Goal: Communication & Community: Answer question/provide support

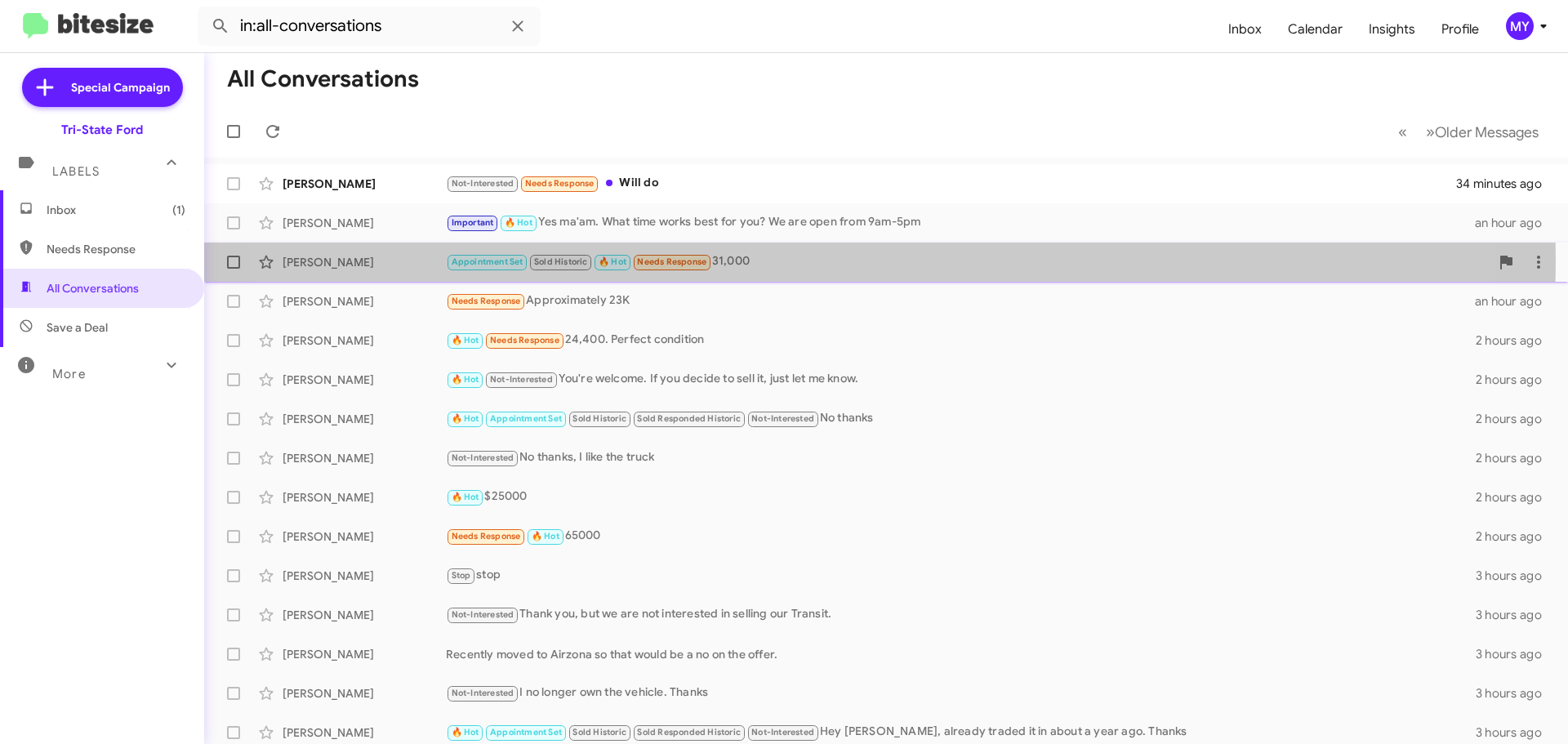
click at [799, 261] on div "Appointment Set Sold Historic 🔥 Hot Needs Response 31,000" at bounding box center [968, 262] width 1044 height 18
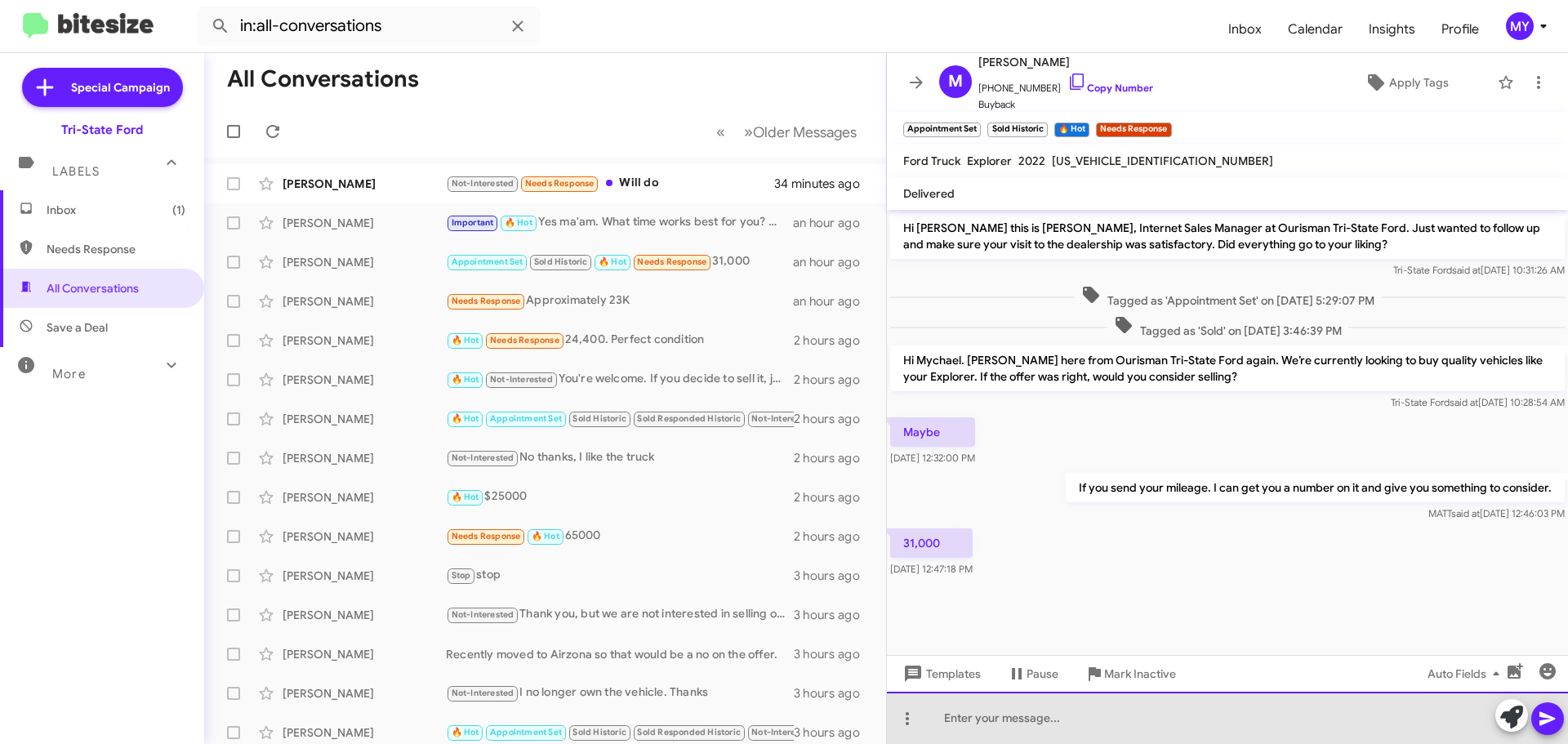
click at [978, 711] on div at bounding box center [1228, 718] width 681 height 52
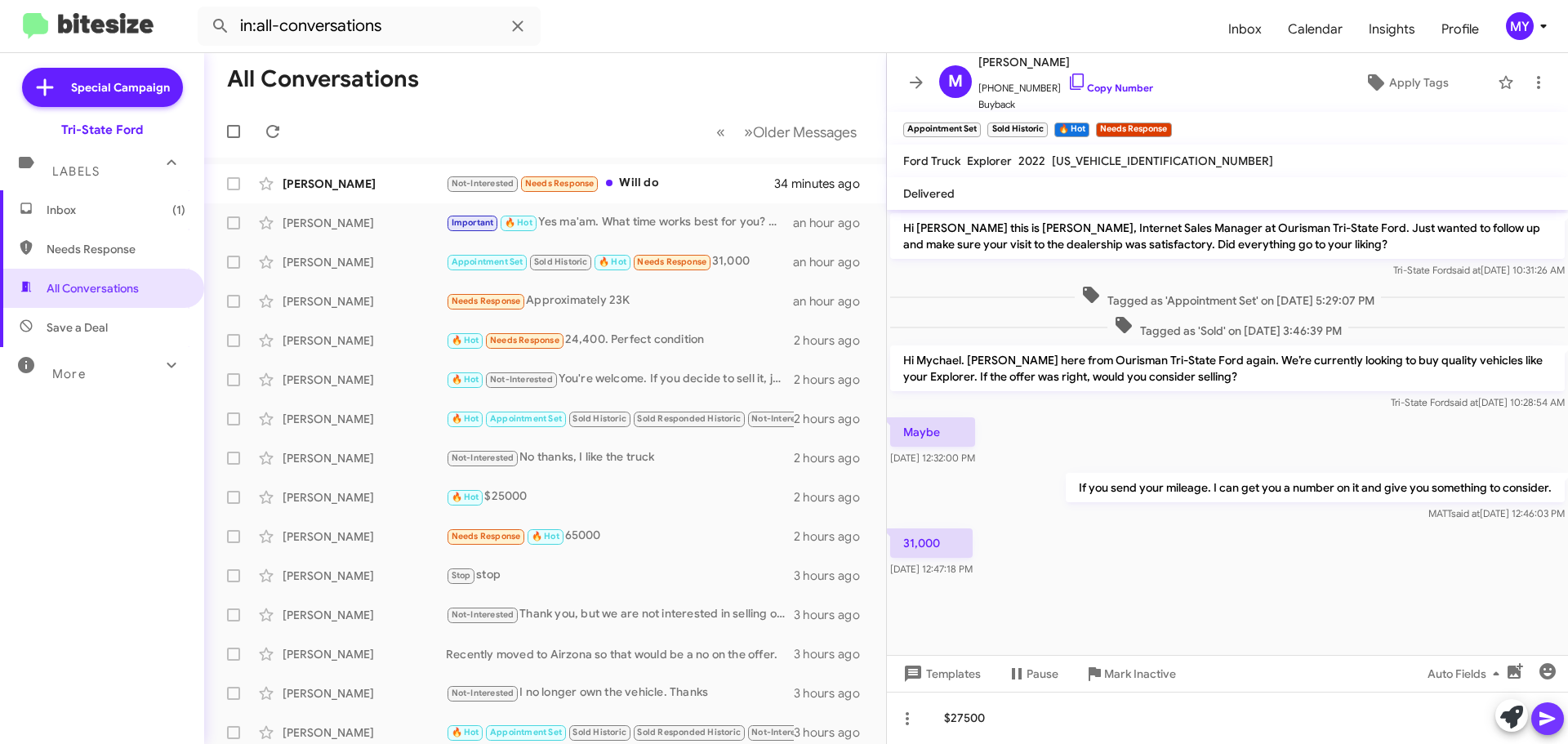
click at [1549, 722] on icon at bounding box center [1547, 719] width 16 height 14
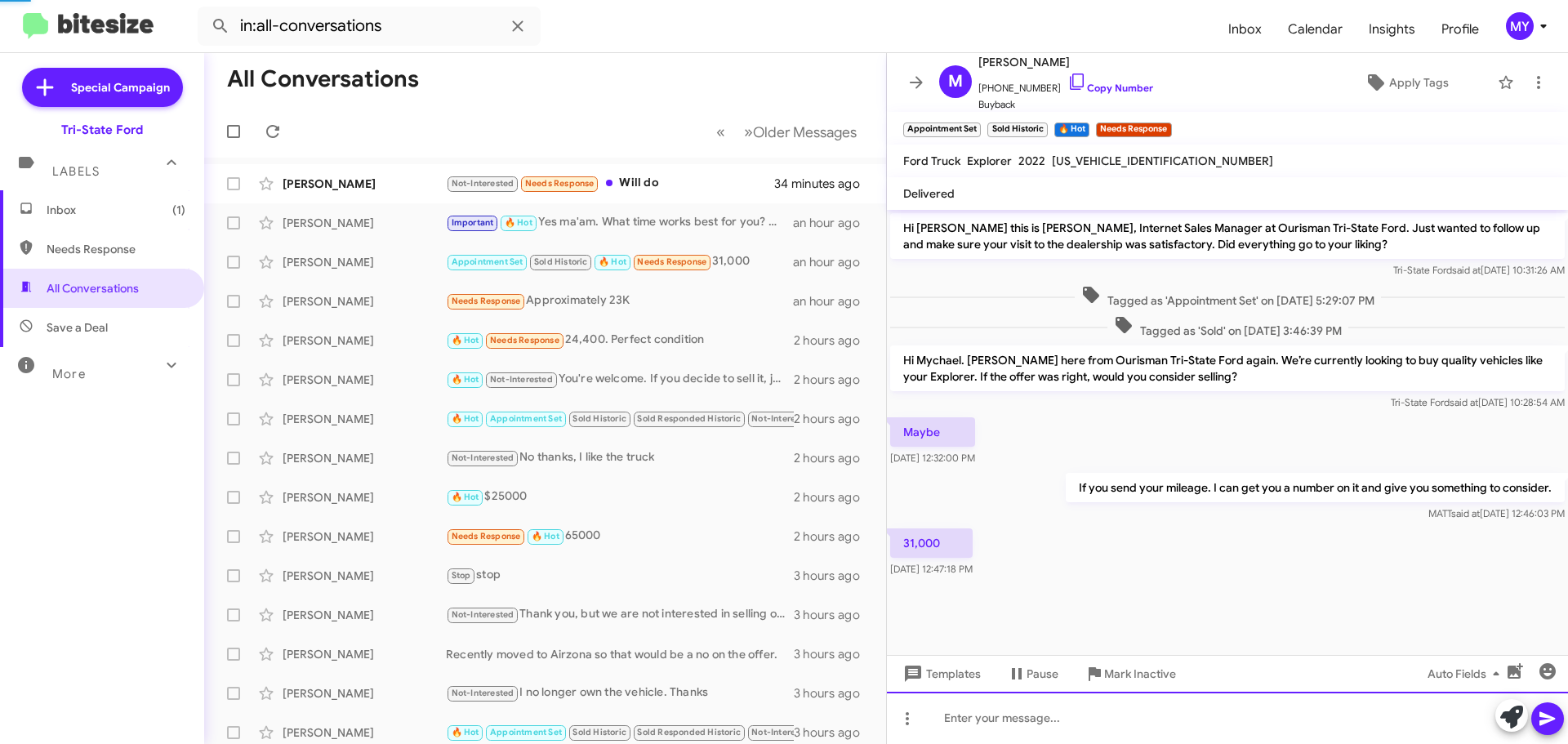
scroll to position [14, 0]
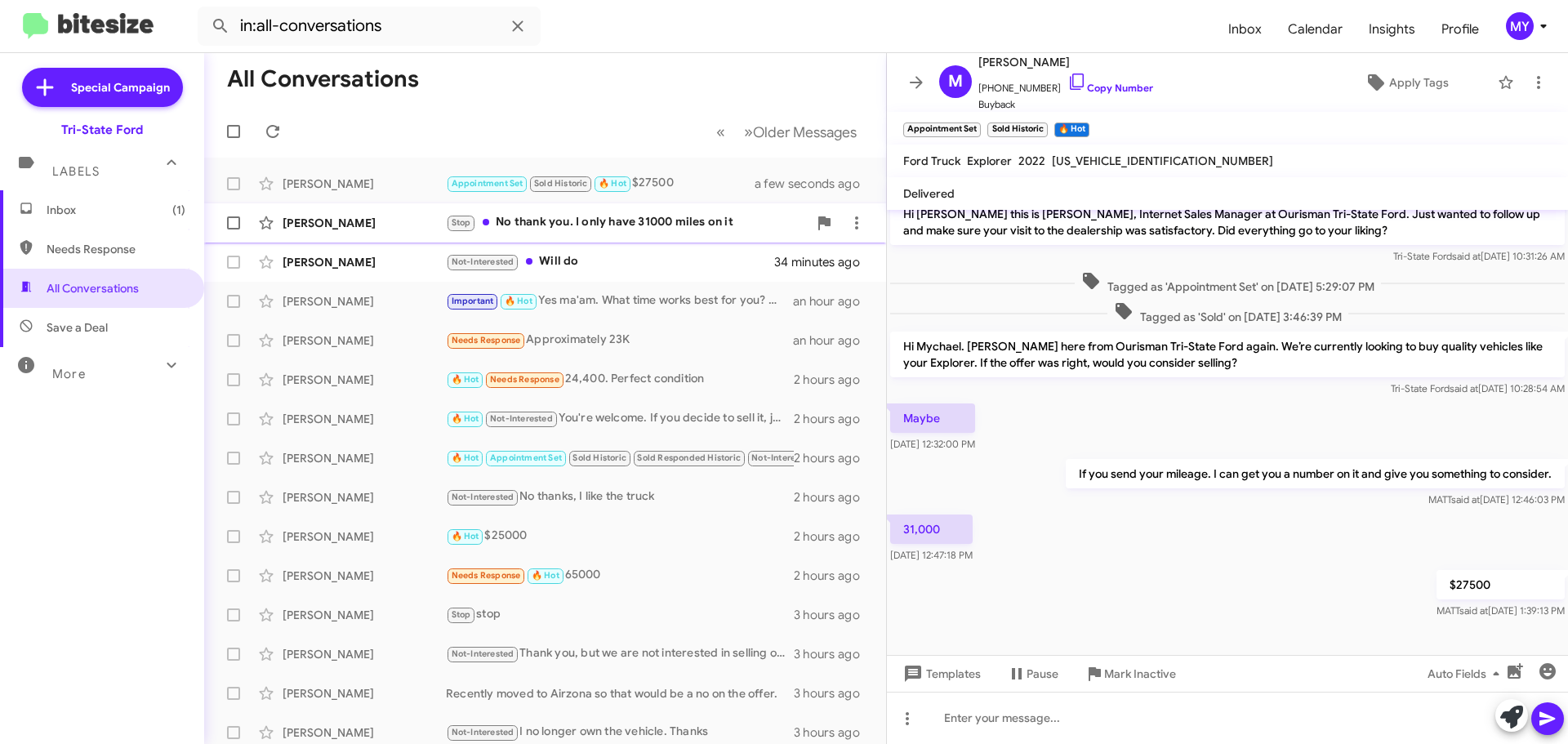
click at [670, 221] on div "Stop No thank you. I only have 31000 miles on it" at bounding box center [626, 222] width 361 height 18
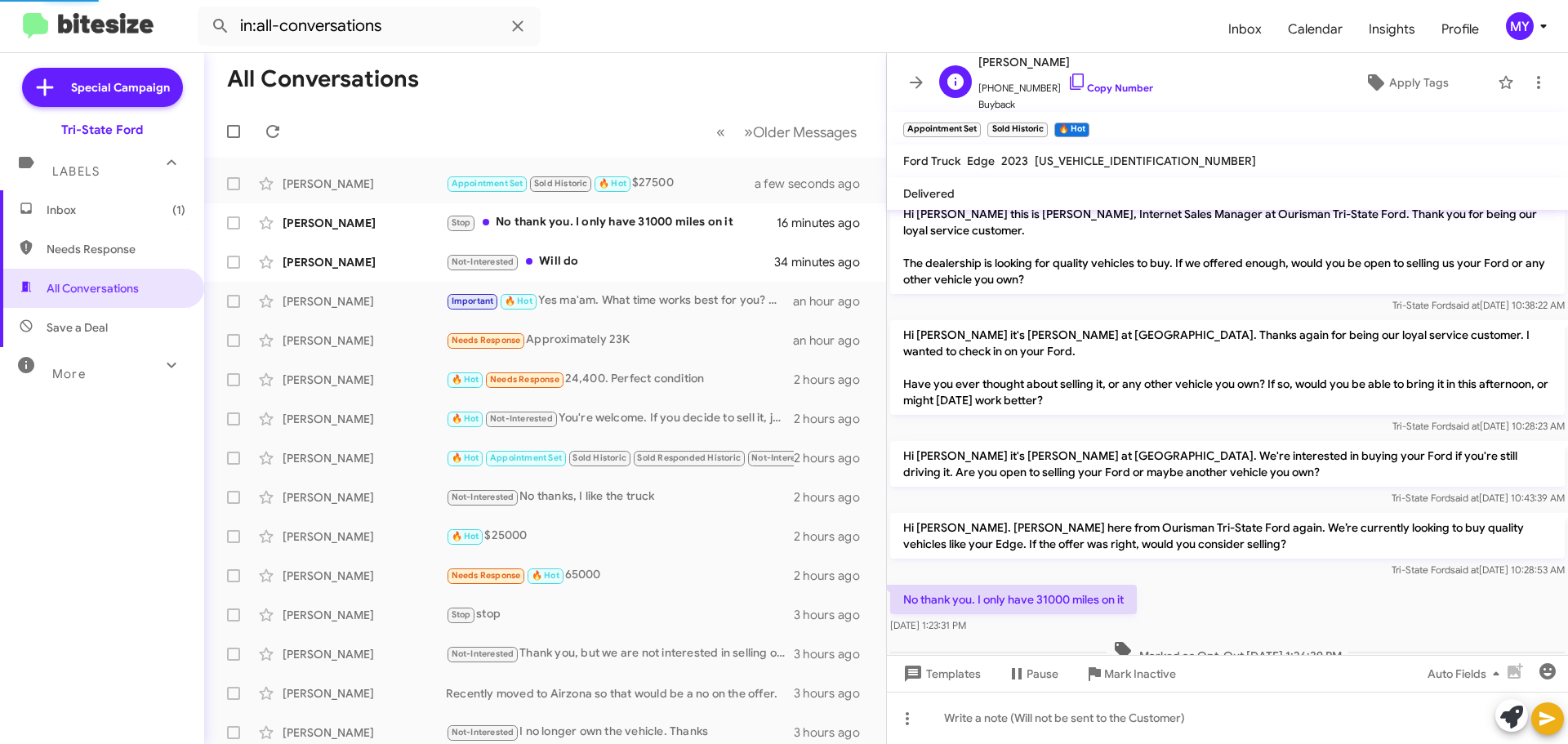
scroll to position [50, 0]
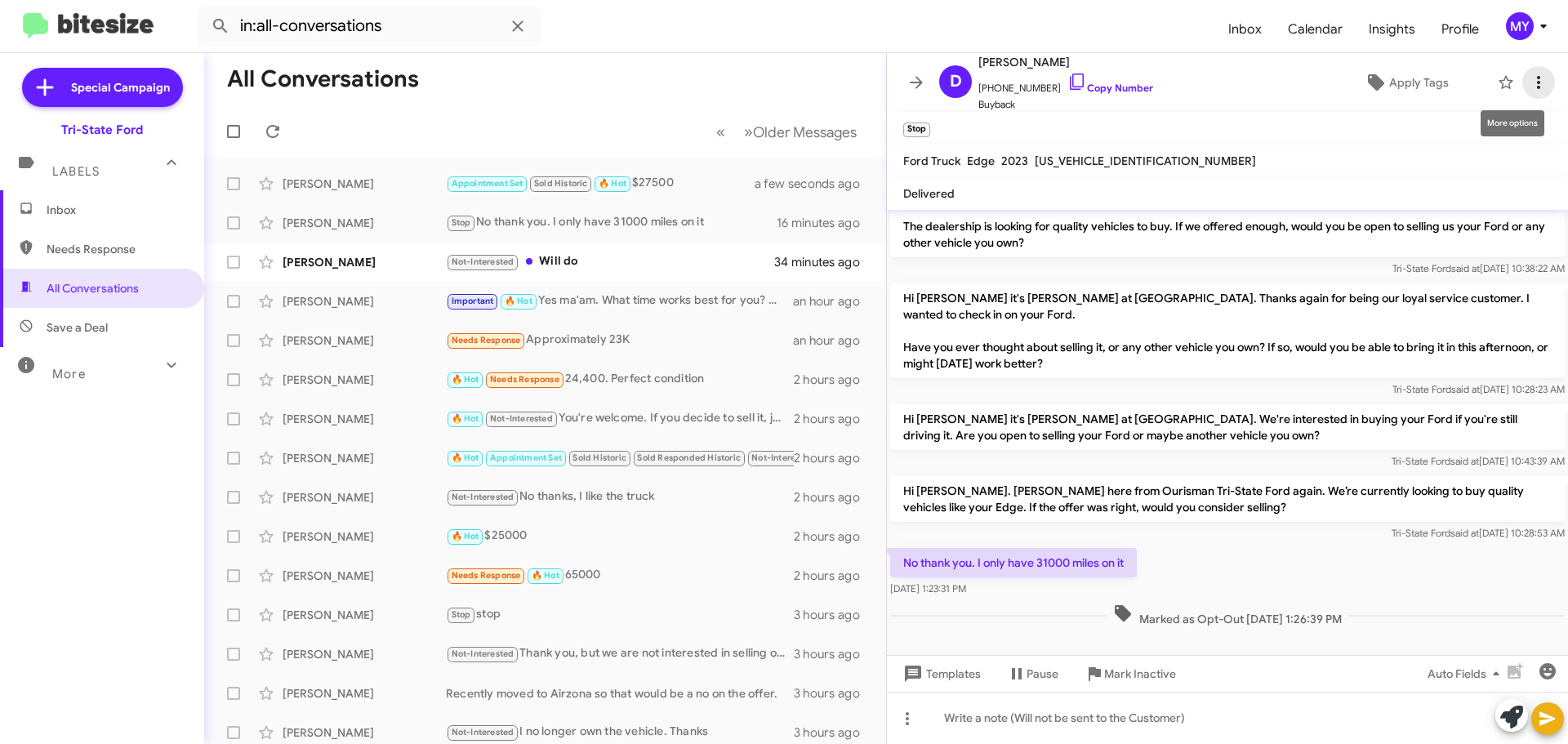
click at [1529, 81] on icon at bounding box center [1538, 82] width 19 height 19
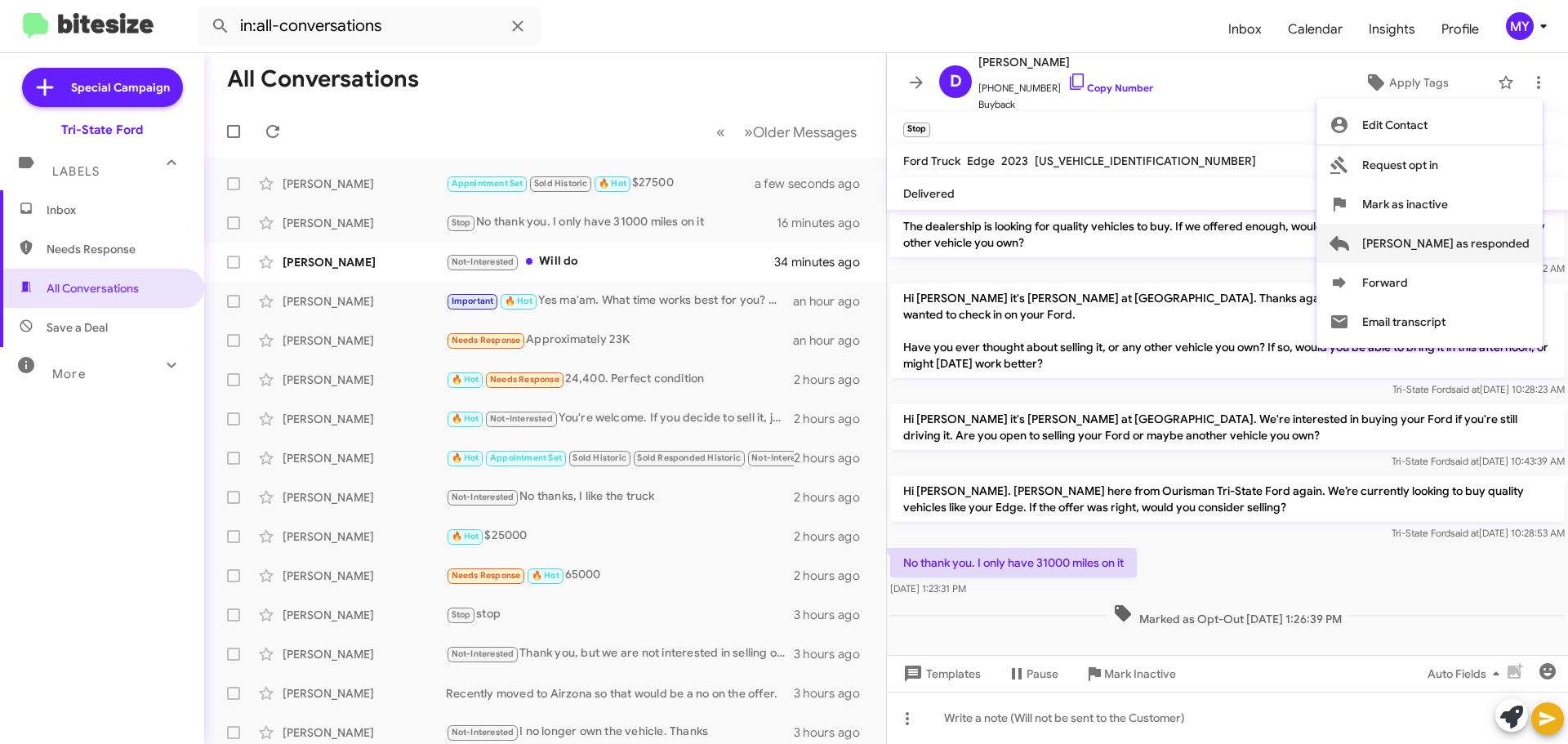
click at [1468, 244] on span "[PERSON_NAME] as responded" at bounding box center [1446, 243] width 168 height 39
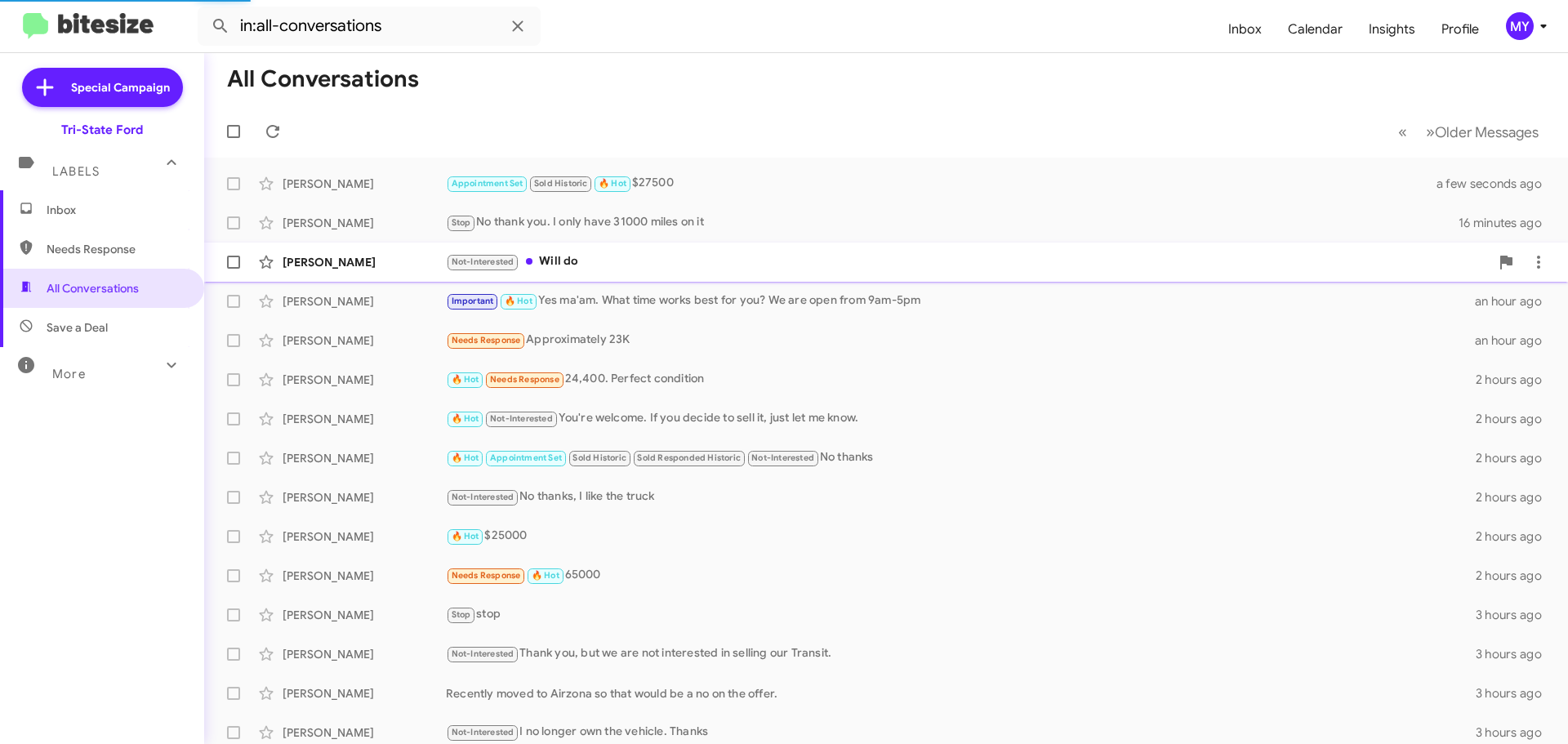
click at [606, 260] on mat-action-list "[PERSON_NAME] Appointment Set Sold Historic 🔥 Hot $27500 a few seconds ago [PER…" at bounding box center [885, 553] width 1363 height 791
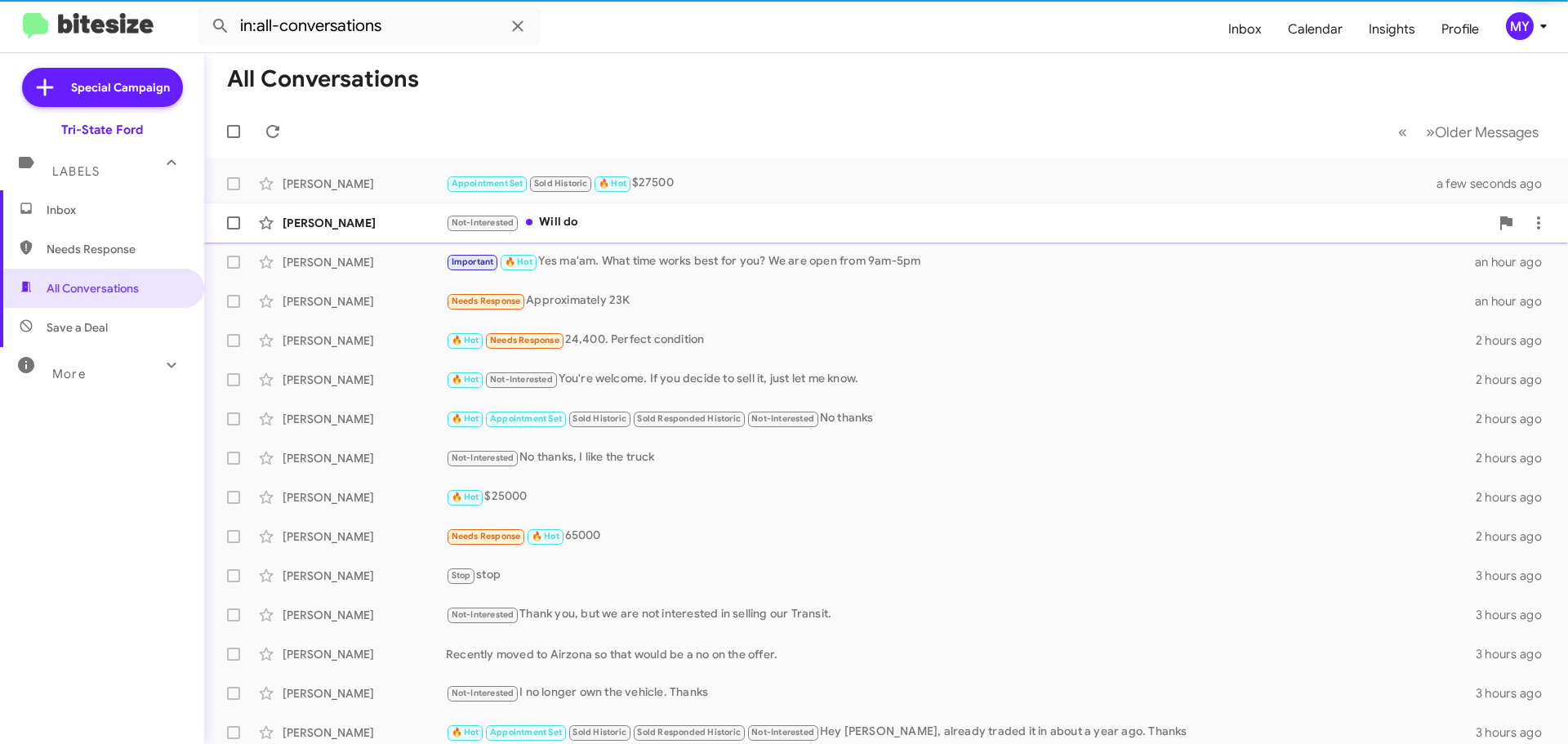
click at [696, 214] on div "Not-Interested Will do" at bounding box center [968, 222] width 1044 height 18
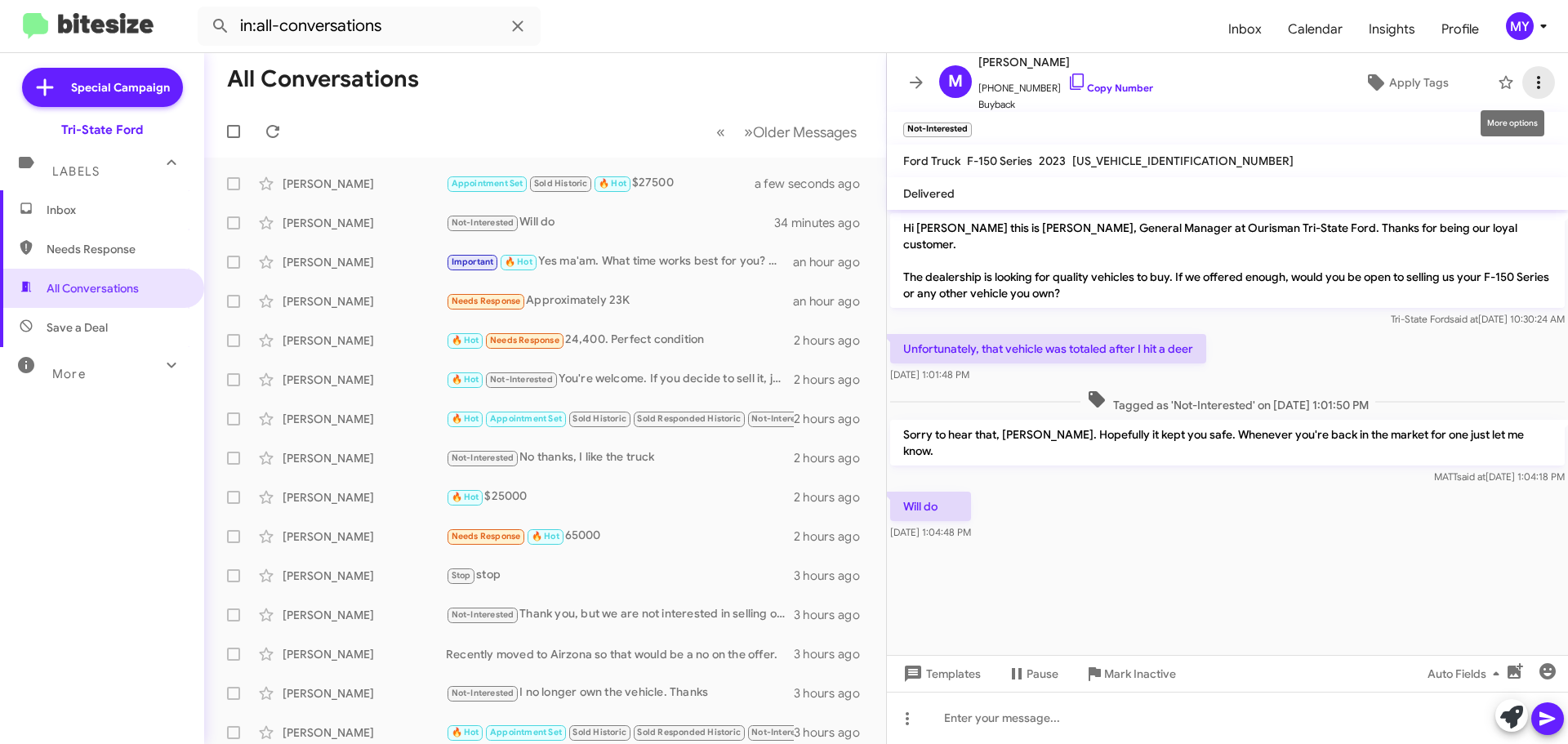
click at [1529, 82] on icon at bounding box center [1538, 82] width 19 height 19
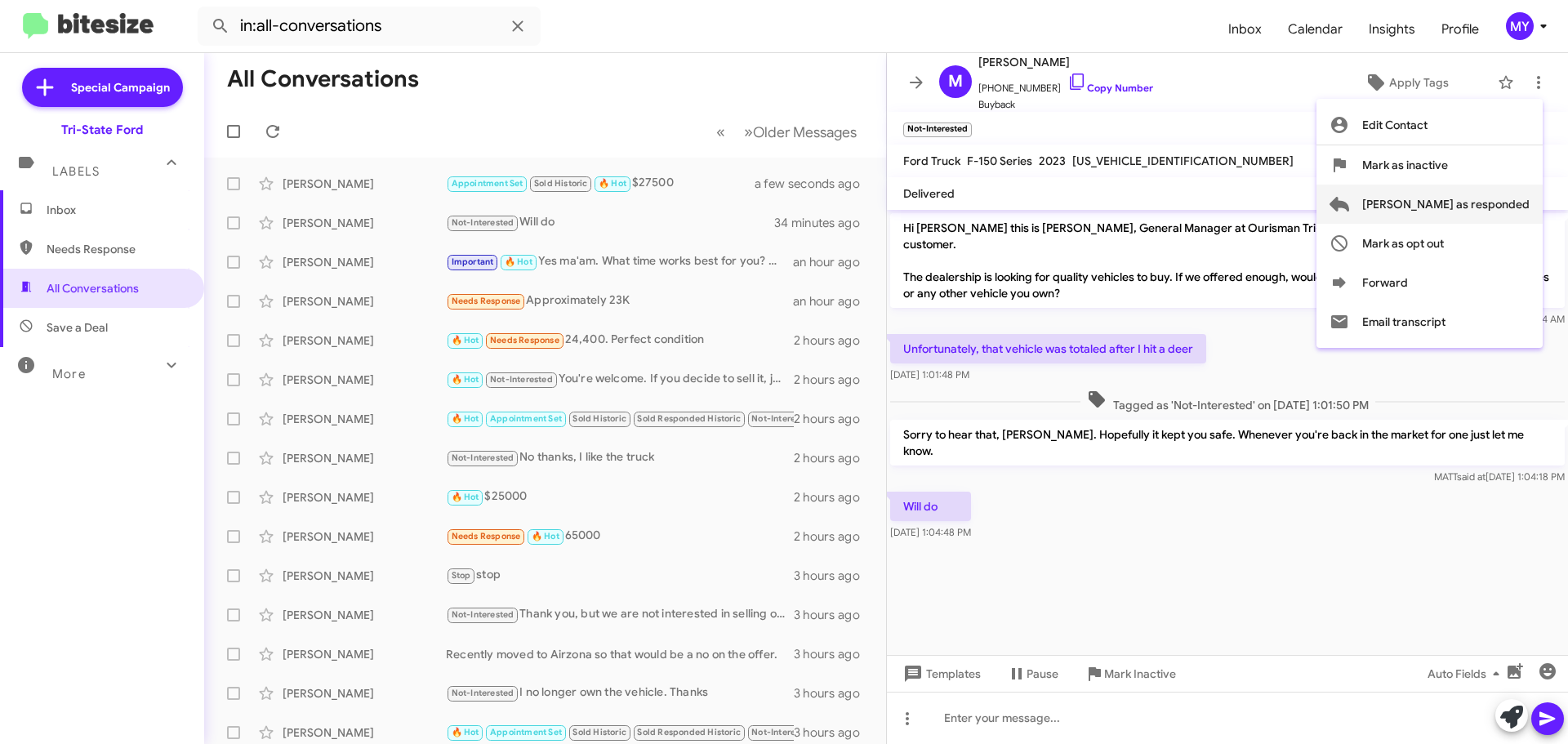
click at [1456, 210] on span "[PERSON_NAME] as responded" at bounding box center [1446, 204] width 168 height 39
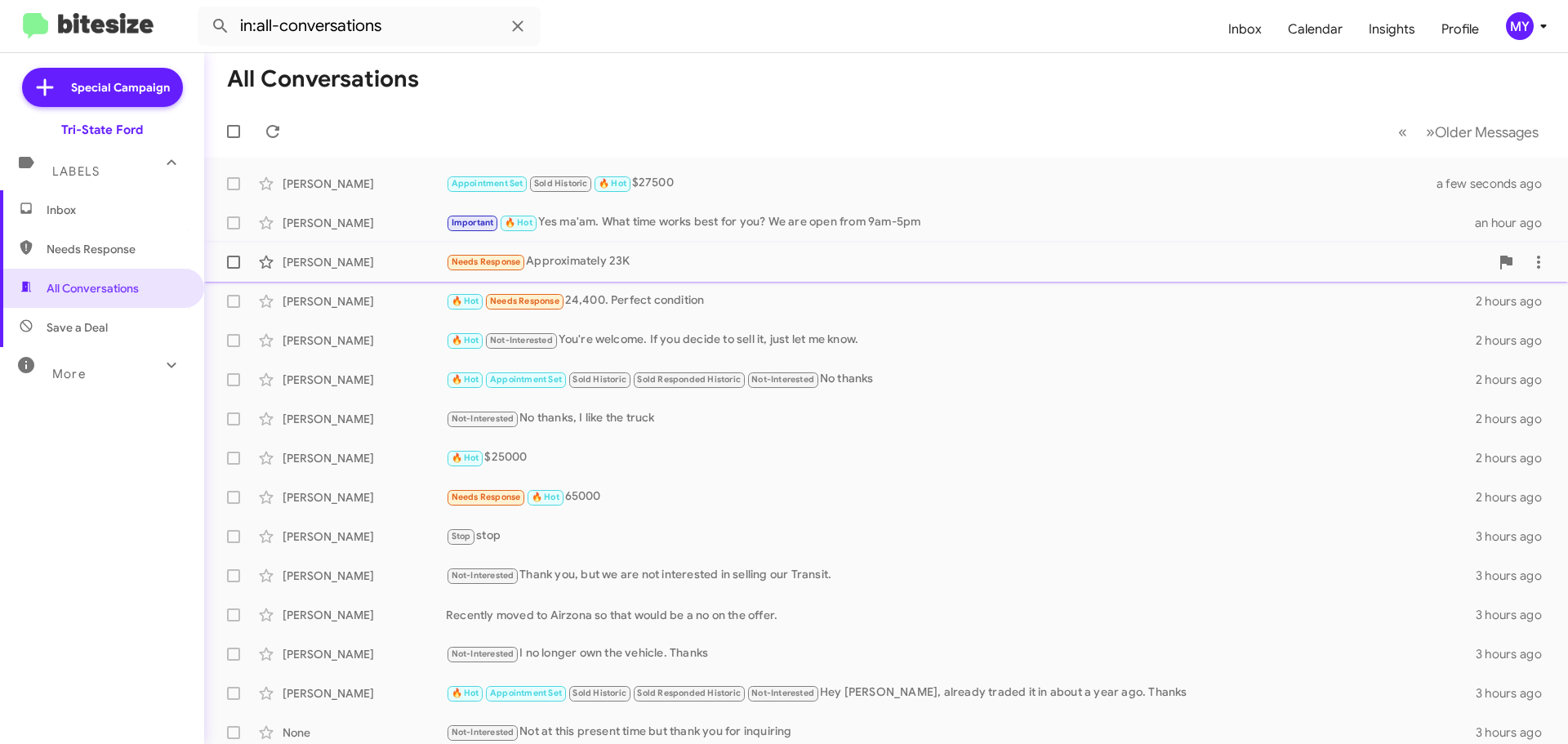
click at [662, 263] on div "Needs Response Approximately 23K" at bounding box center [968, 262] width 1044 height 18
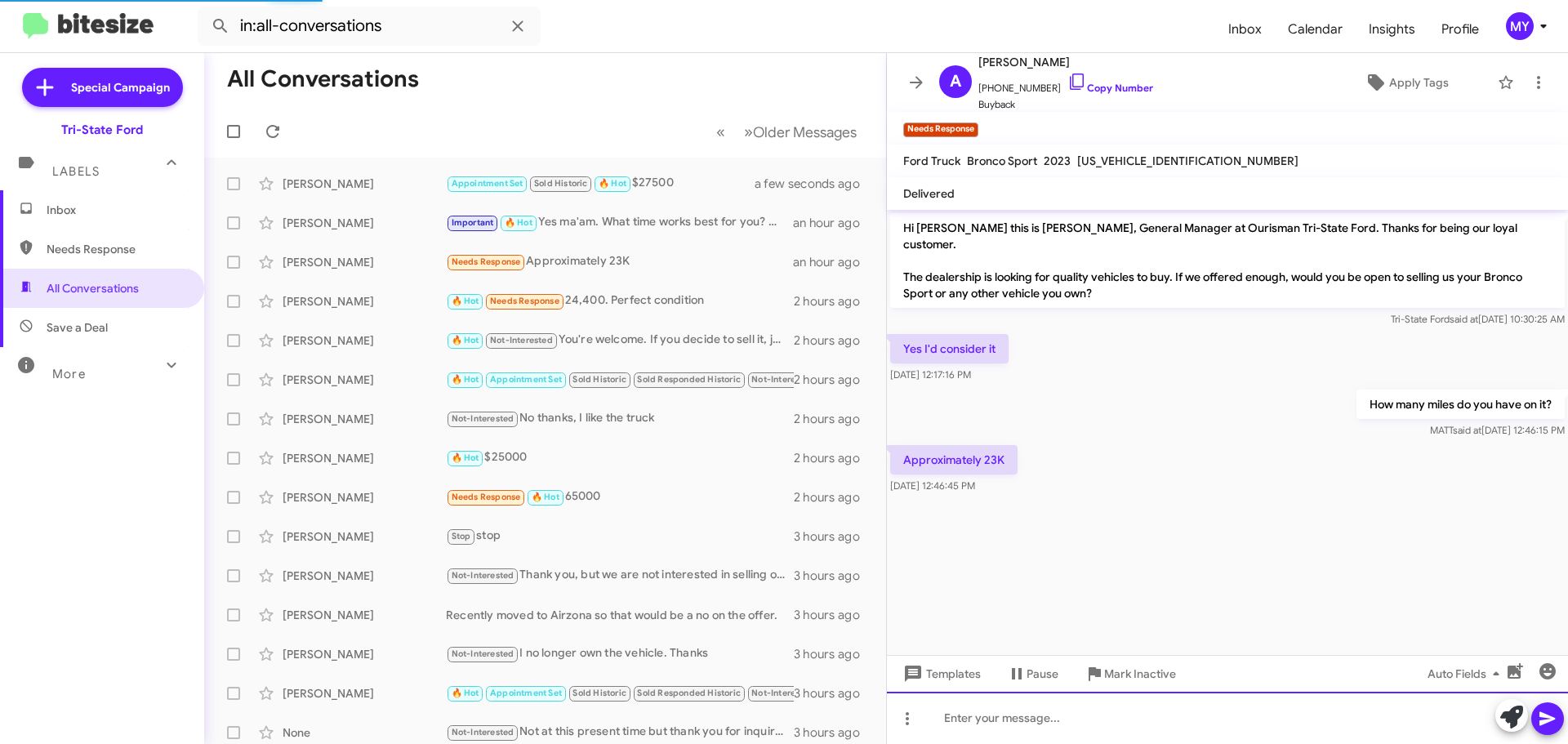
click at [962, 706] on div at bounding box center [1228, 718] width 681 height 52
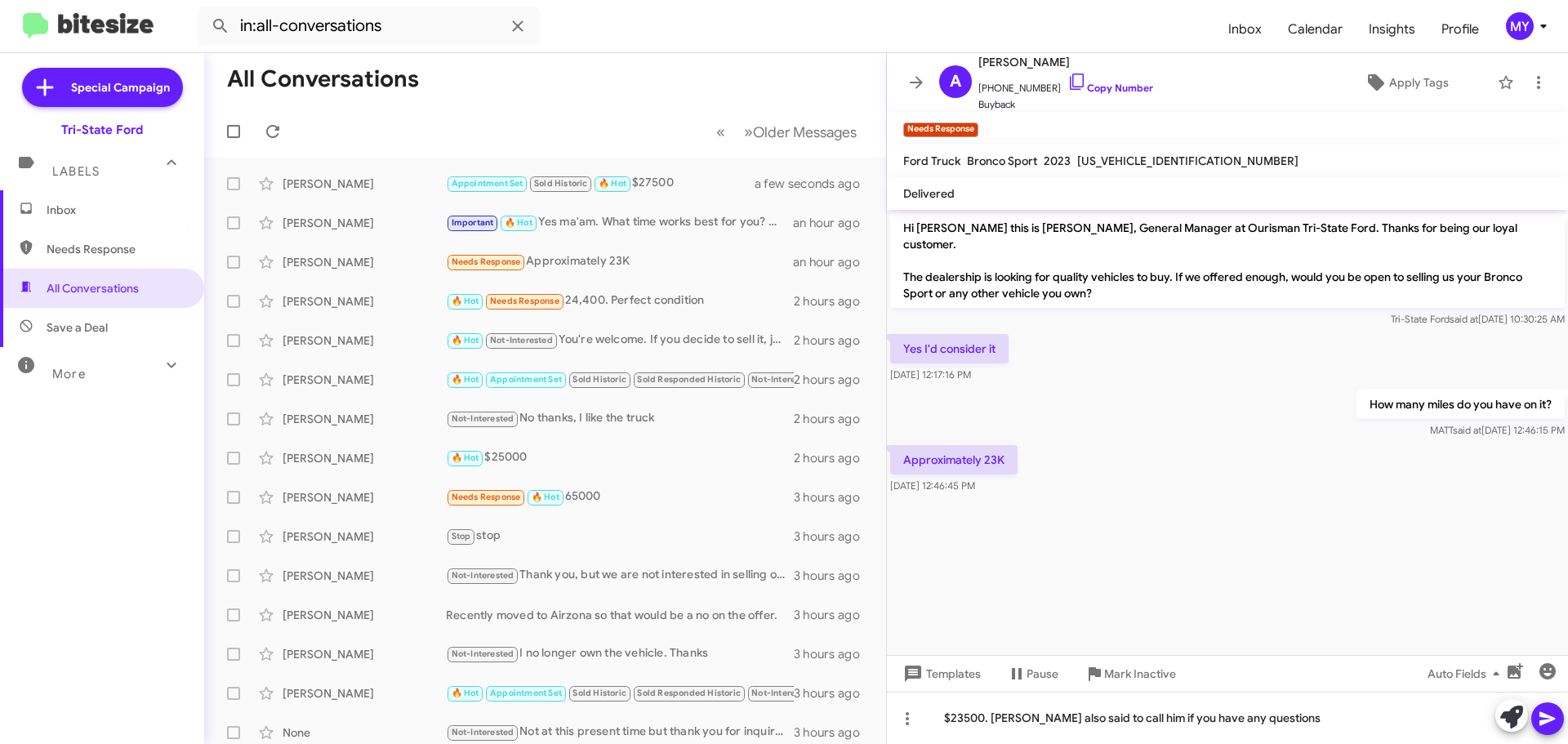
click at [1542, 728] on icon at bounding box center [1547, 718] width 19 height 19
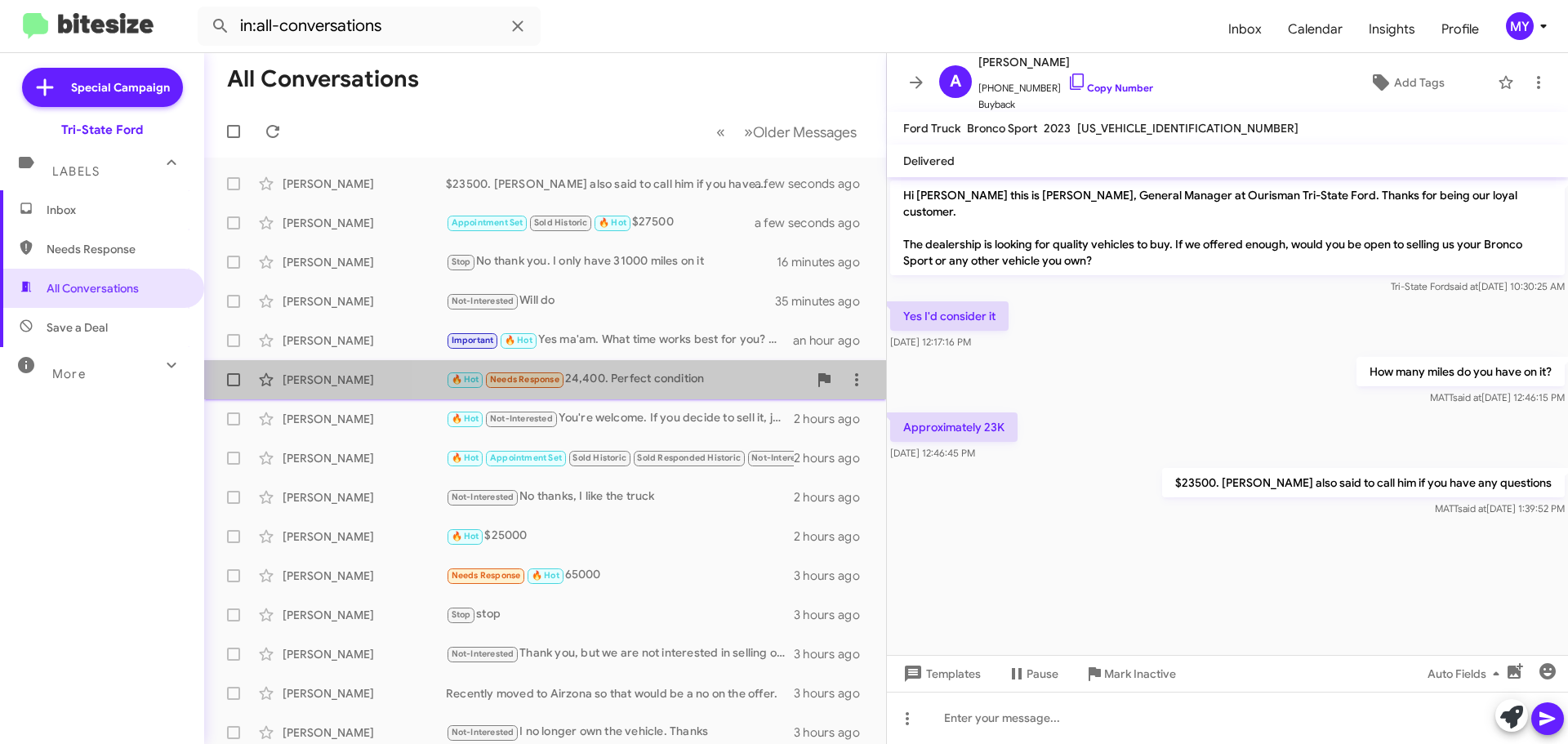
click at [646, 380] on div "🔥 Hot Needs Response 24,400. Perfect condition" at bounding box center [626, 379] width 361 height 18
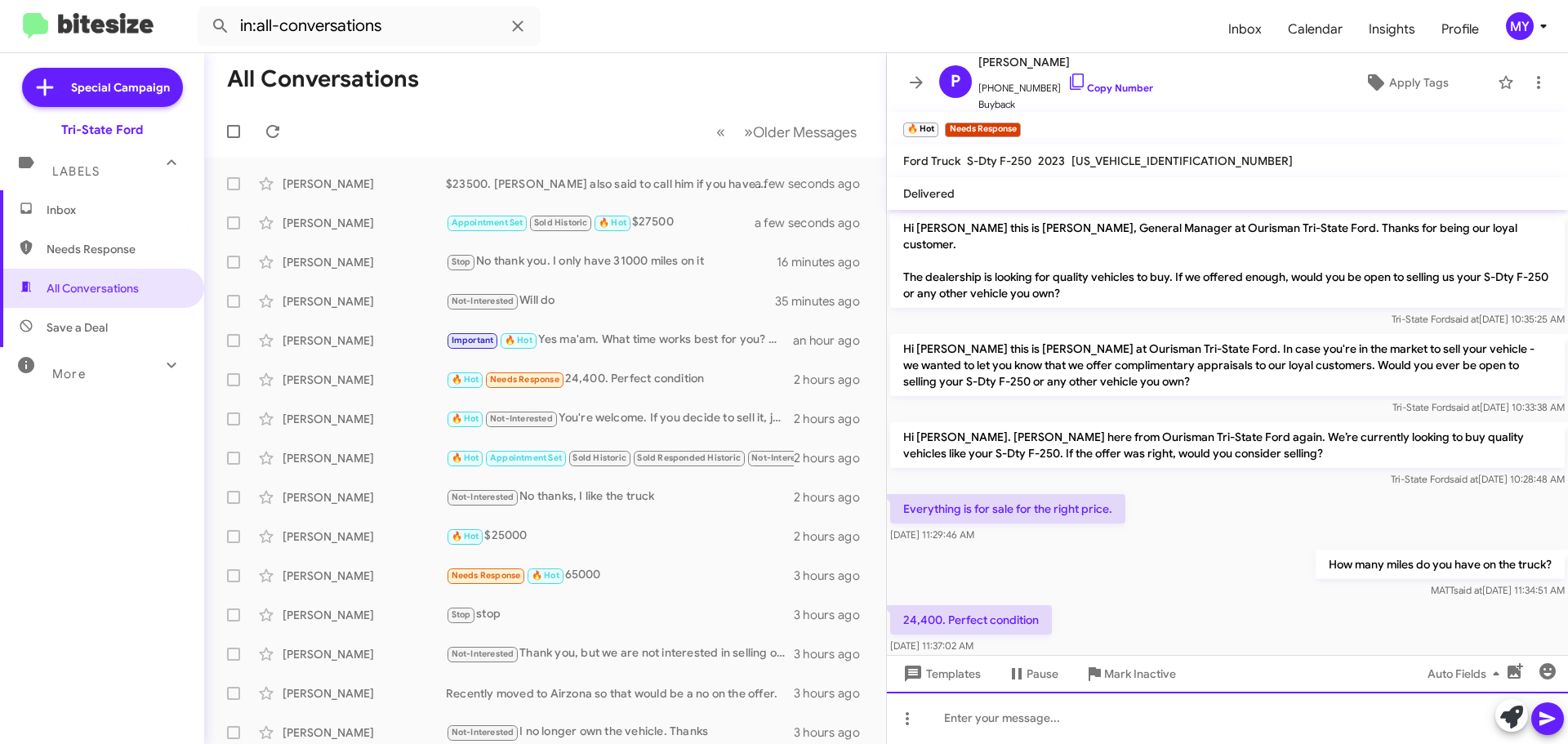
click at [1012, 715] on div at bounding box center [1228, 718] width 681 height 52
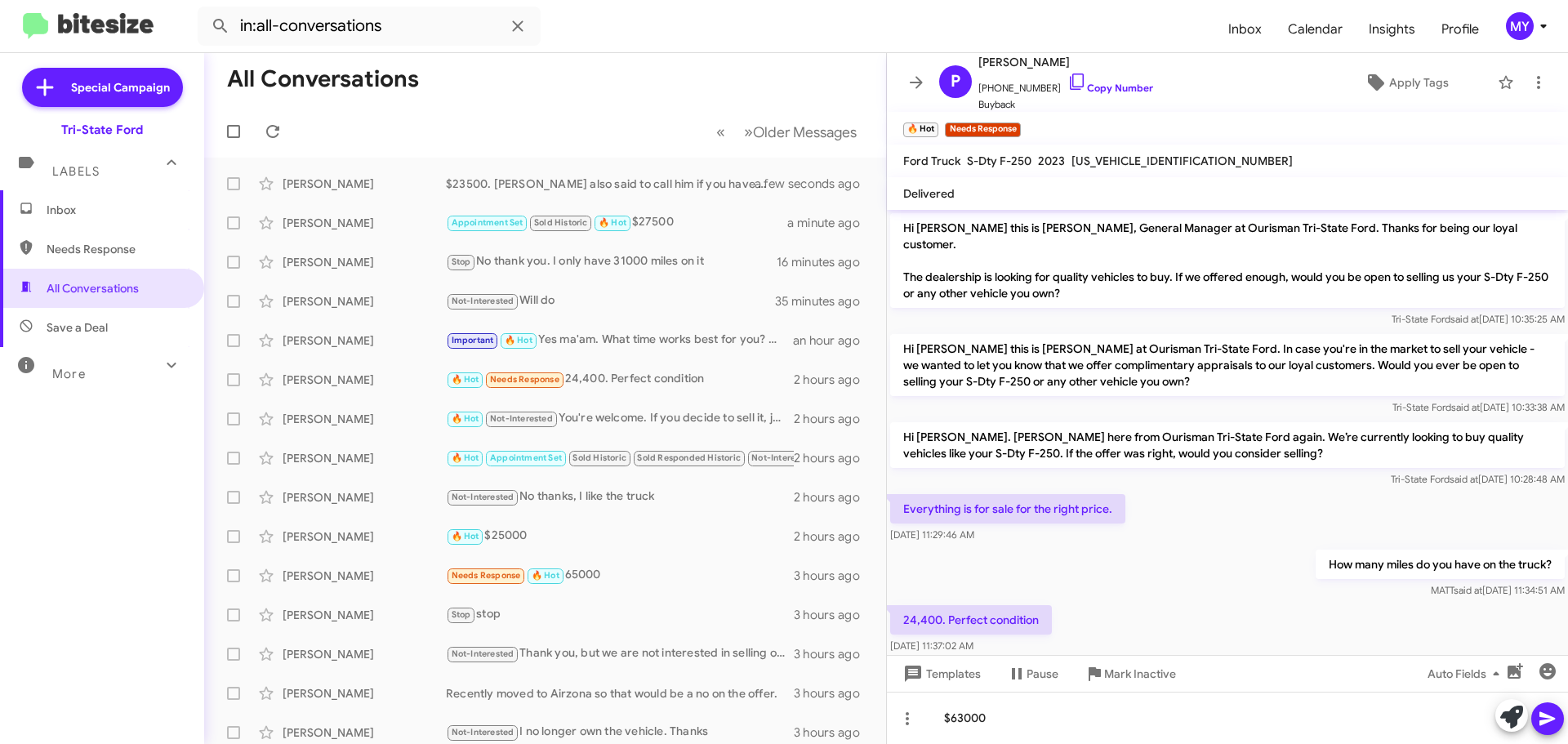
click at [1550, 729] on span at bounding box center [1547, 719] width 19 height 33
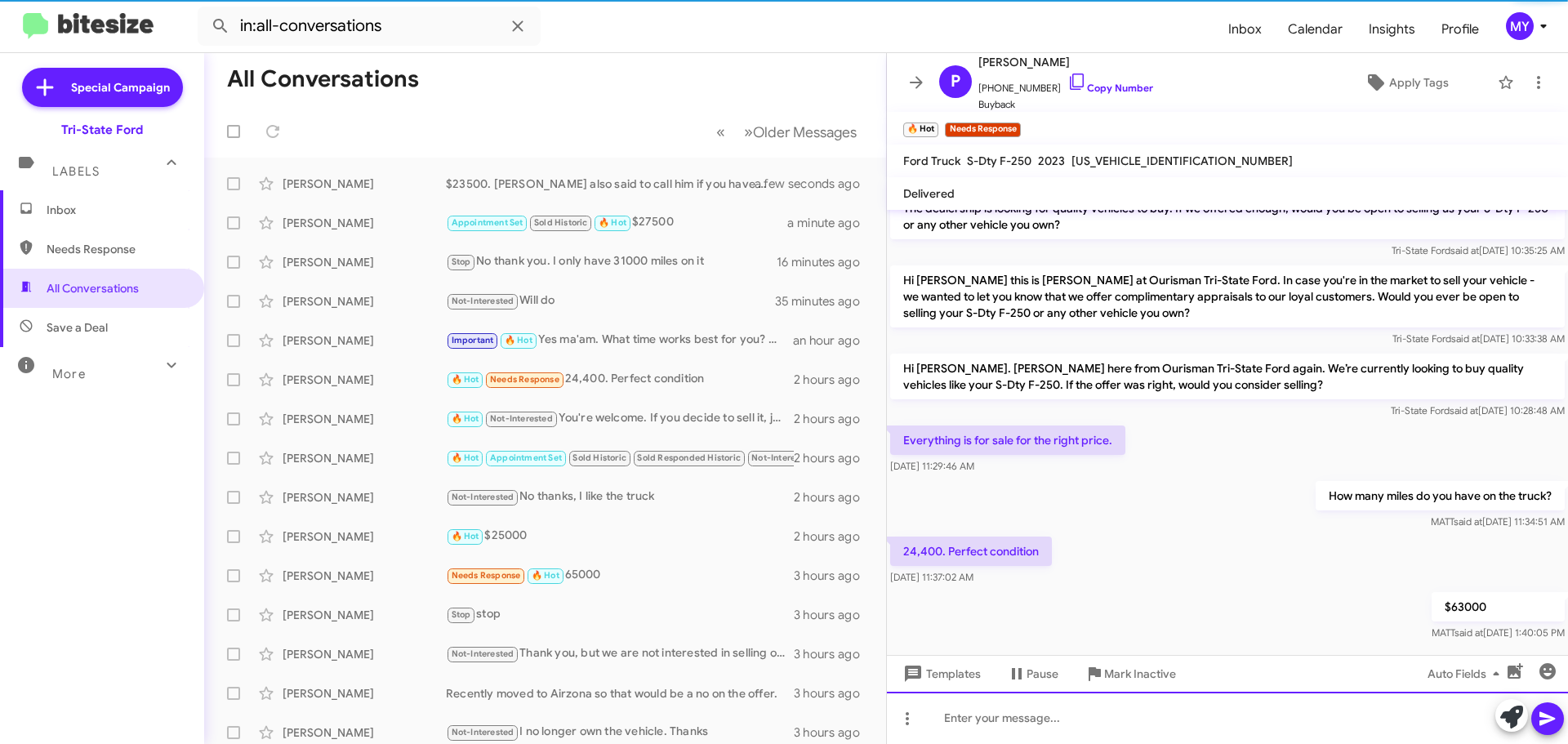
scroll to position [70, 0]
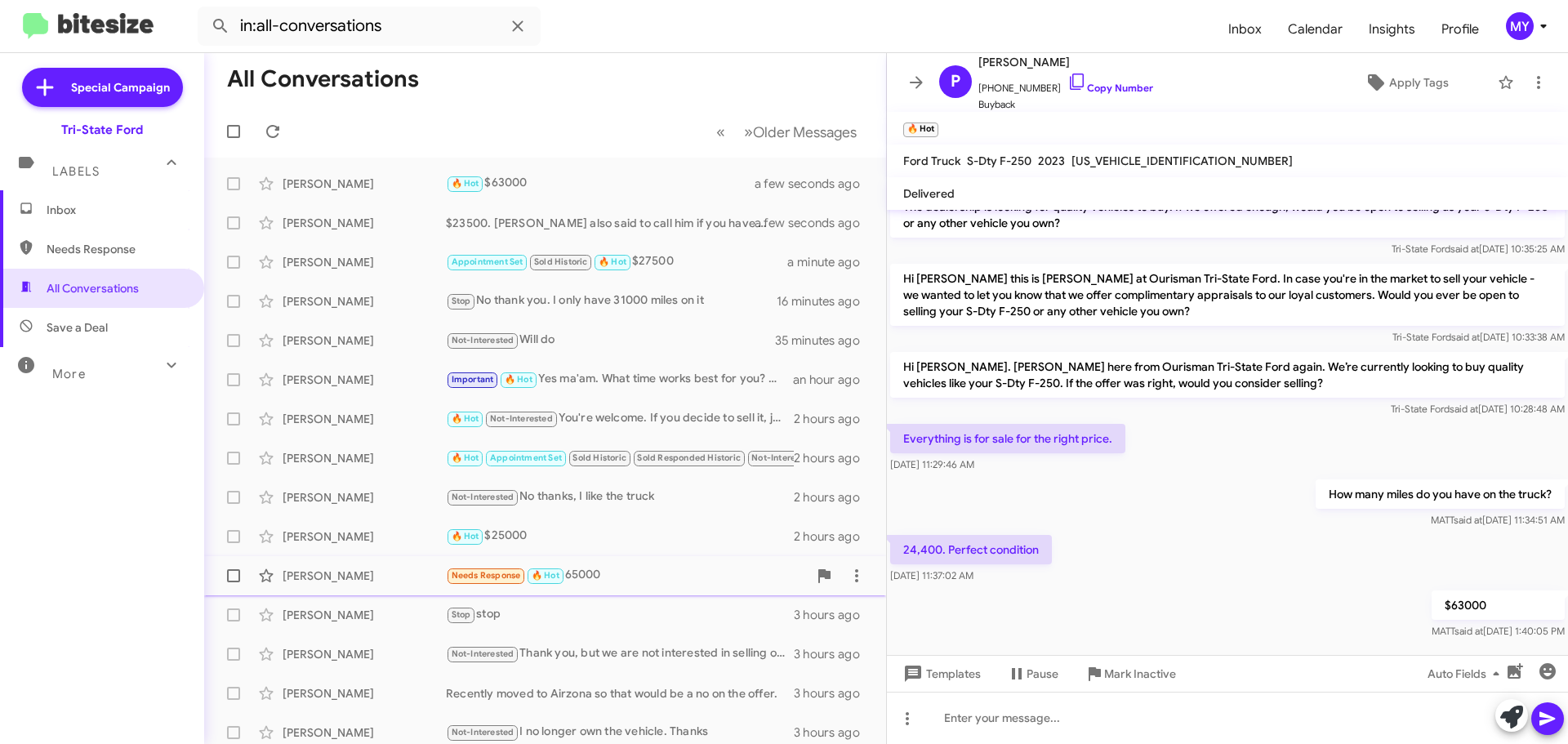
click at [636, 574] on div "Needs Response 🔥 Hot 65000" at bounding box center [626, 575] width 361 height 18
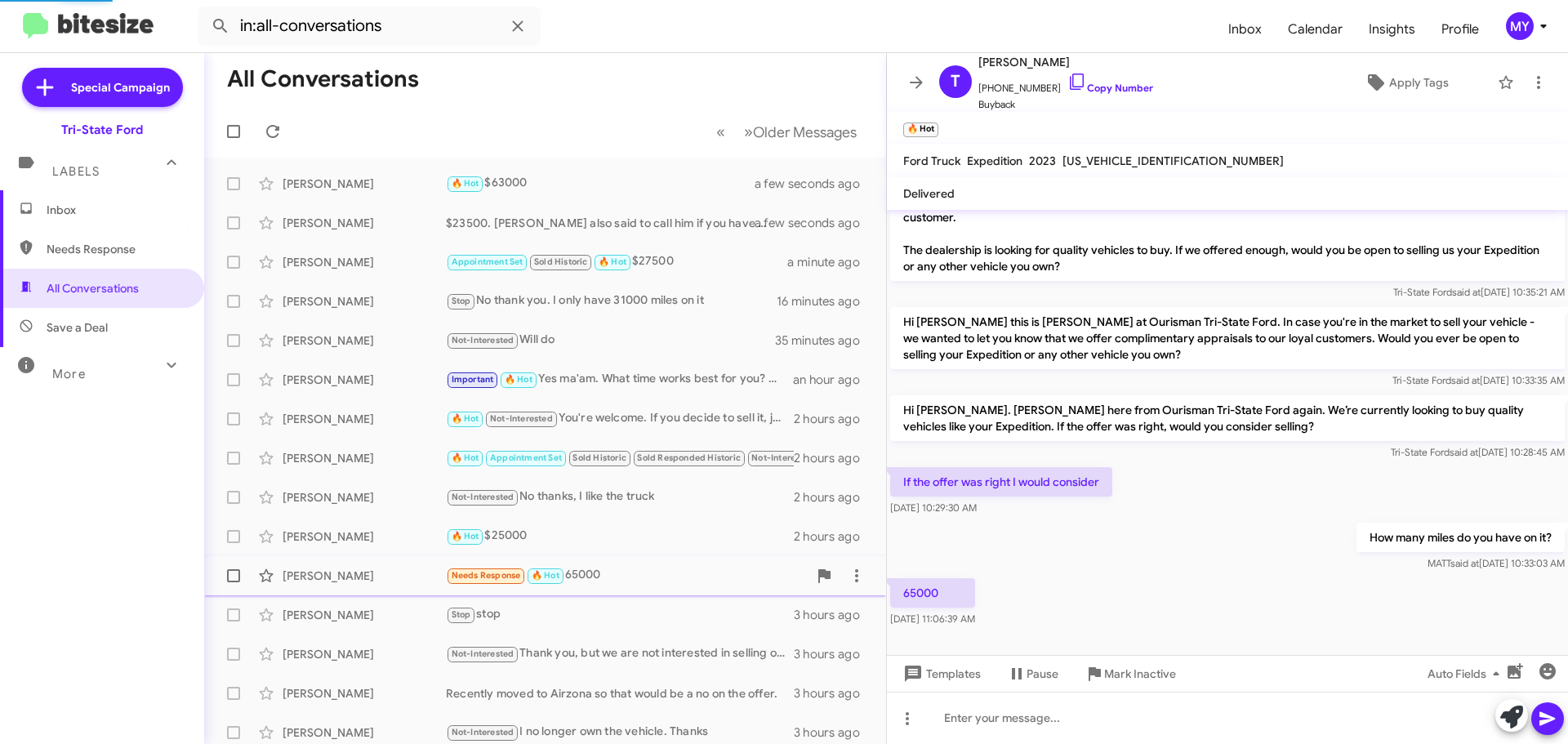
scroll to position [11, 0]
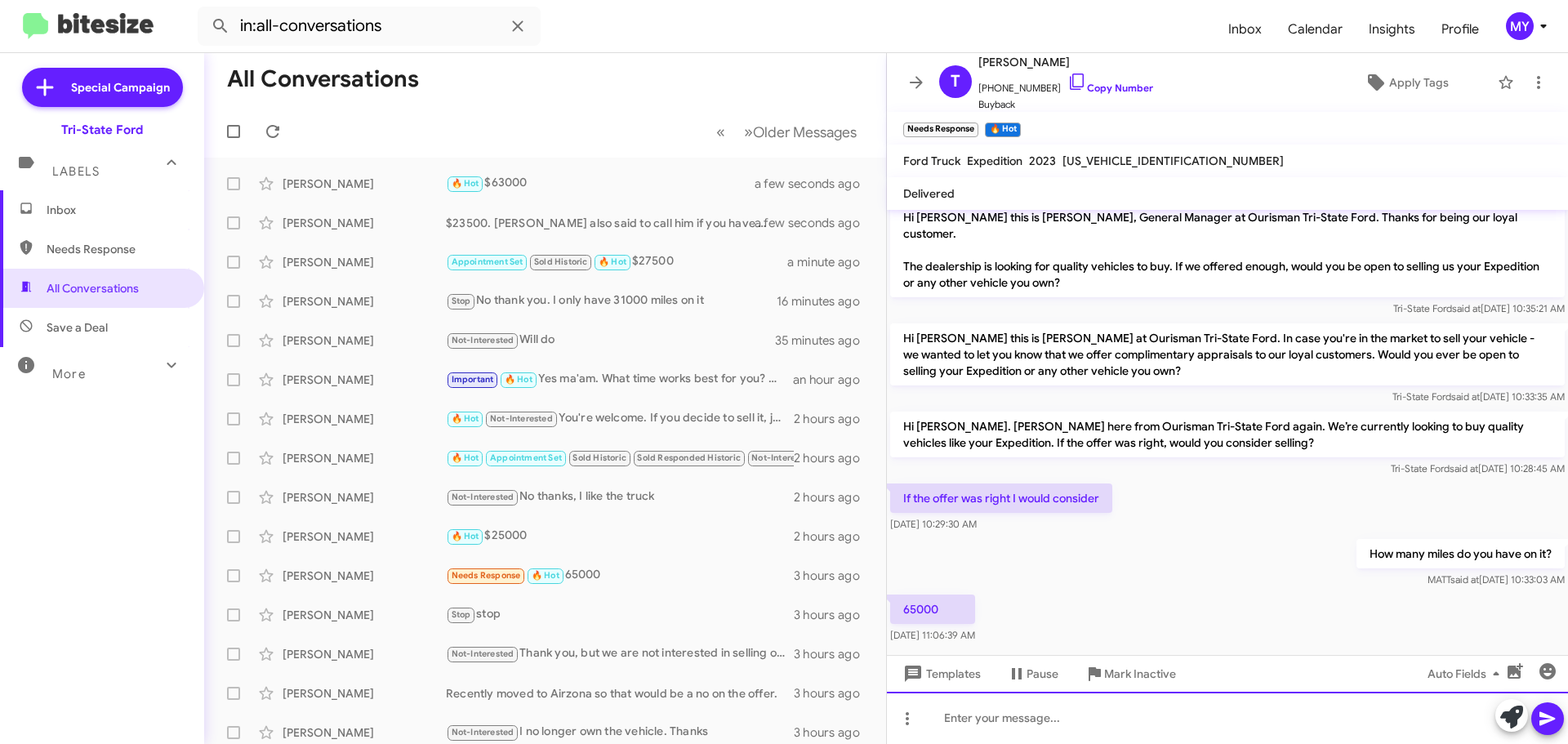
click at [1021, 723] on div at bounding box center [1228, 718] width 681 height 52
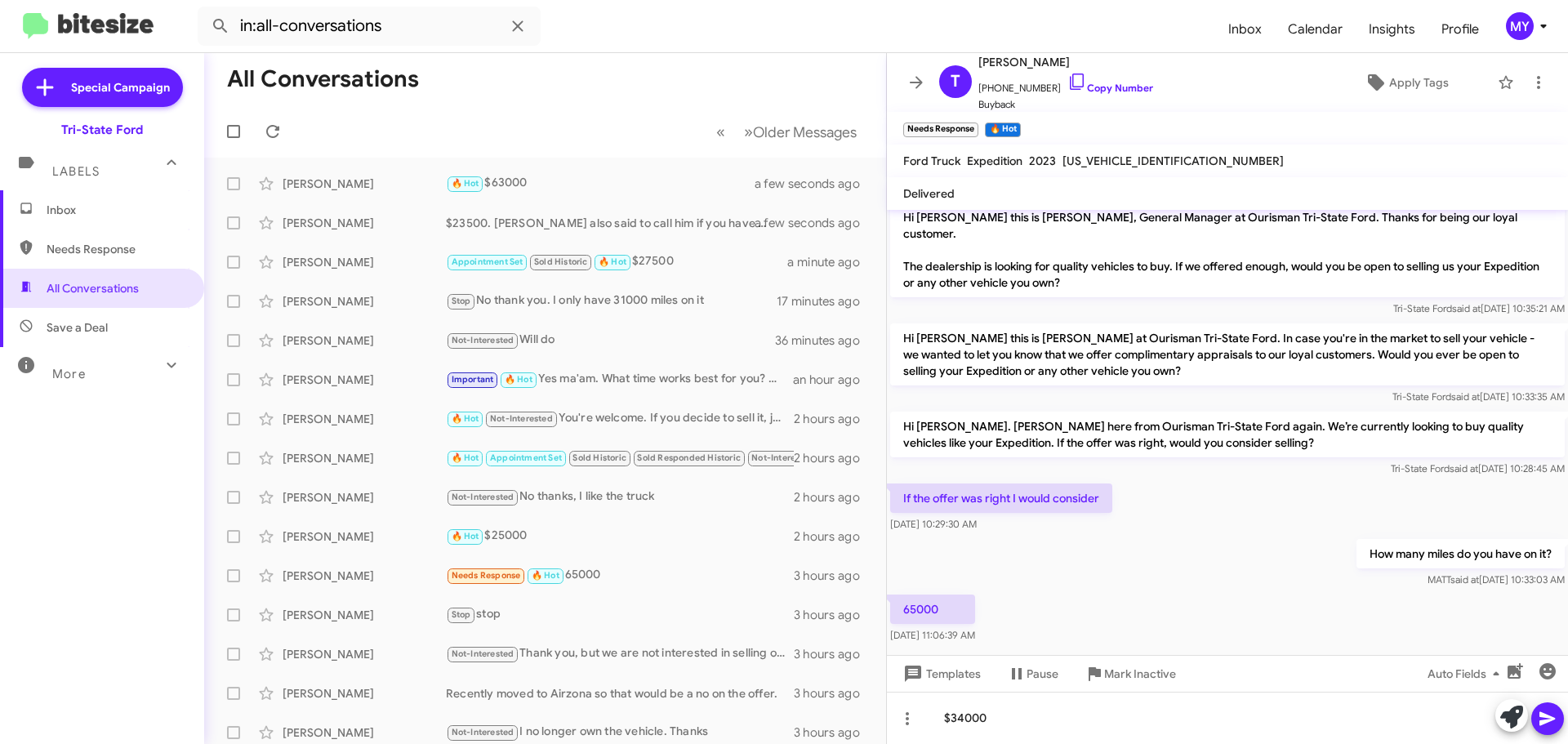
click at [1545, 717] on icon at bounding box center [1547, 718] width 19 height 19
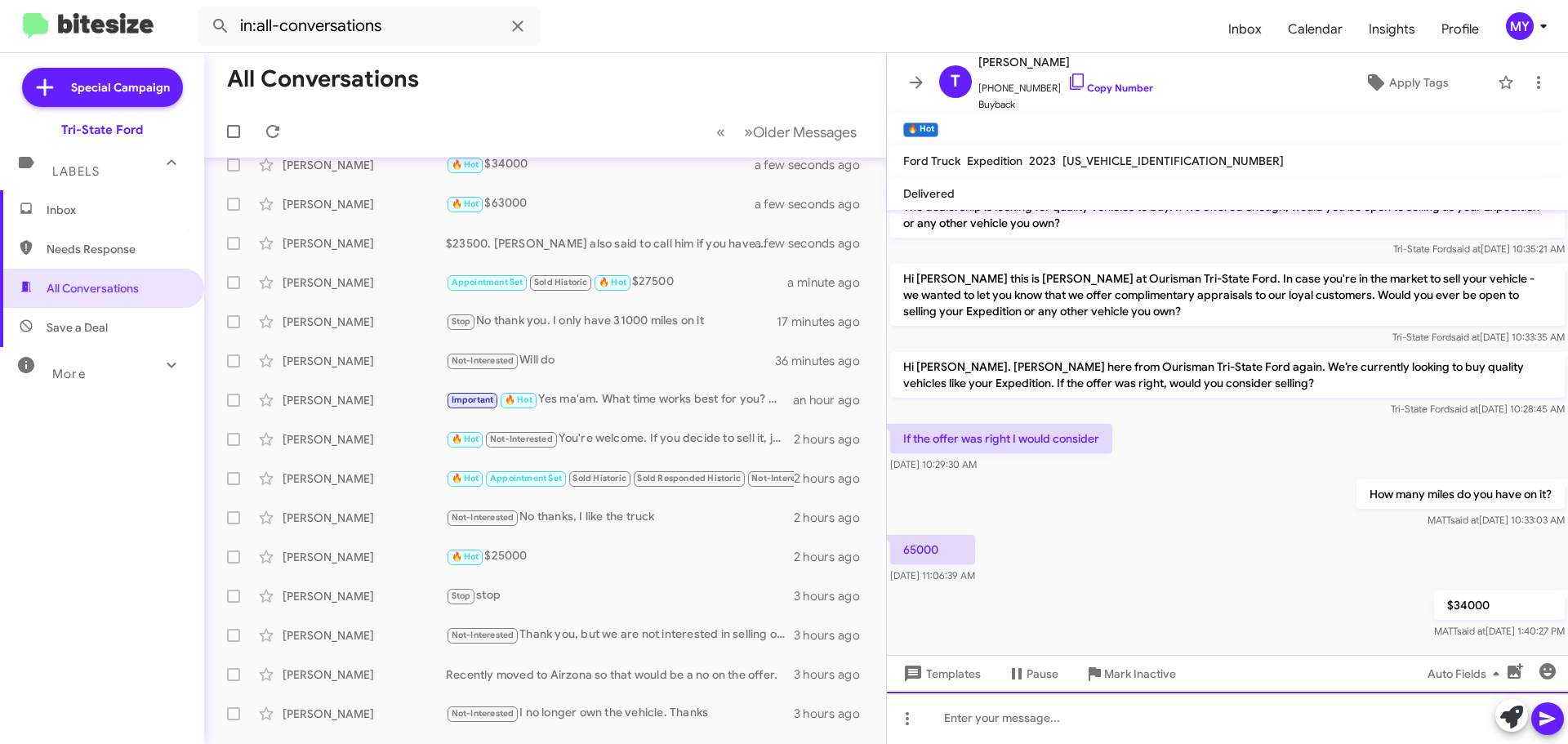
scroll to position [0, 0]
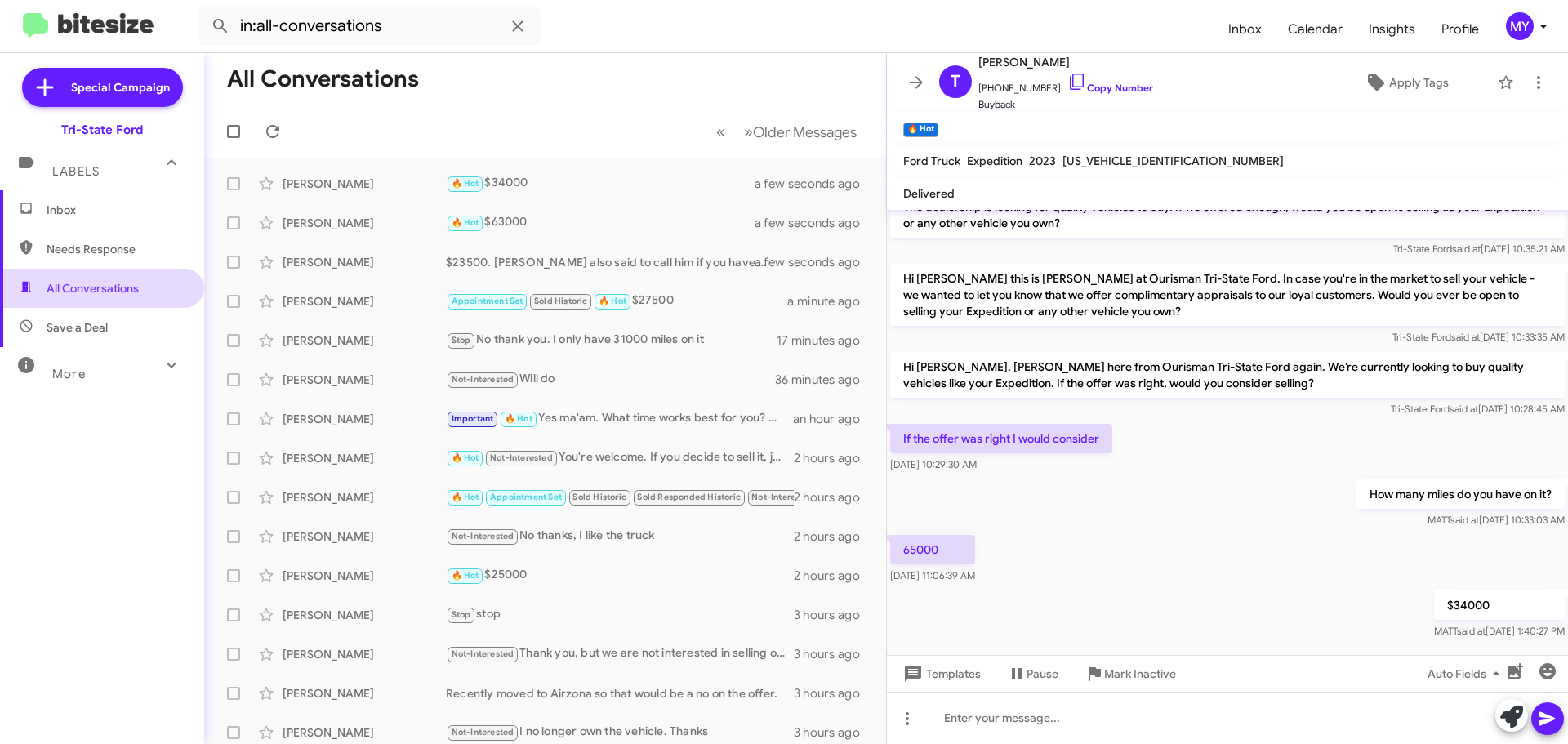
click at [68, 284] on span "All Conversations" at bounding box center [93, 288] width 92 height 16
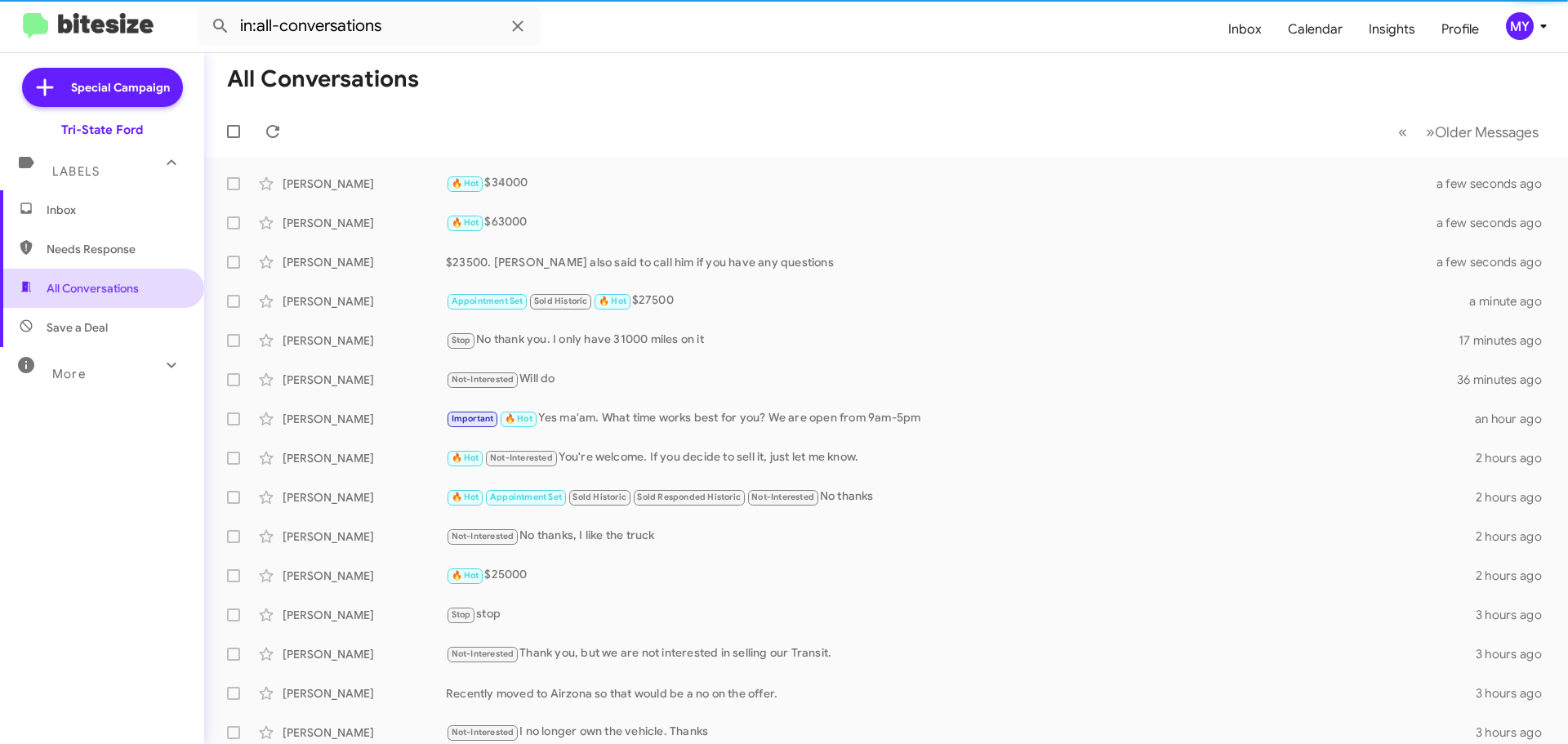
click at [68, 284] on span "All Conversations" at bounding box center [93, 288] width 92 height 16
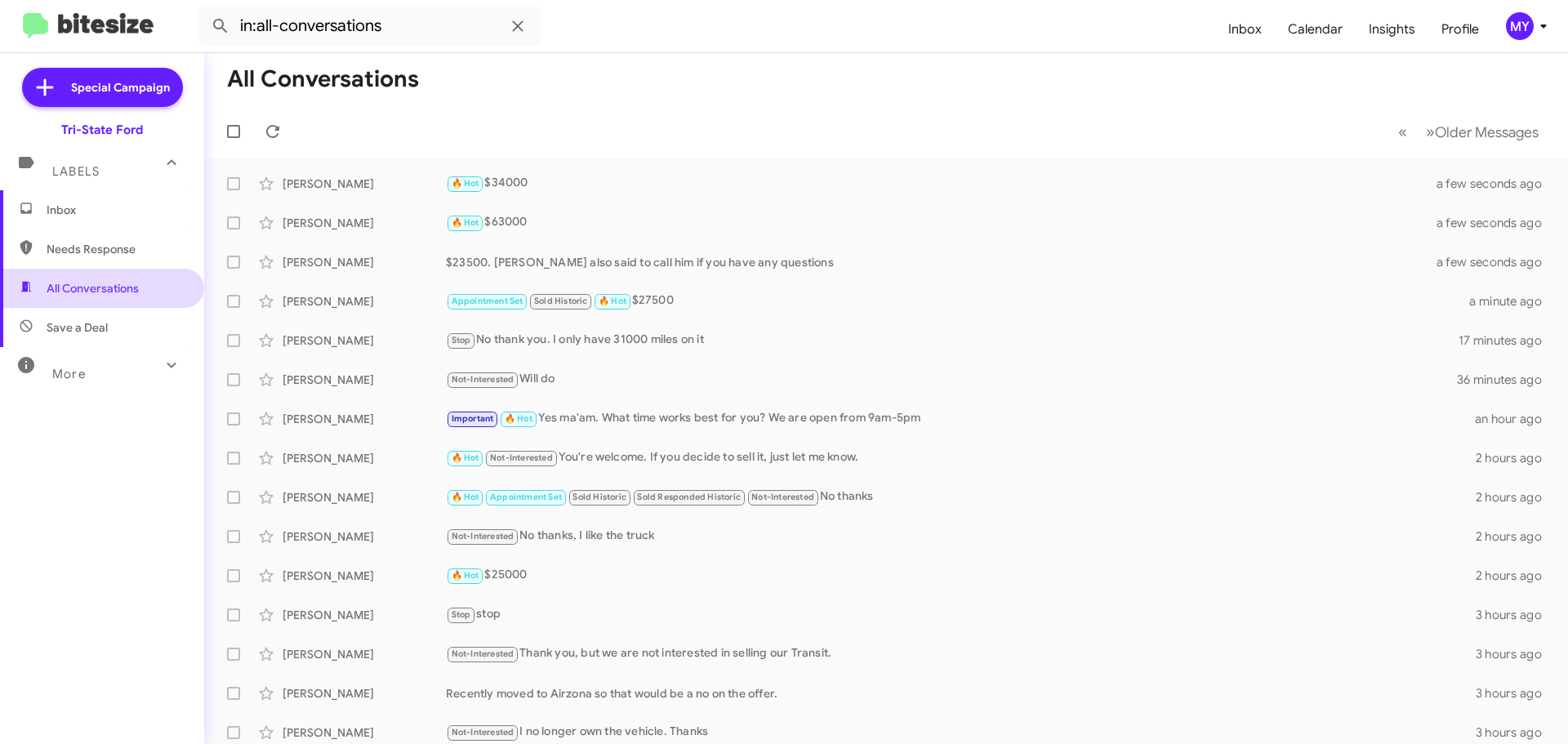
click at [80, 281] on span "All Conversations" at bounding box center [93, 288] width 92 height 16
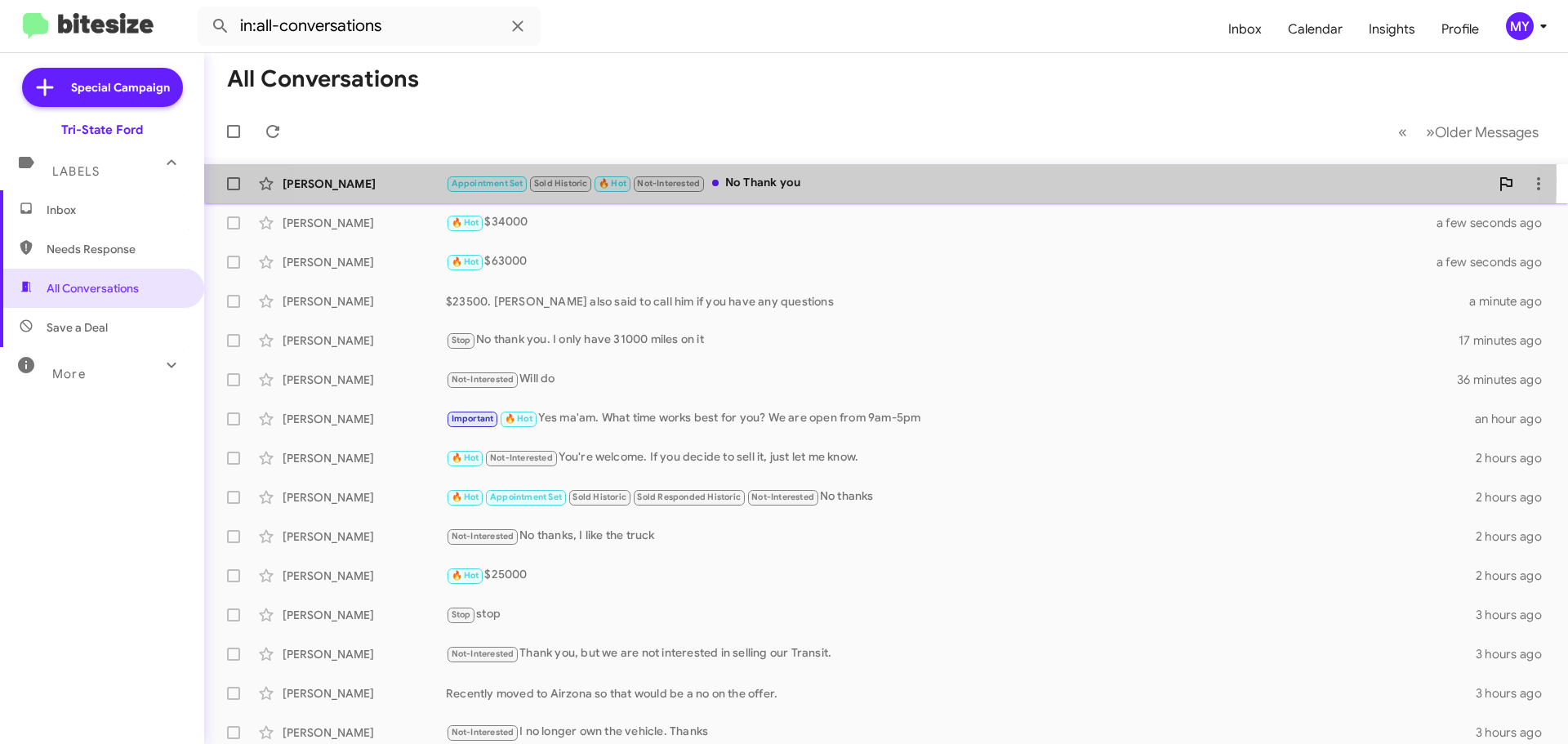
click at [820, 178] on div "Appointment Set Sold Historic 🔥 Hot Not-Interested No Thank you" at bounding box center [968, 183] width 1044 height 18
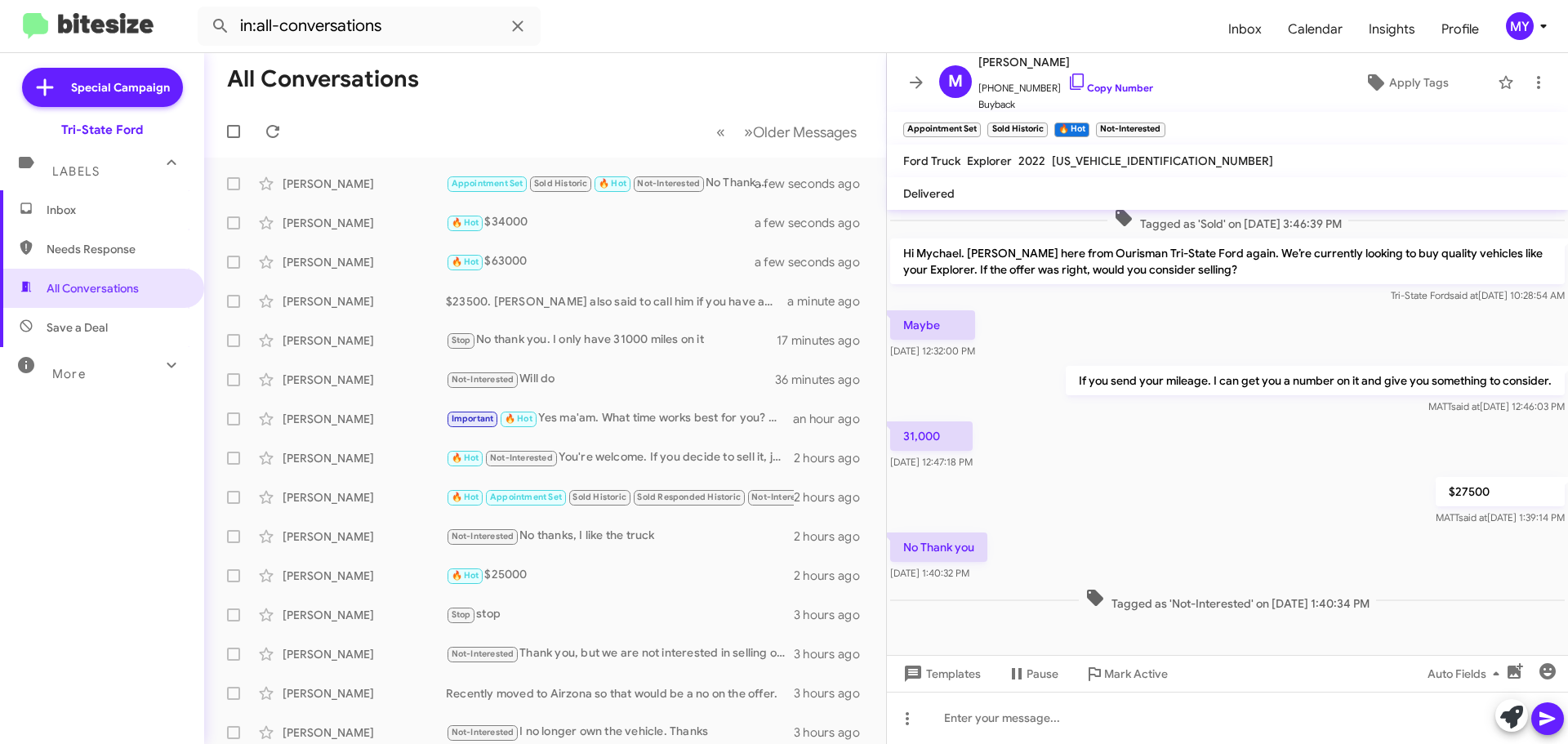
scroll to position [108, 0]
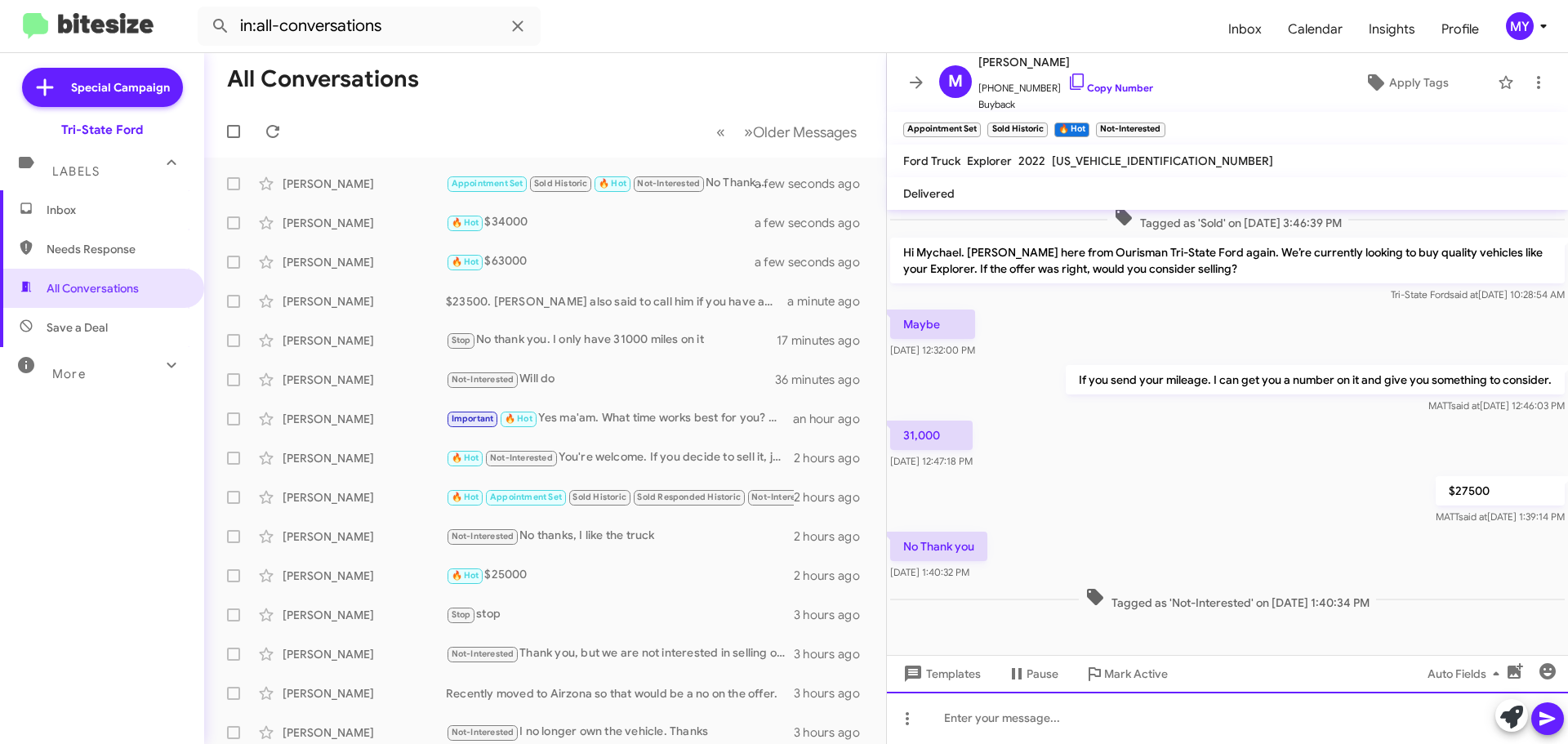
click at [1057, 723] on div at bounding box center [1228, 718] width 681 height 52
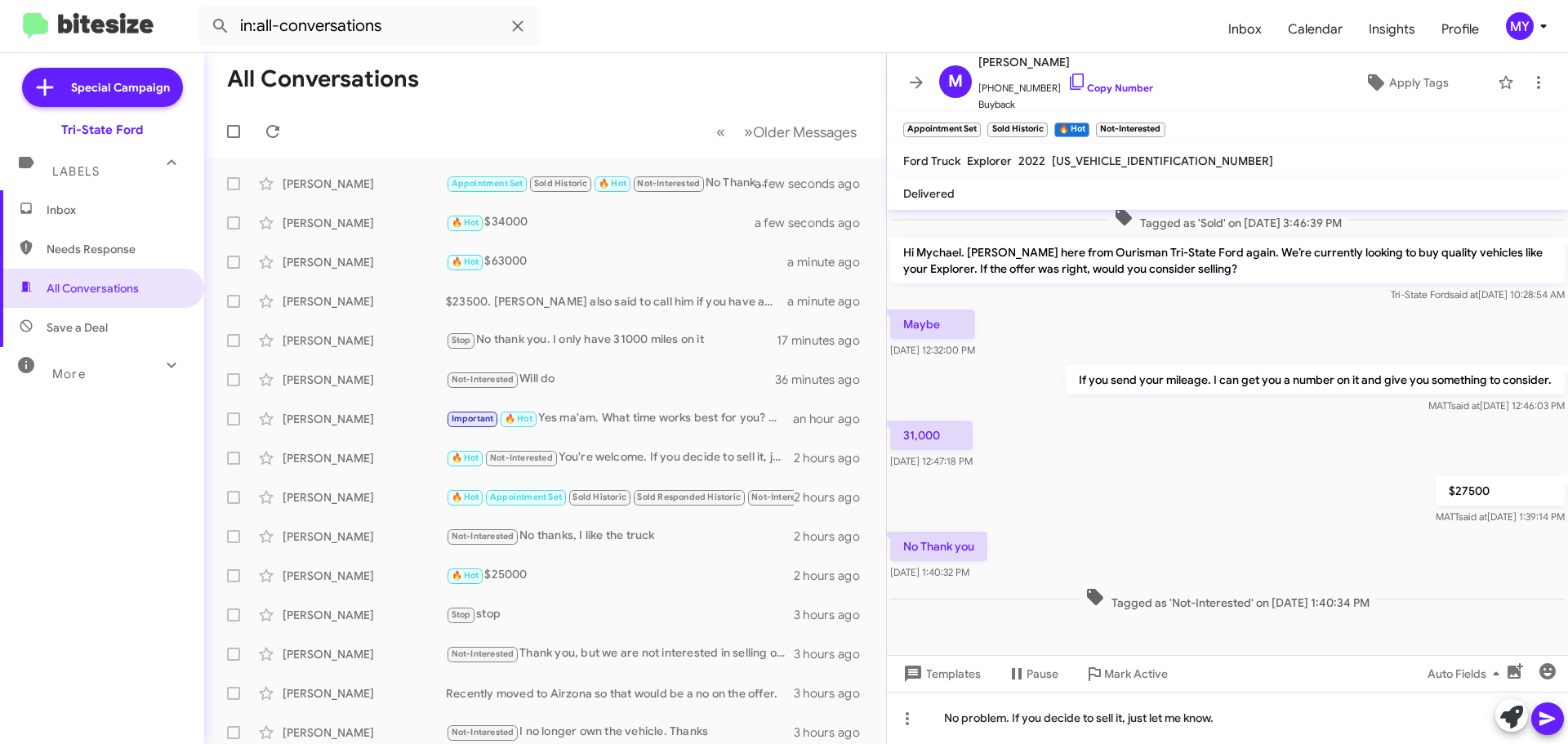
click at [1542, 718] on icon at bounding box center [1547, 718] width 19 height 19
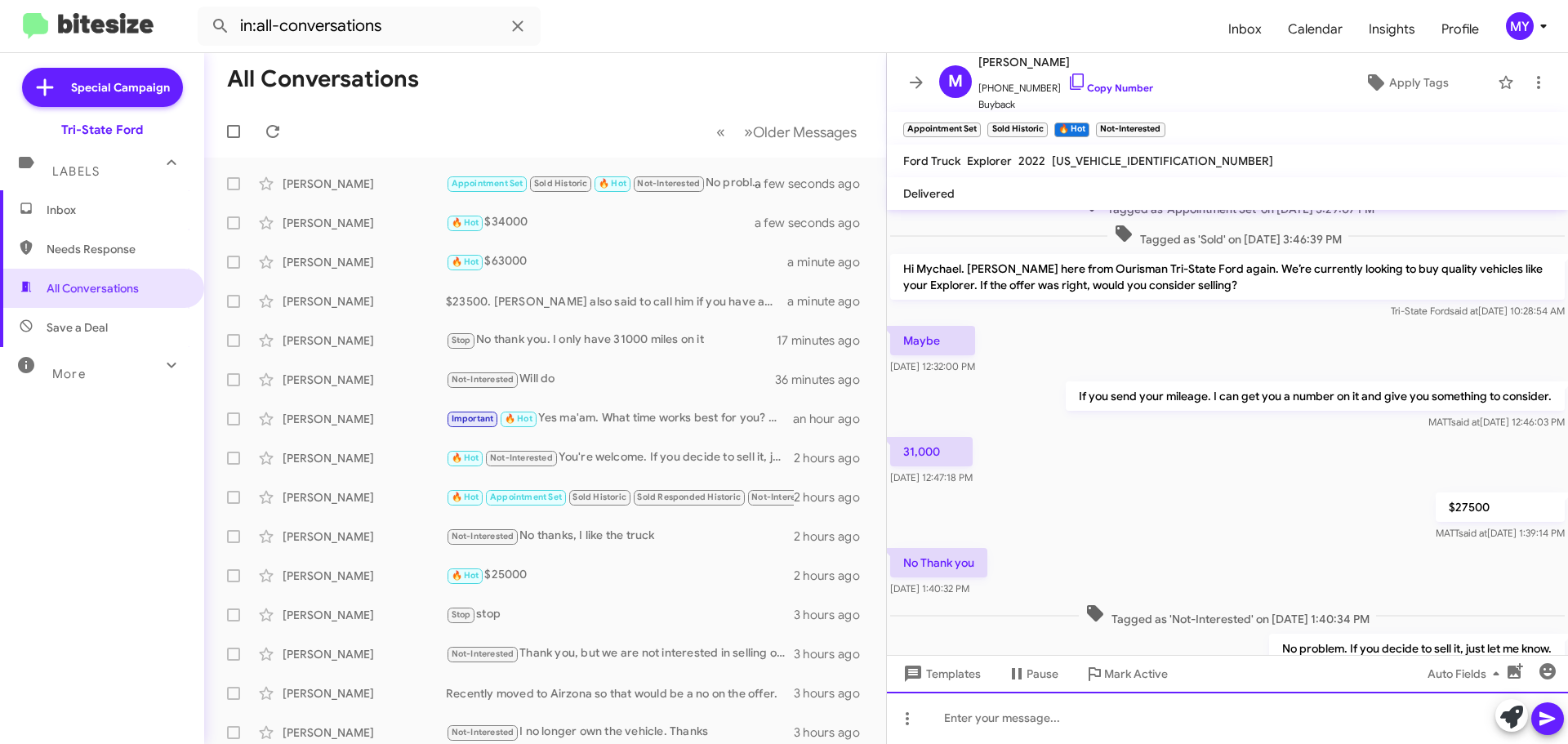
scroll to position [168, 0]
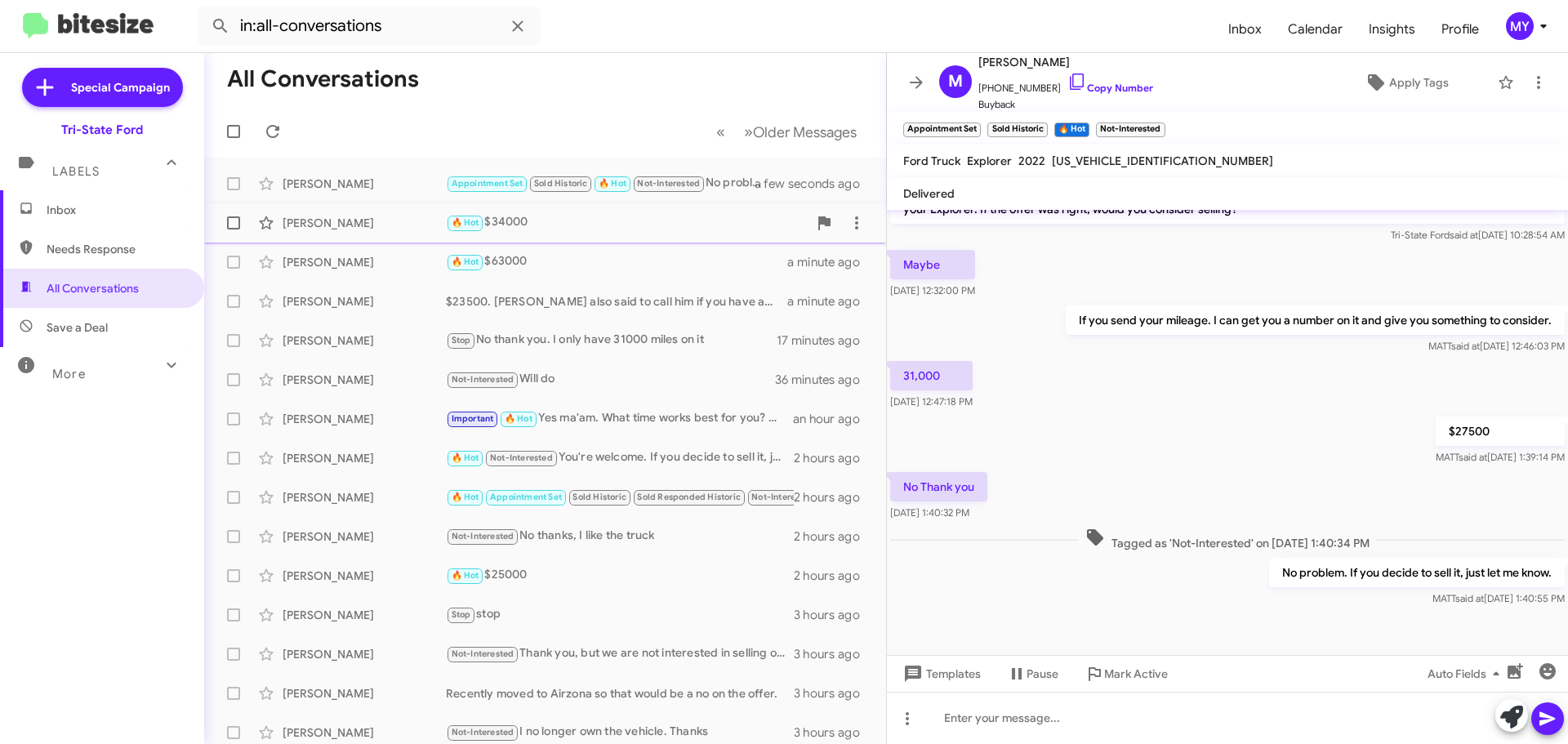
click at [622, 226] on div "🔥 Hot $34000" at bounding box center [626, 222] width 361 height 18
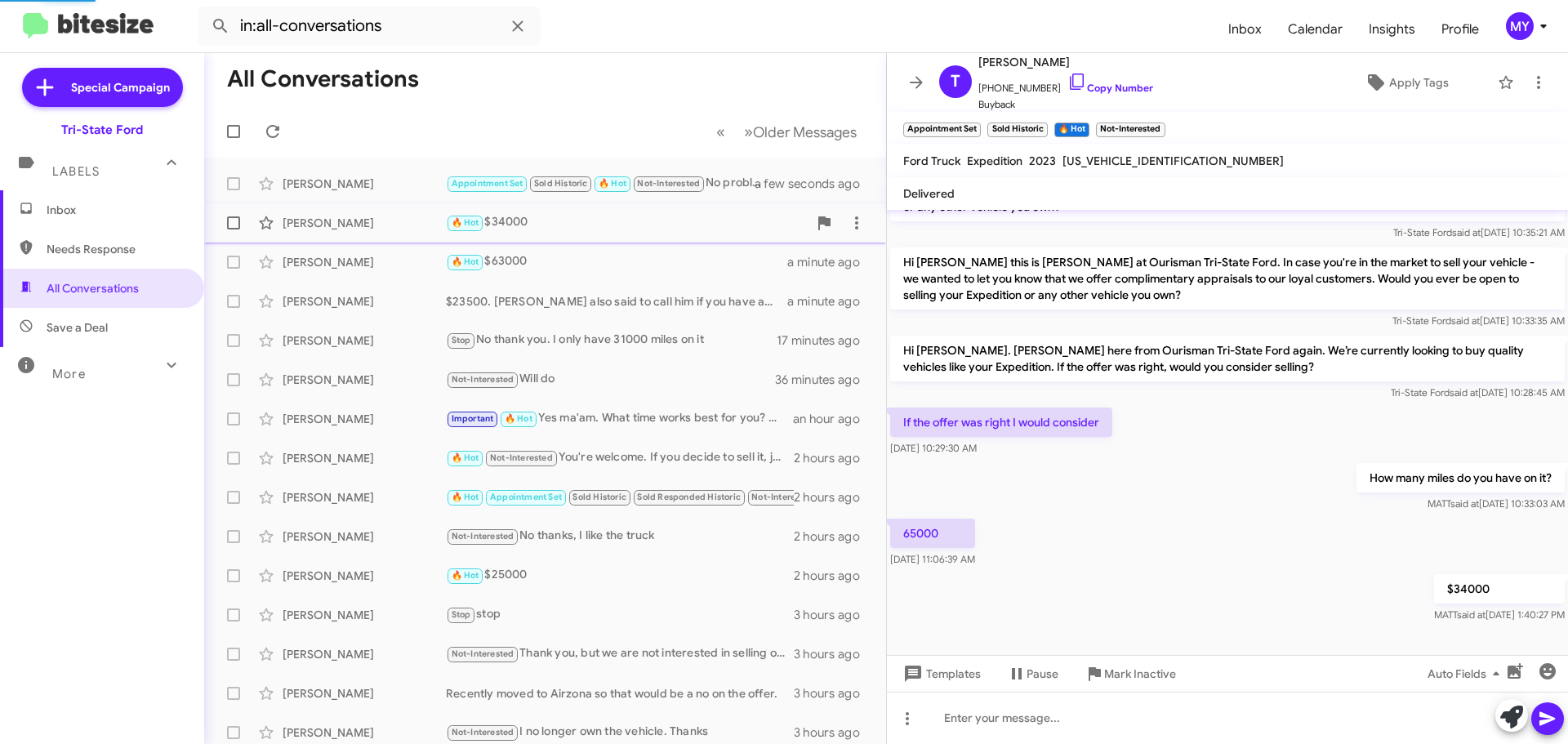
scroll to position [70, 0]
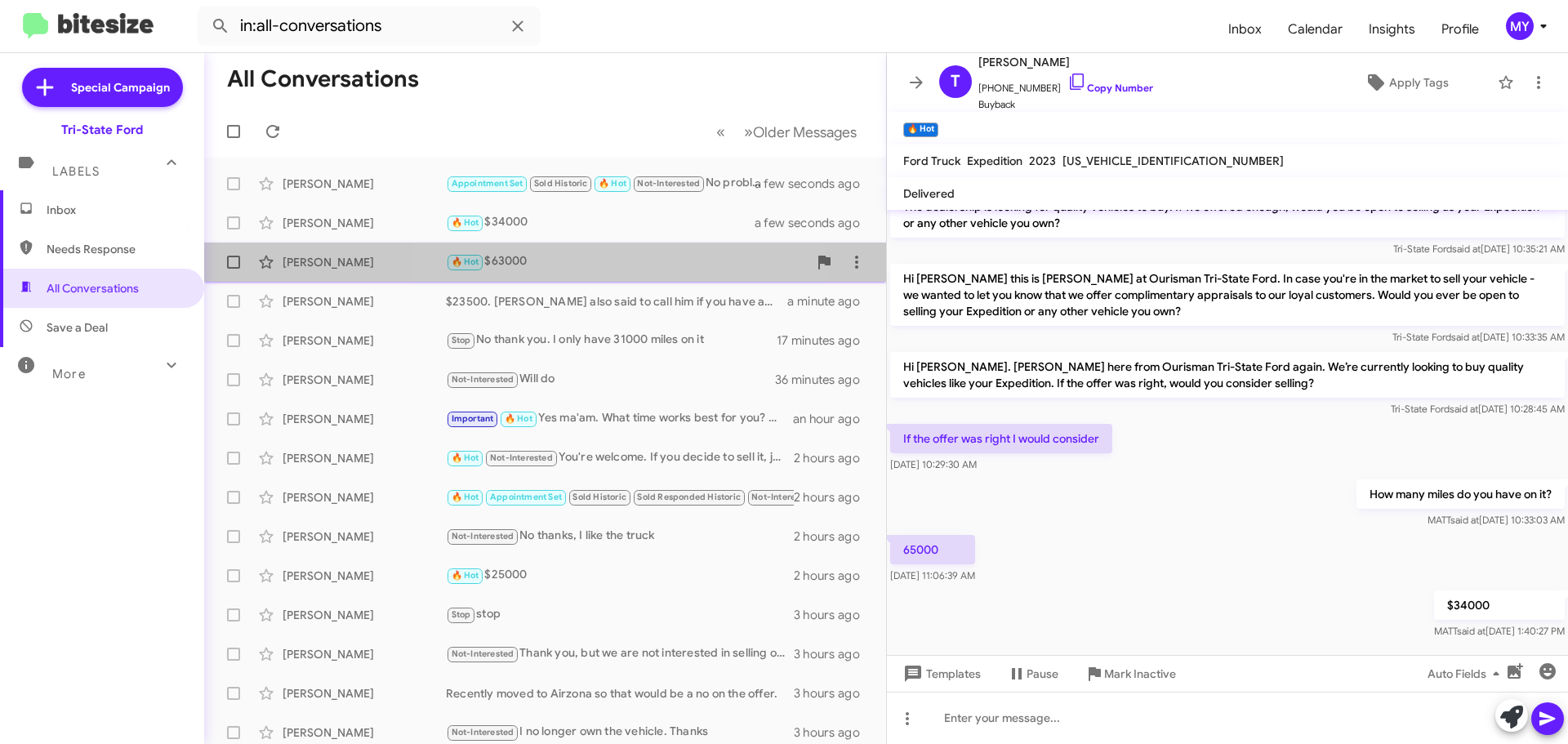
click at [619, 260] on div "🔥 Hot $63000" at bounding box center [626, 262] width 361 height 18
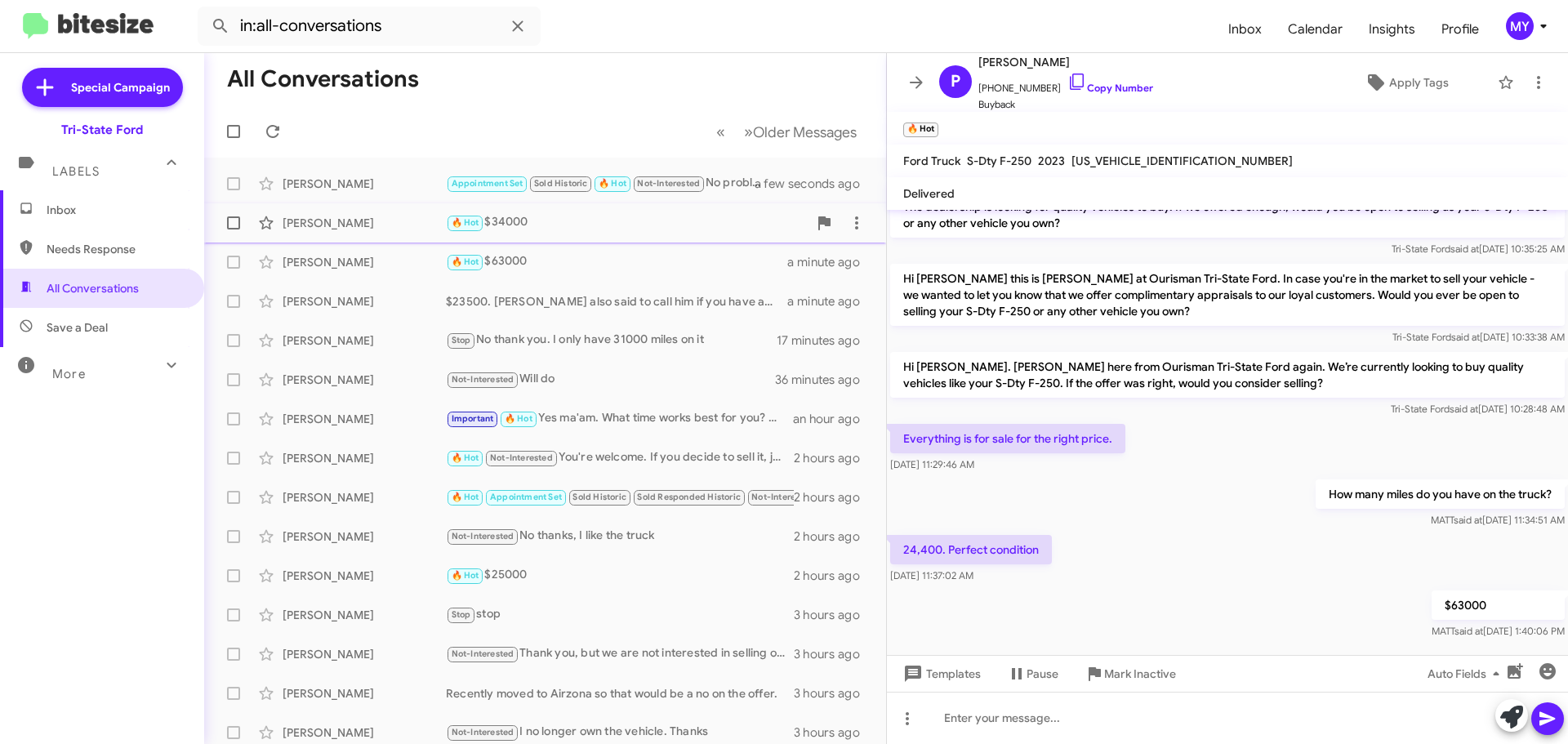
click at [622, 234] on div "[PERSON_NAME] 🔥 Hot $34000 a few seconds ago" at bounding box center [545, 222] width 656 height 33
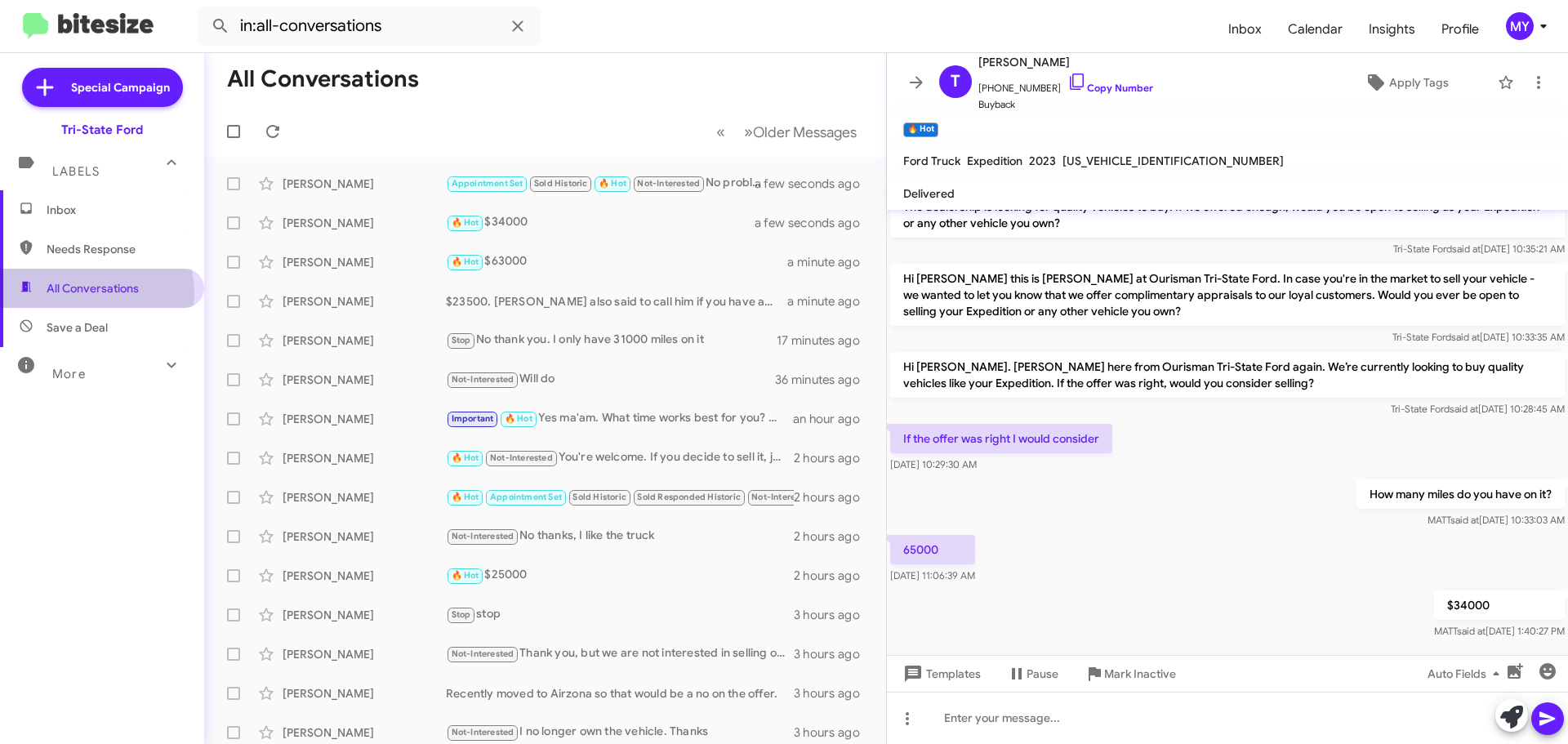
click at [87, 293] on span "All Conversations" at bounding box center [93, 288] width 92 height 16
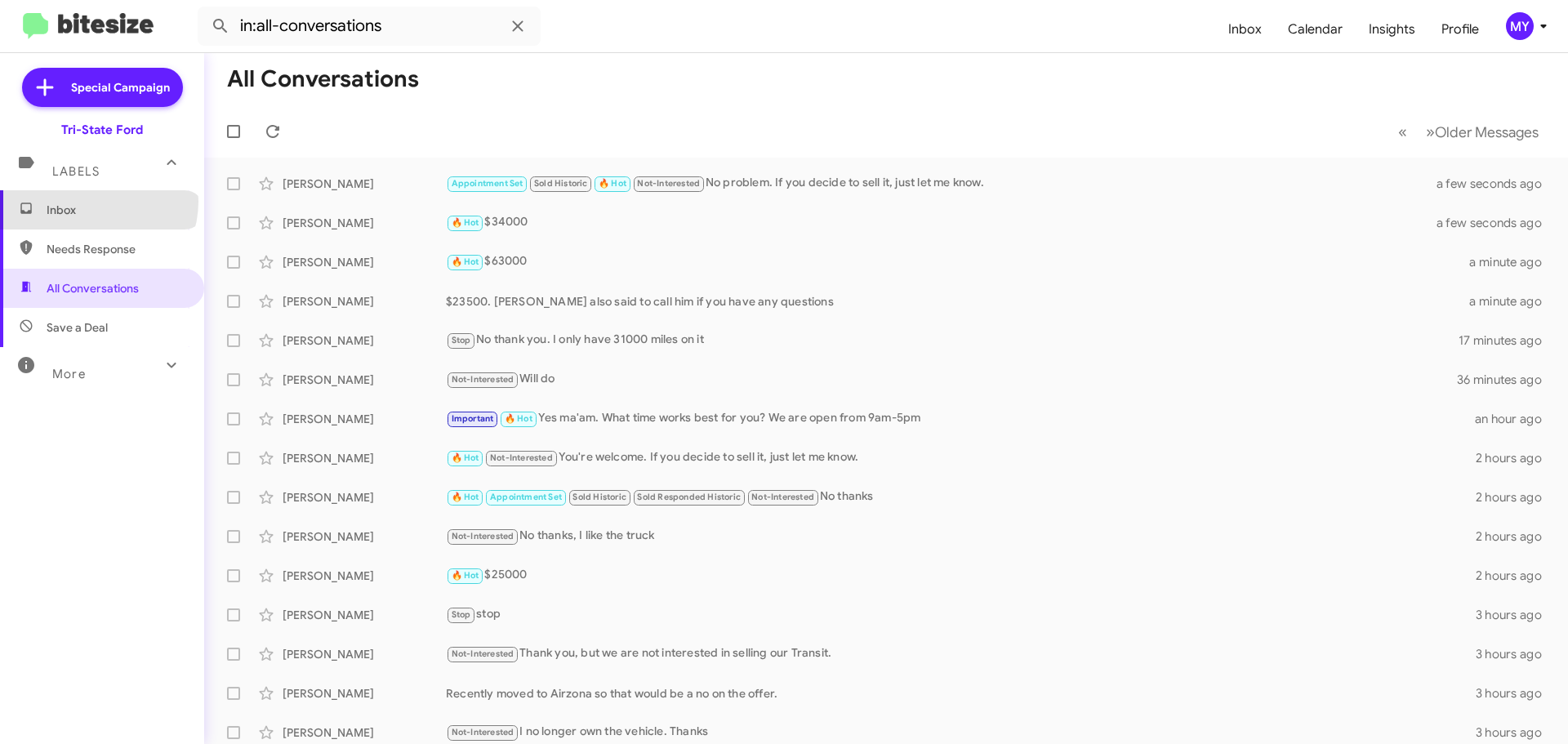
click at [97, 203] on span "Inbox" at bounding box center [117, 210] width 139 height 16
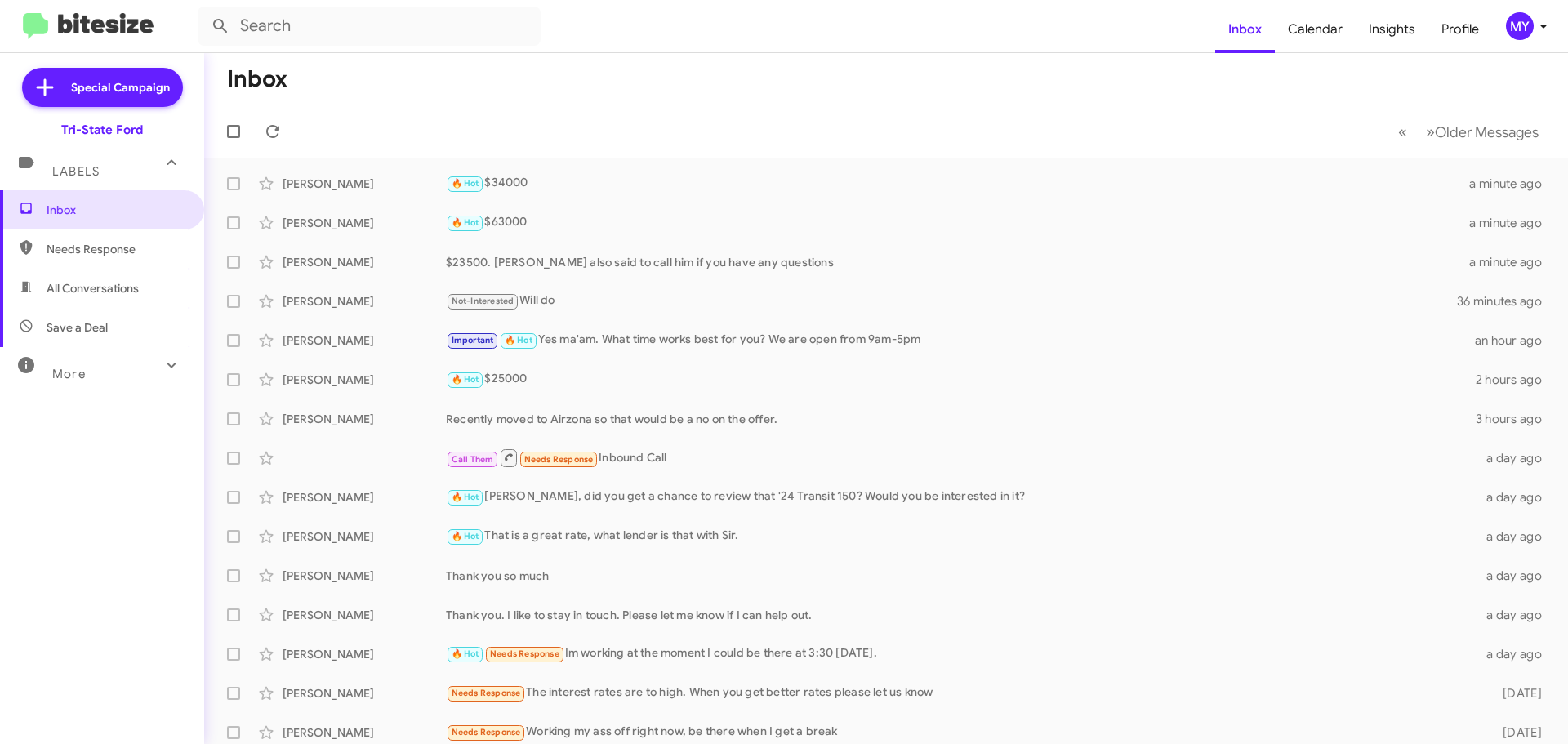
click at [112, 297] on span "All Conversations" at bounding box center [101, 288] width 204 height 39
type input "in:all-conversations"
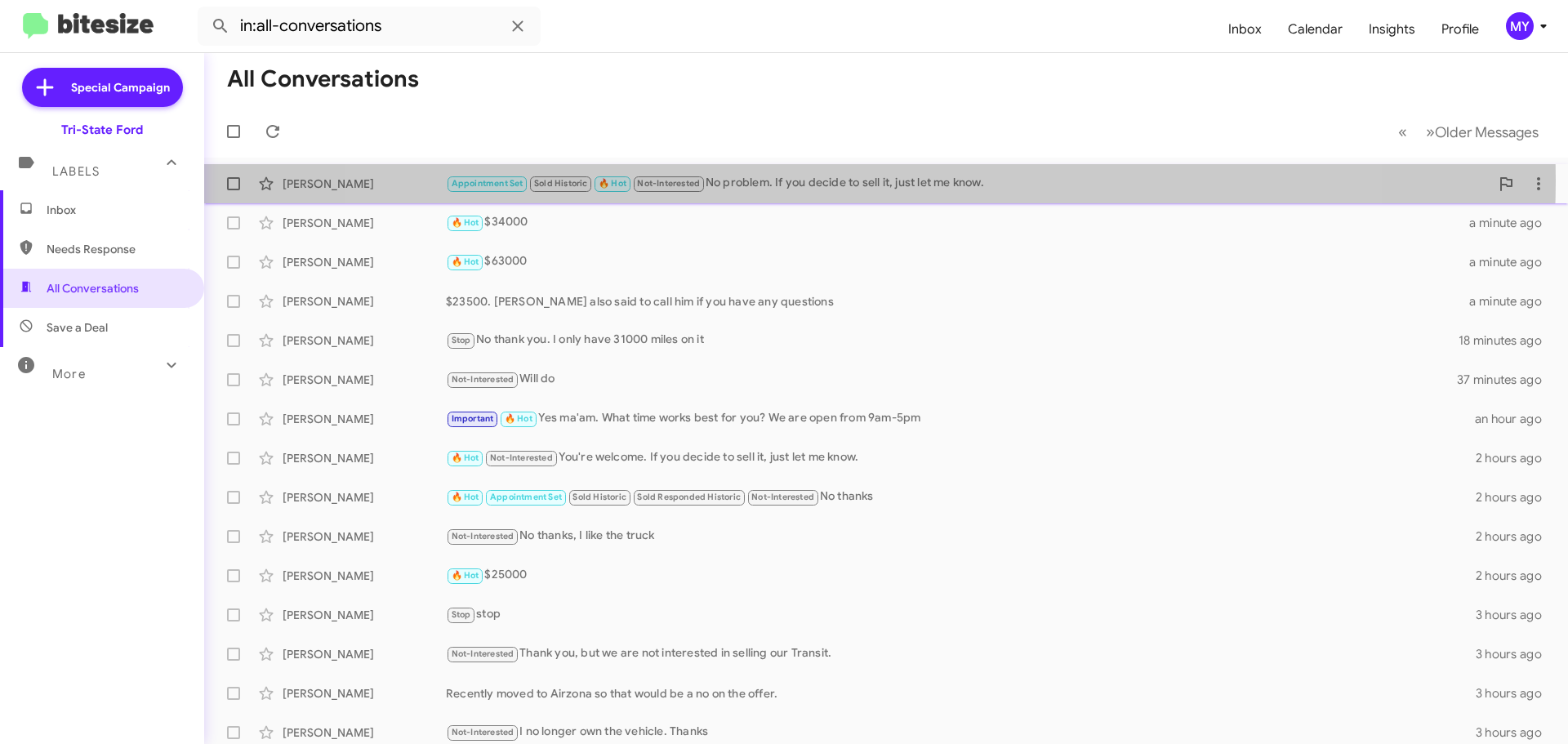
click at [846, 180] on div "Appointment Set Sold Historic 🔥 Hot Not-Interested No problem. If you decide to…" at bounding box center [968, 183] width 1044 height 18
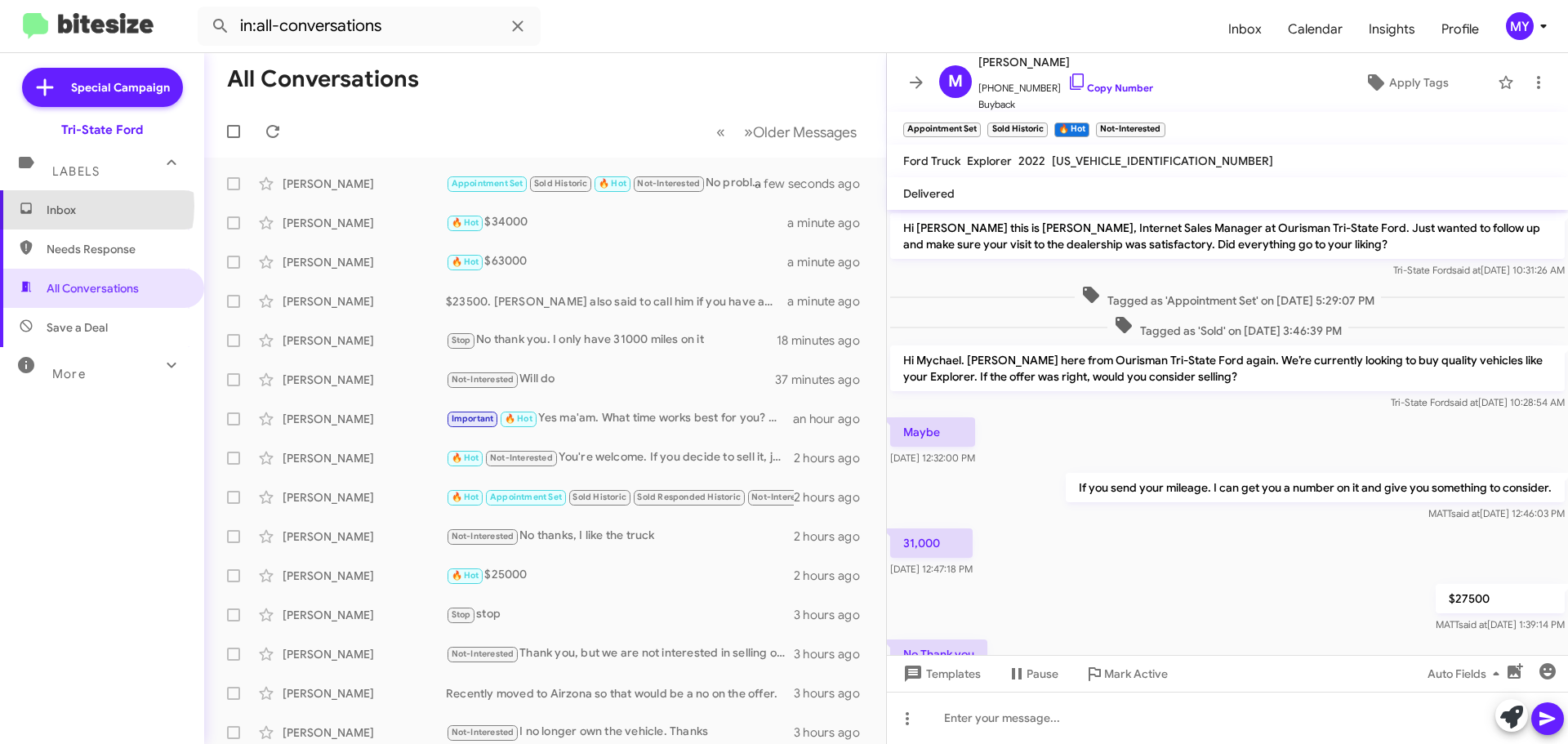
click at [65, 206] on span "Inbox" at bounding box center [117, 210] width 139 height 16
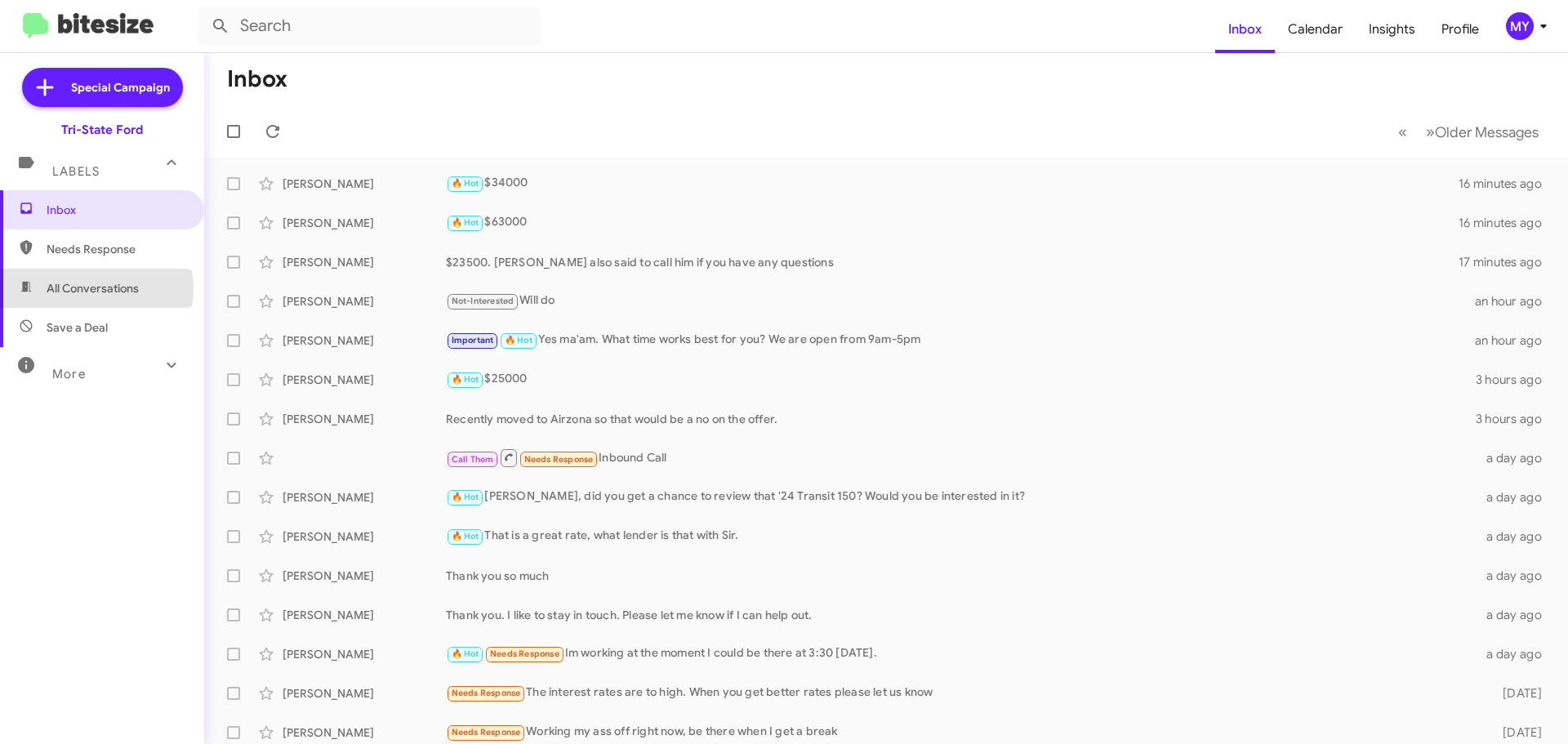
click at [90, 289] on span "All Conversations" at bounding box center [93, 288] width 92 height 16
type input "in:all-conversations"
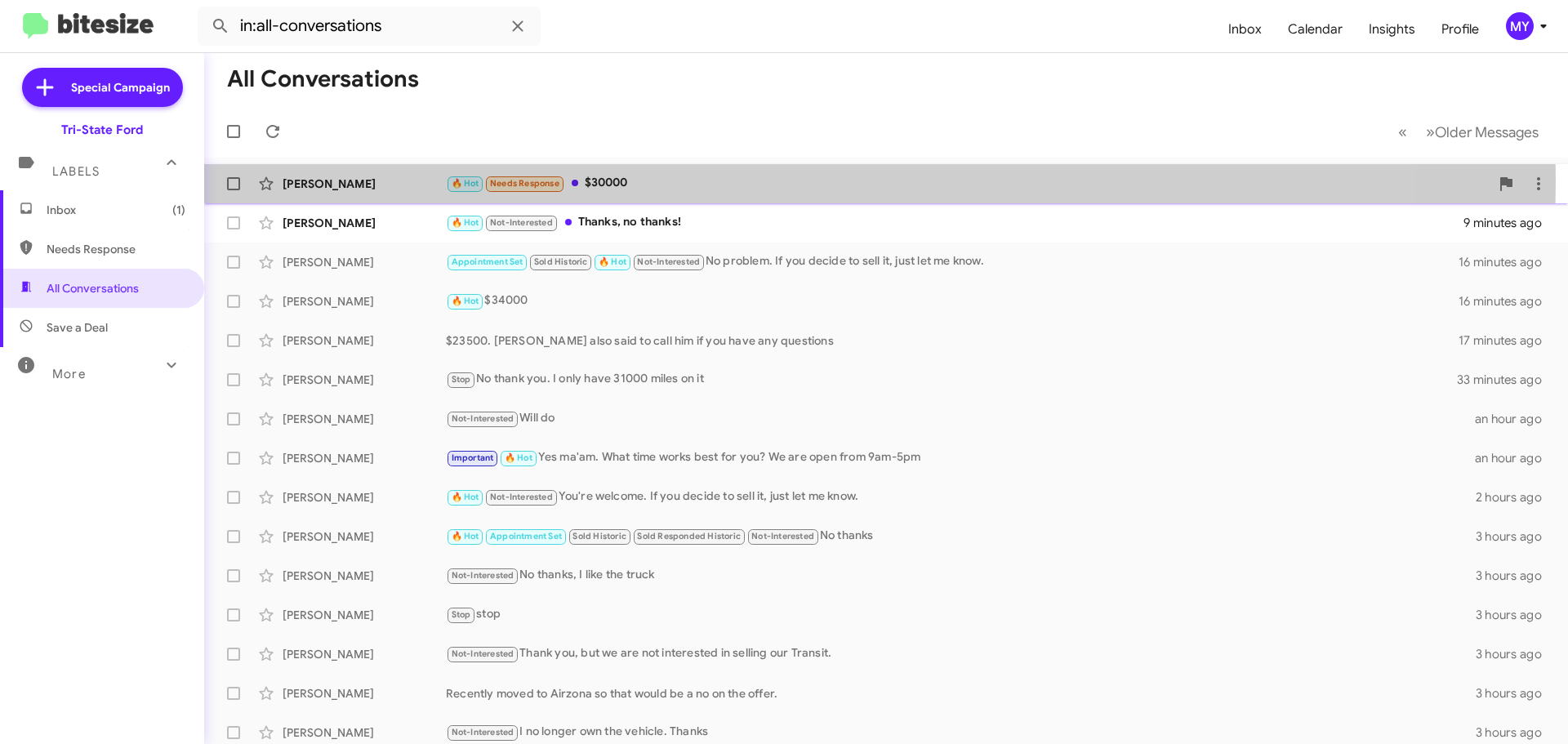
click at [656, 180] on div "🔥 Hot Needs Response $30000" at bounding box center [968, 183] width 1044 height 18
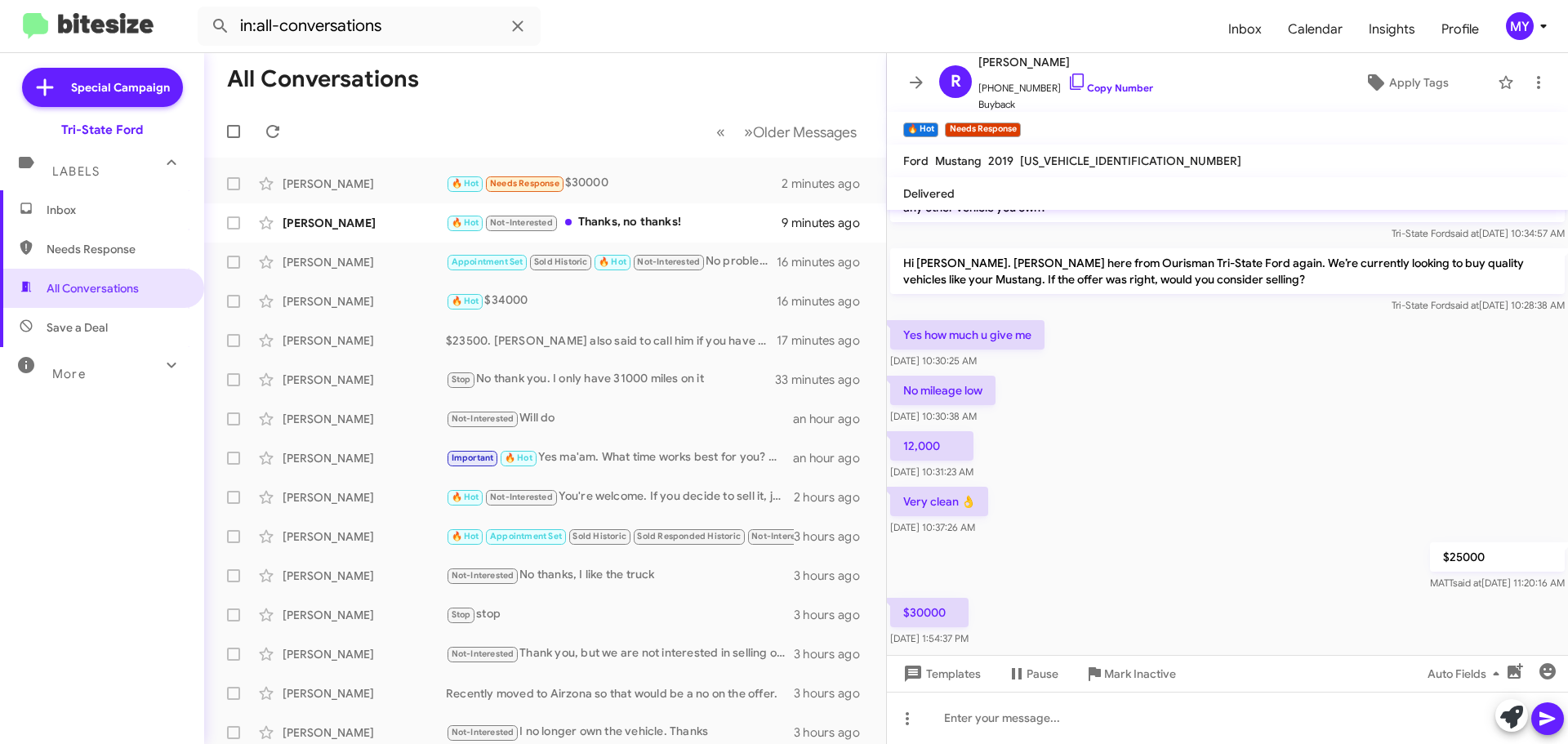
scroll to position [97, 0]
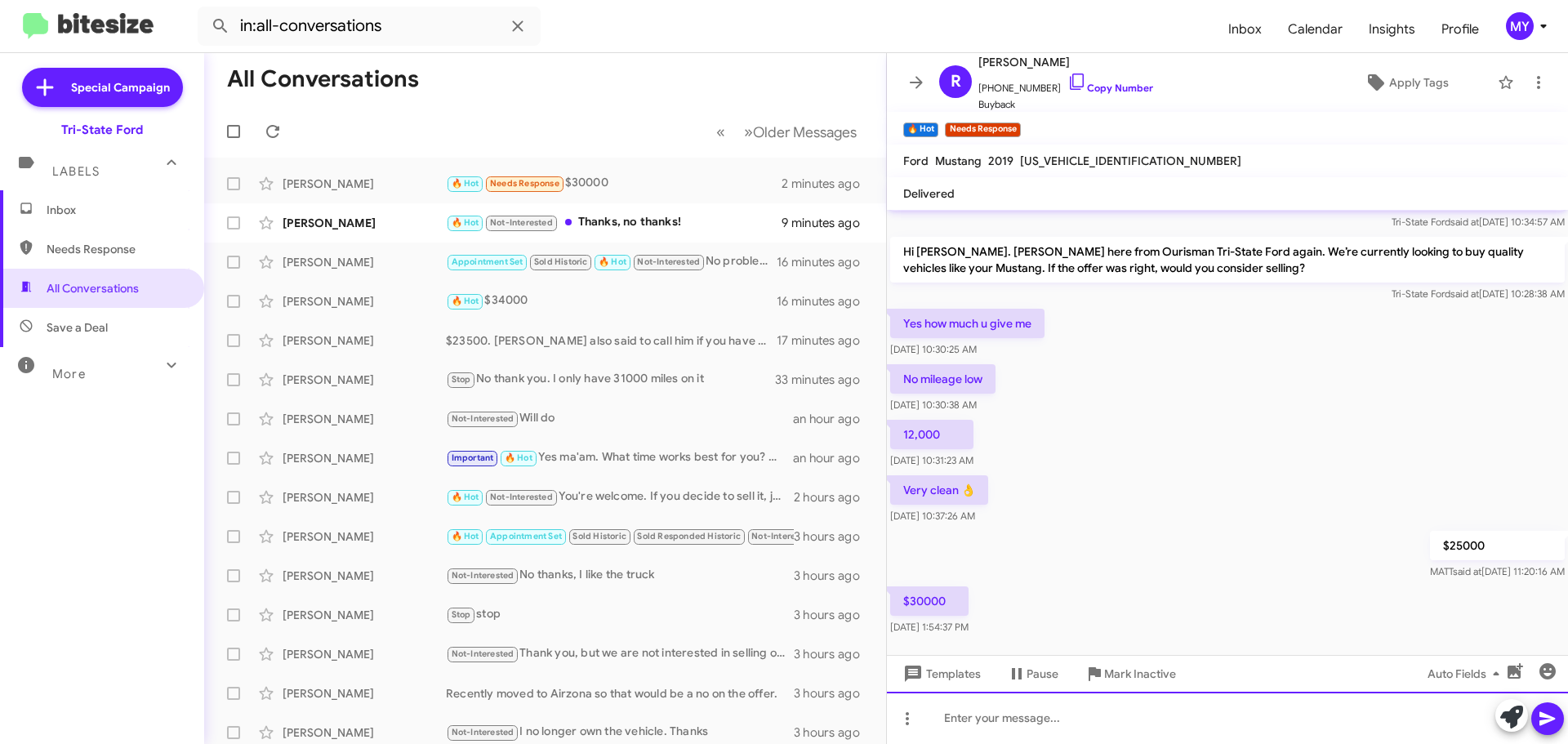
click at [984, 726] on div at bounding box center [1228, 718] width 681 height 52
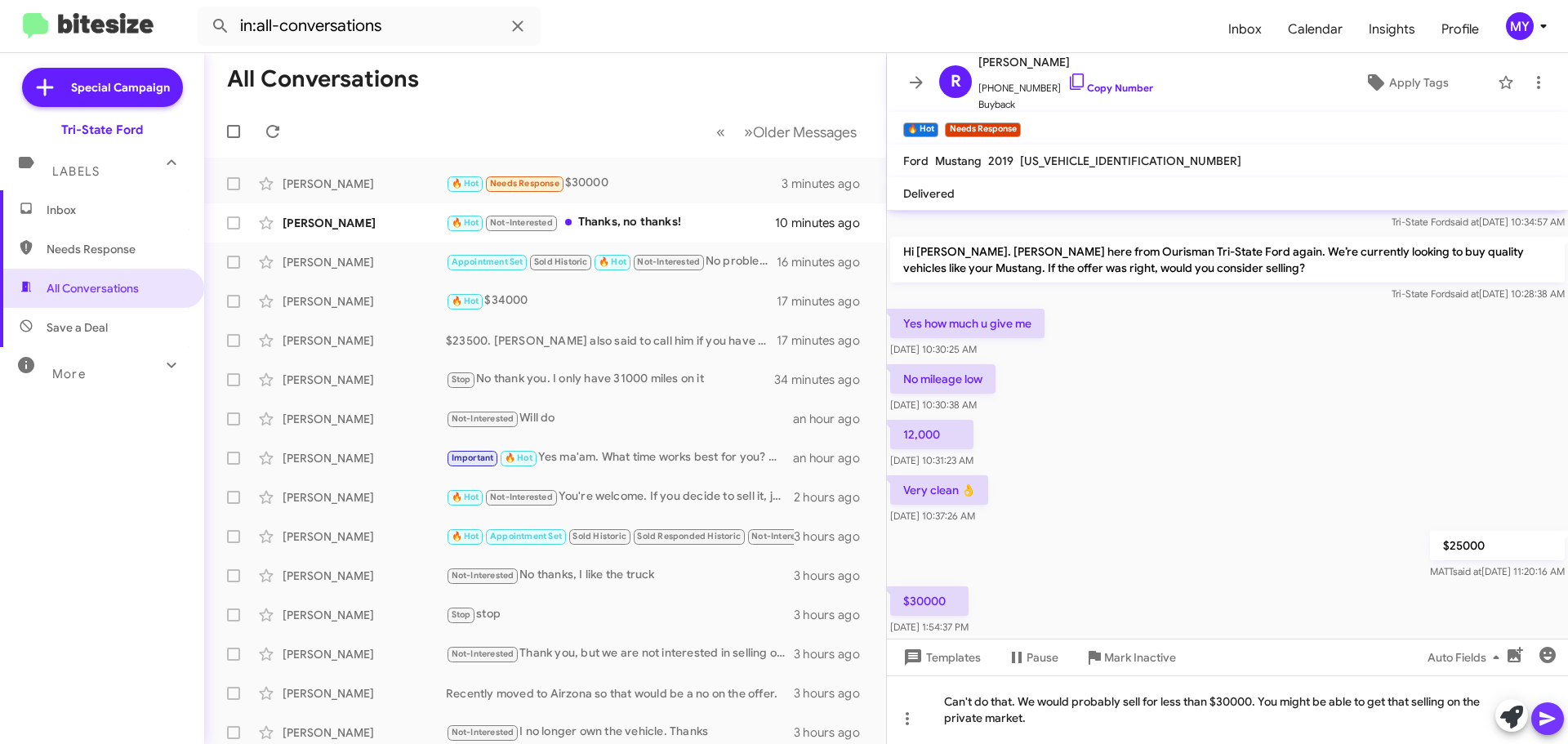
click at [1544, 721] on icon at bounding box center [1547, 719] width 16 height 14
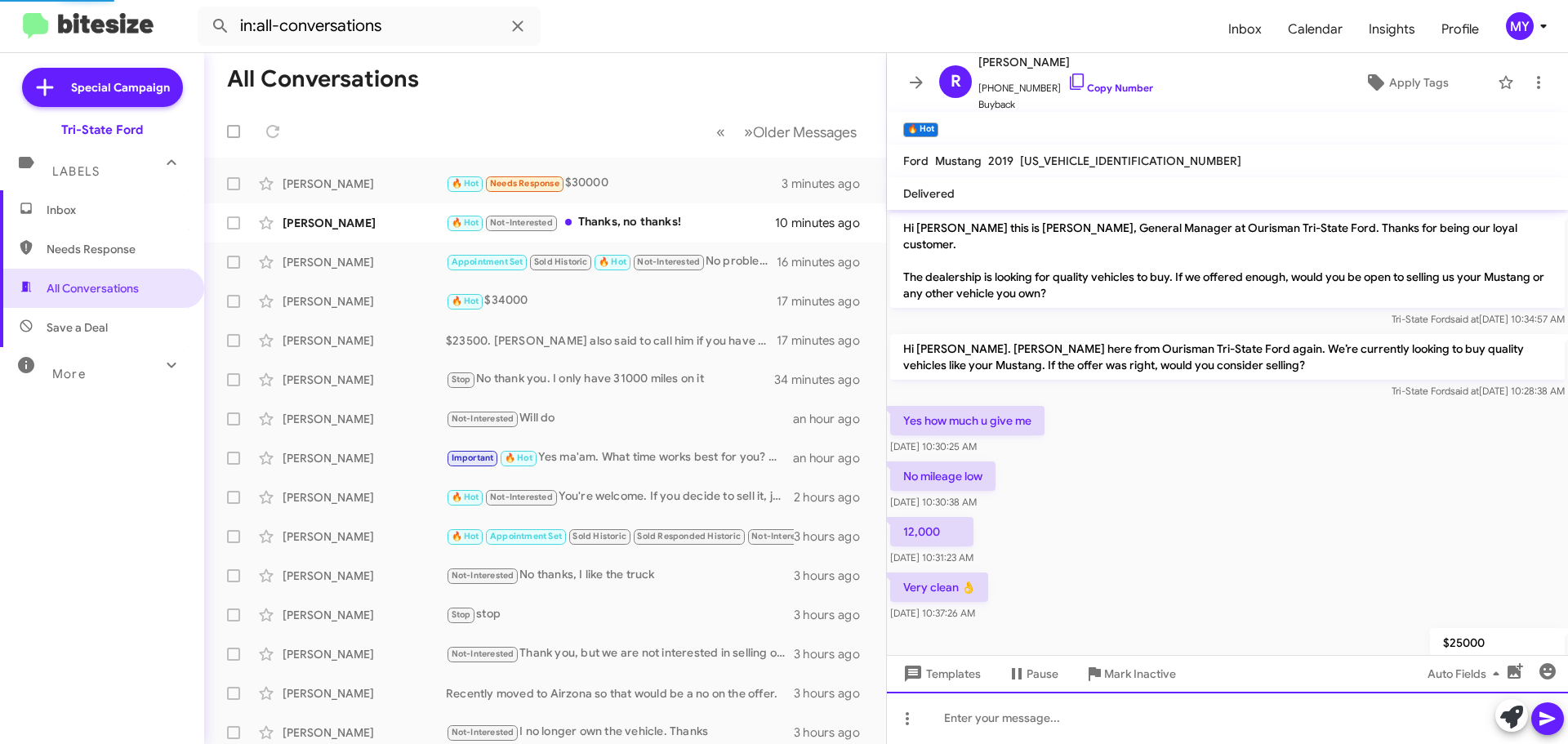
scroll to position [157, 0]
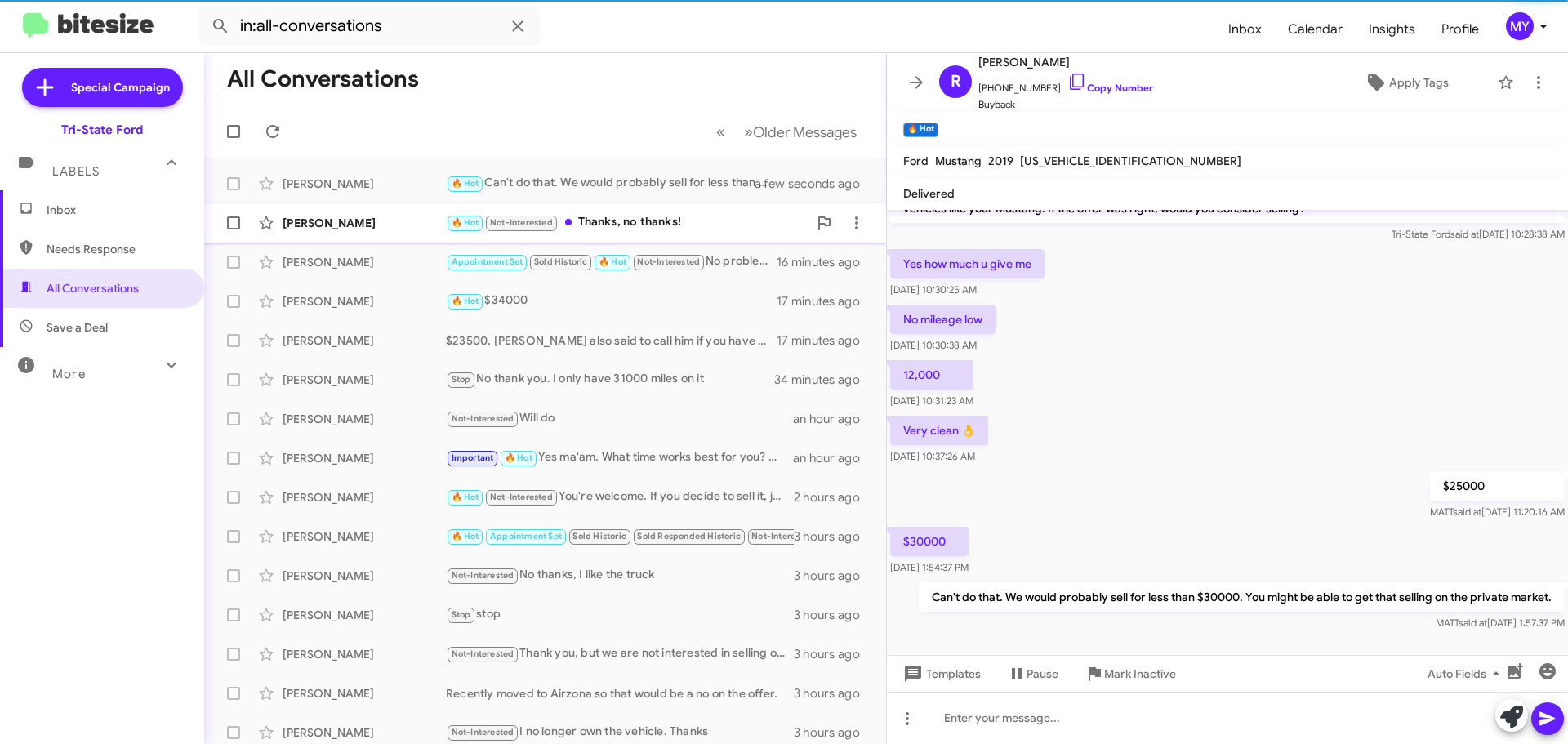
click at [605, 217] on div "🔥 Hot Not-Interested Thanks, no thanks!" at bounding box center [626, 222] width 361 height 18
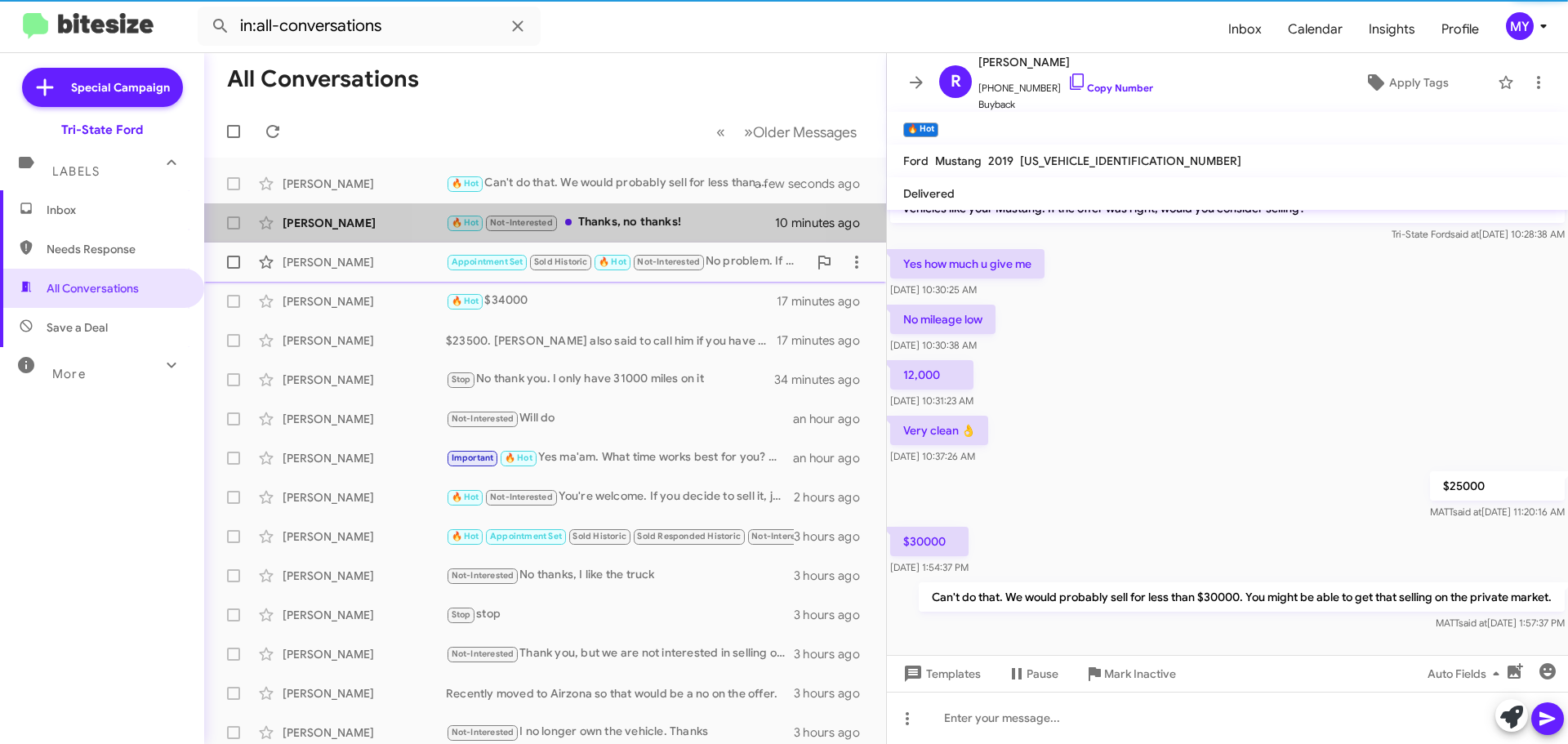
scroll to position [164, 0]
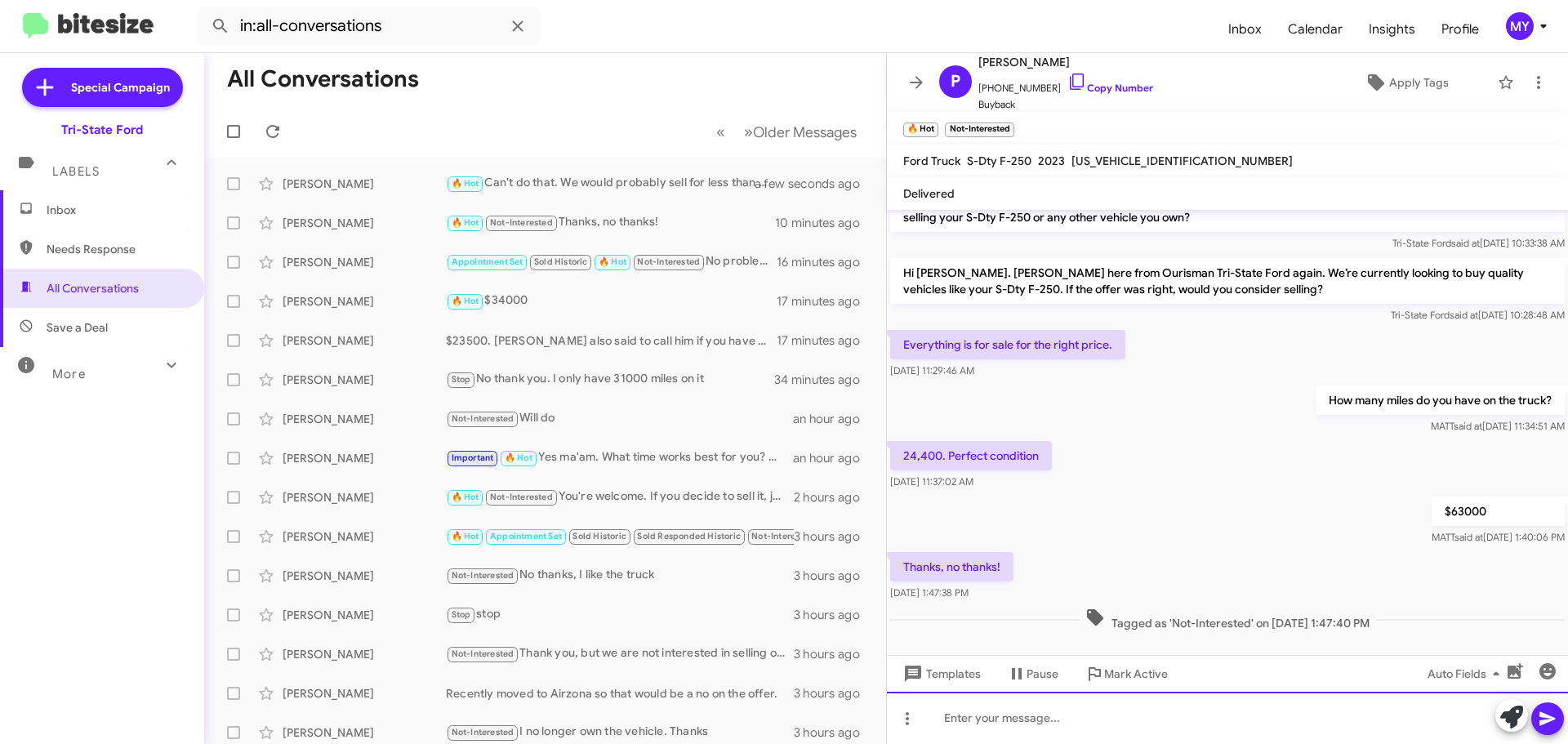
click at [1013, 719] on div at bounding box center [1228, 718] width 681 height 52
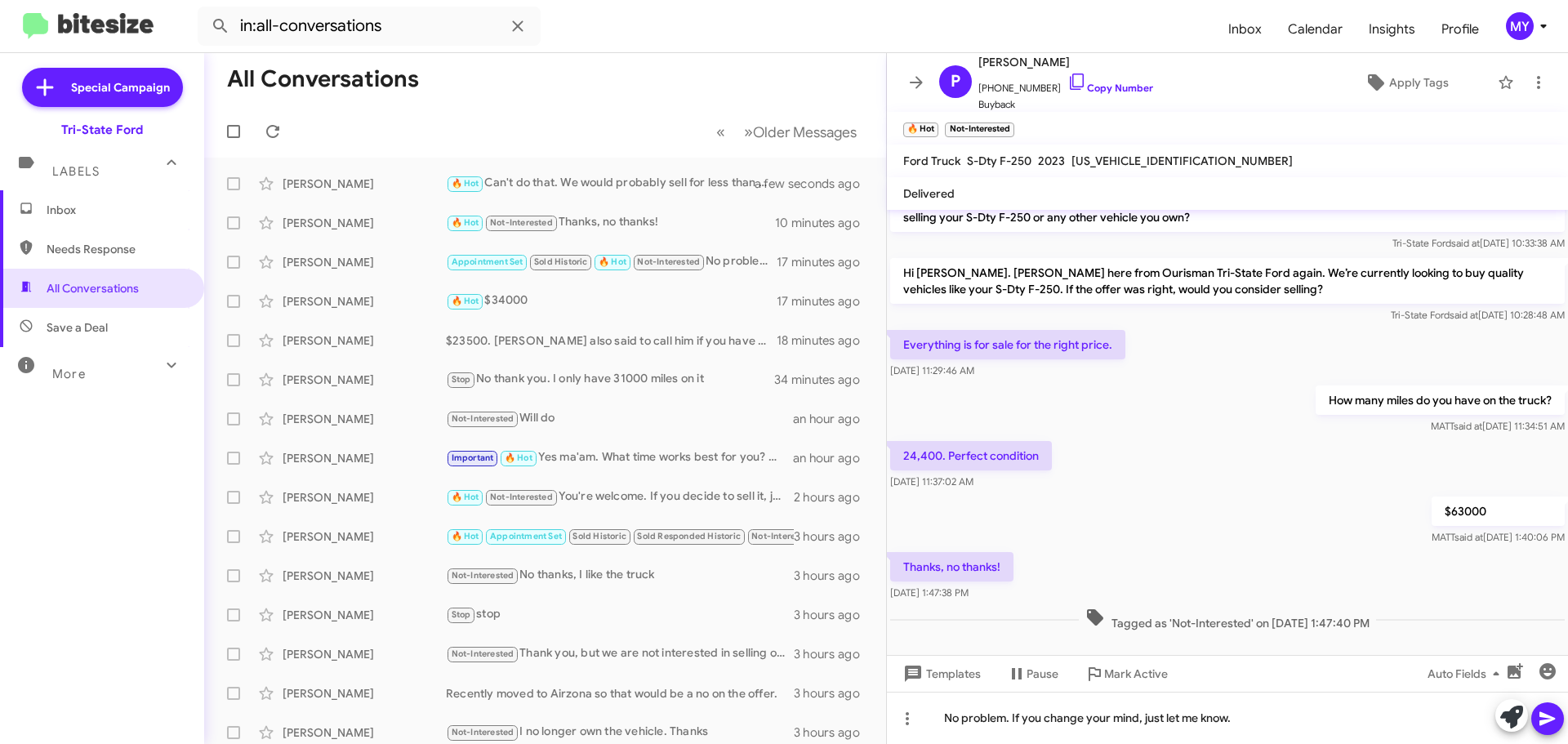
click at [1550, 725] on icon at bounding box center [1547, 718] width 19 height 19
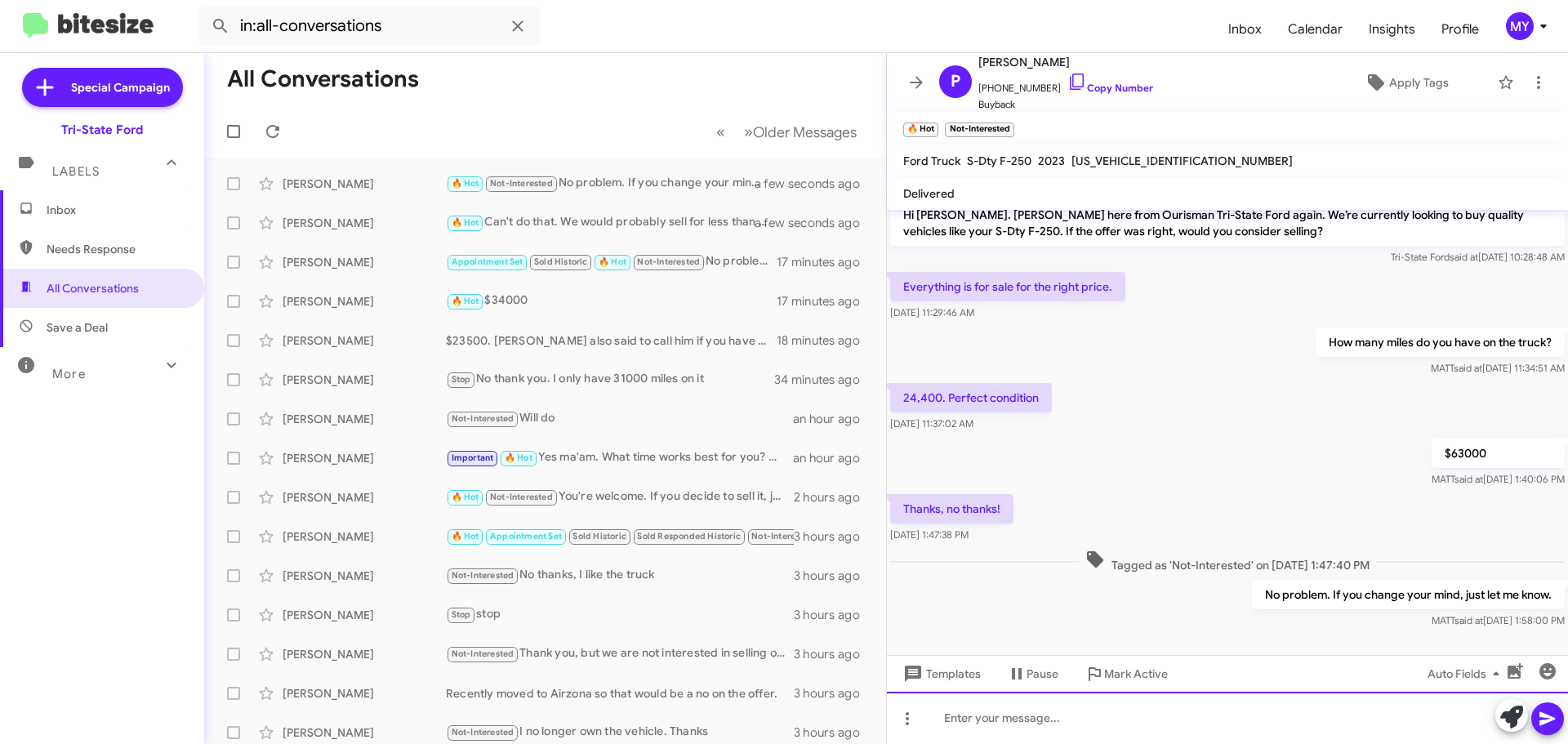
scroll to position [224, 0]
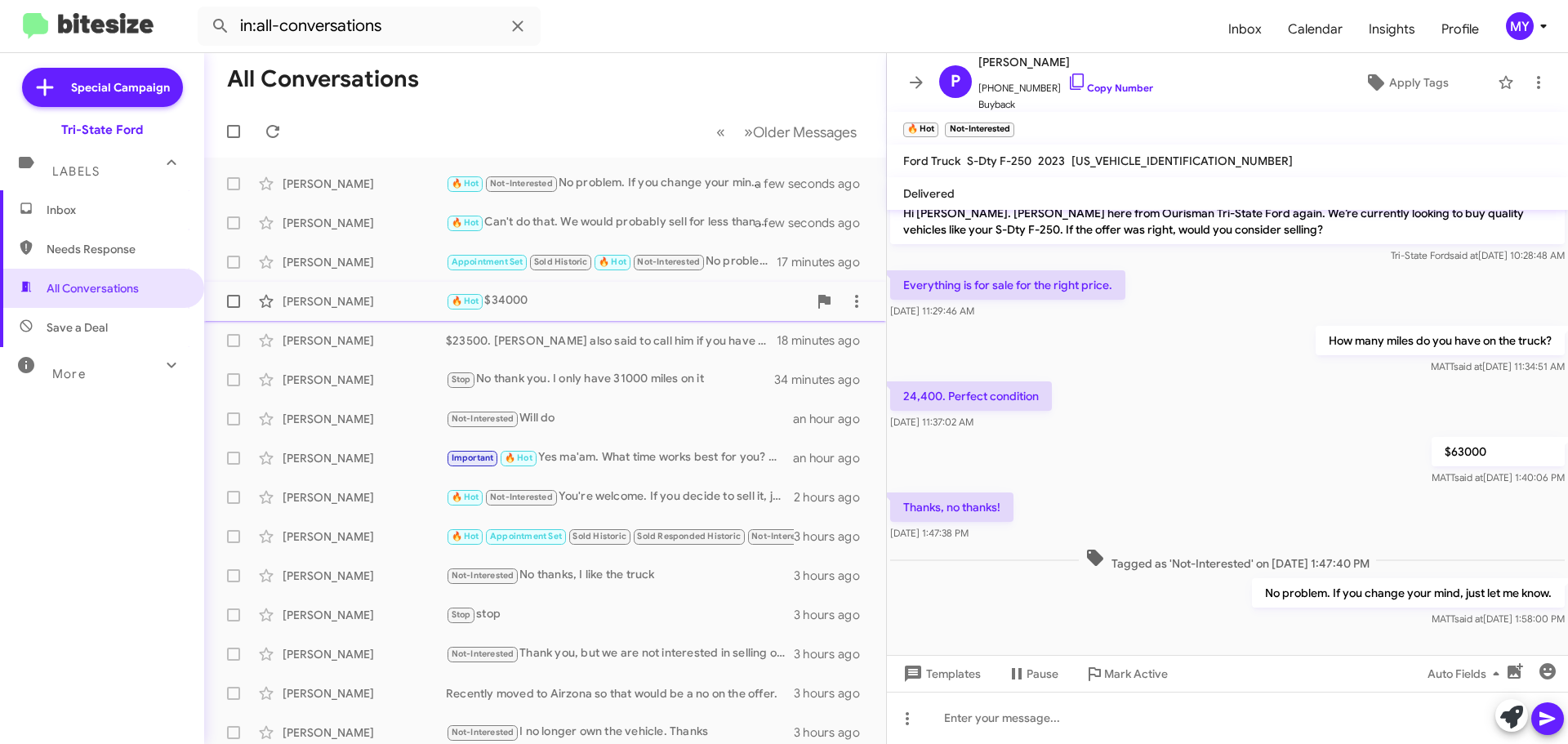
click at [579, 310] on div "🔥 Hot $34000" at bounding box center [626, 301] width 361 height 18
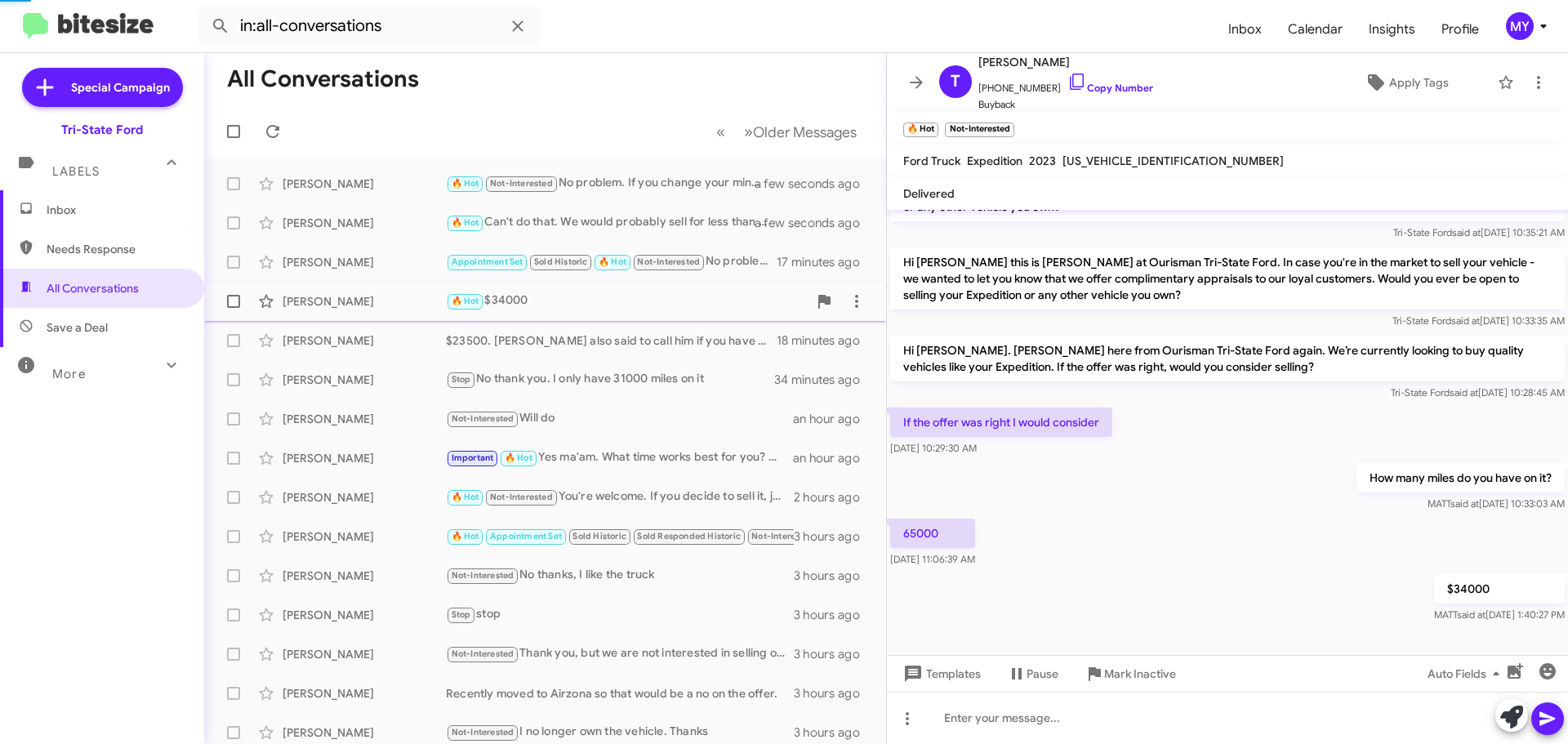
scroll to position [70, 0]
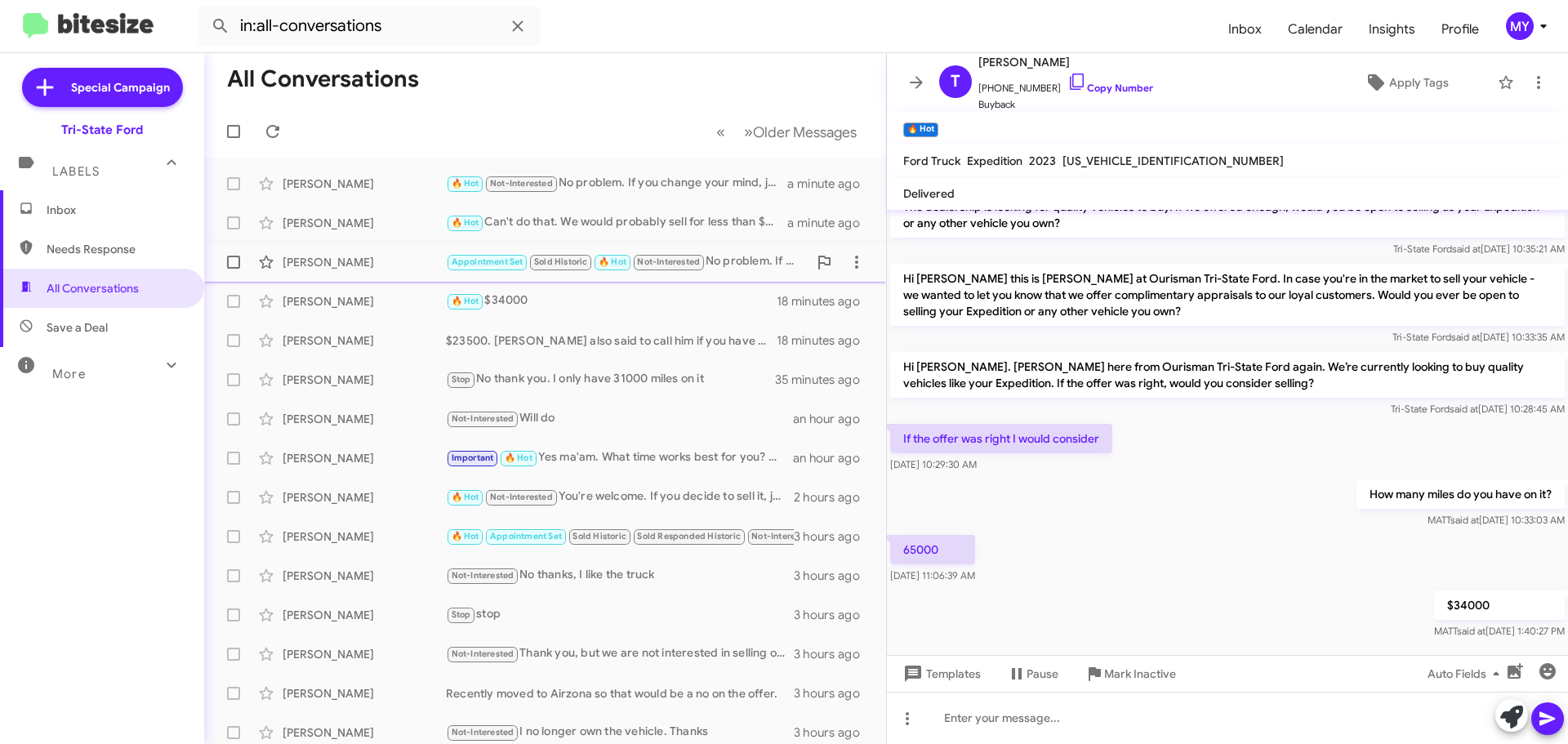
click at [713, 256] on div "Appointment Set Sold Historic 🔥 Hot Not-Interested No problem. If you decide to…" at bounding box center [626, 262] width 361 height 18
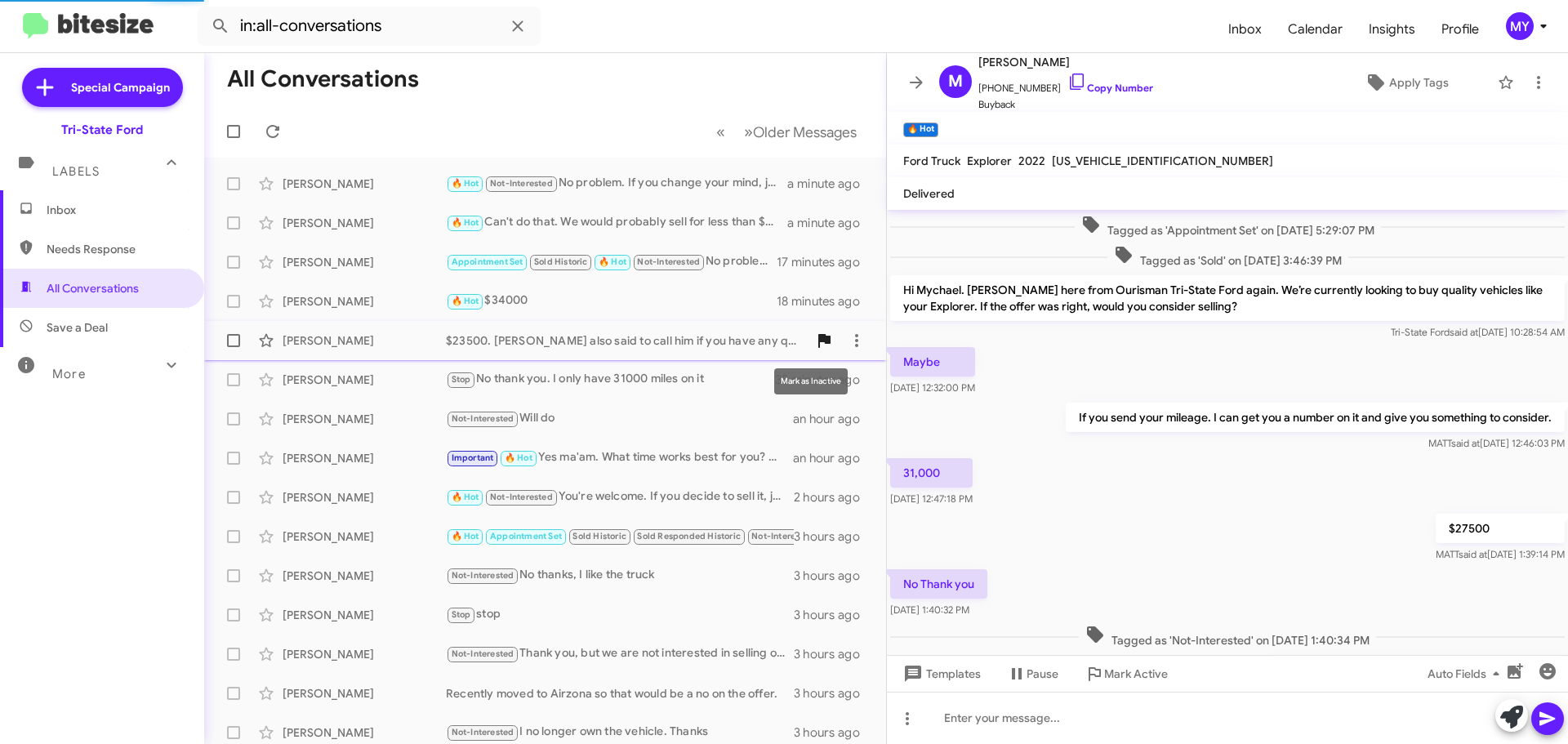
scroll to position [168, 0]
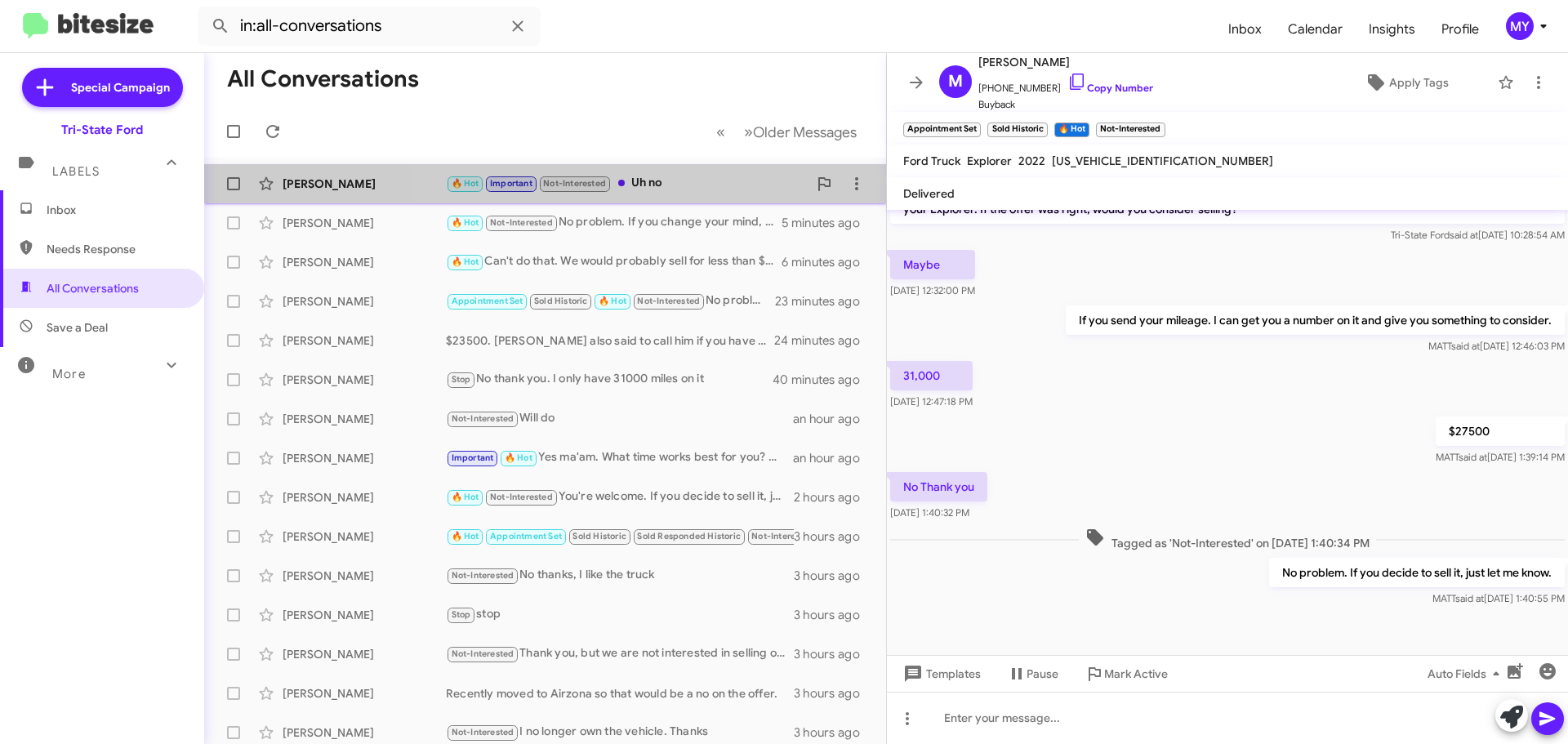
click at [673, 185] on div "🔥 Hot Important Not-Interested Uh no" at bounding box center [626, 183] width 361 height 18
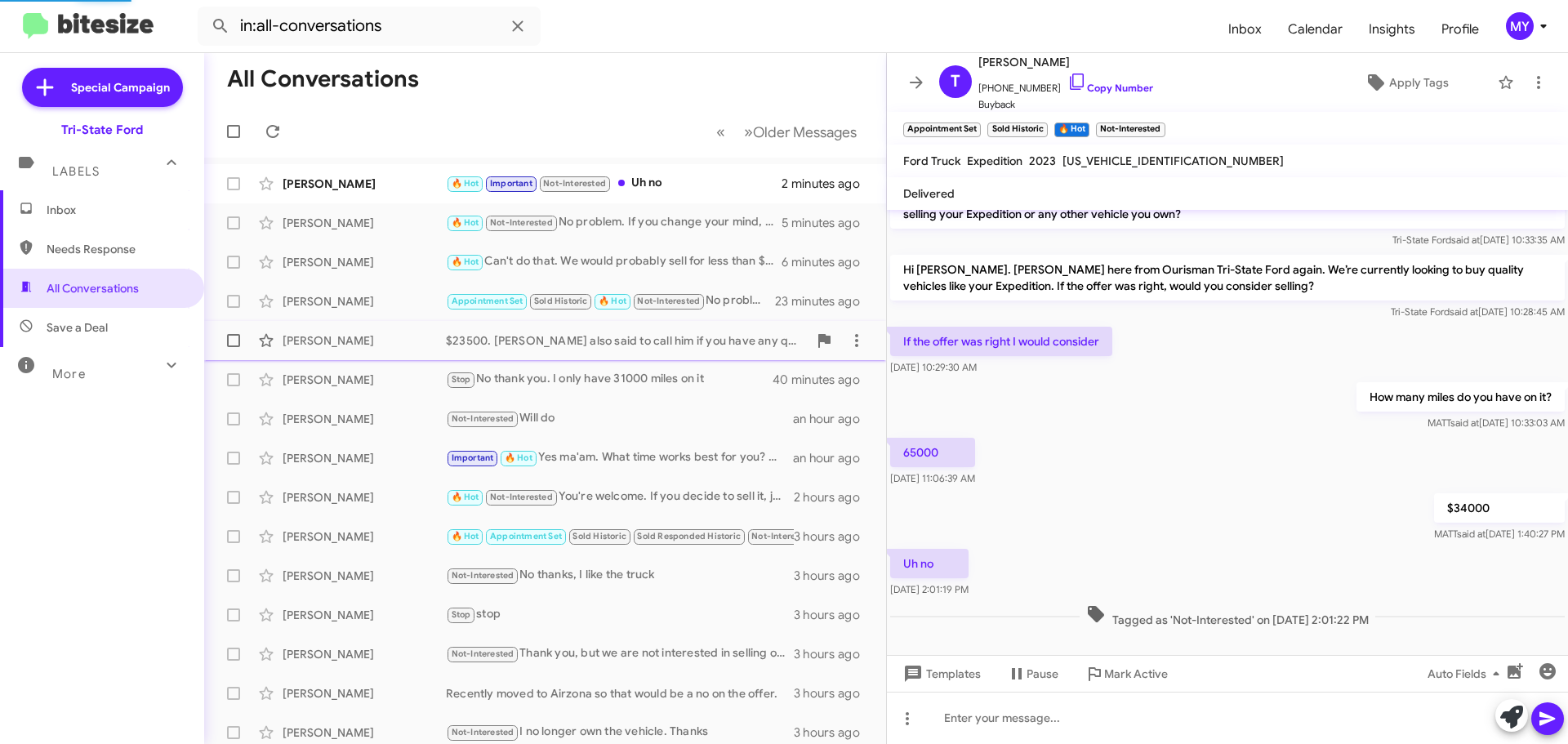
scroll to position [164, 0]
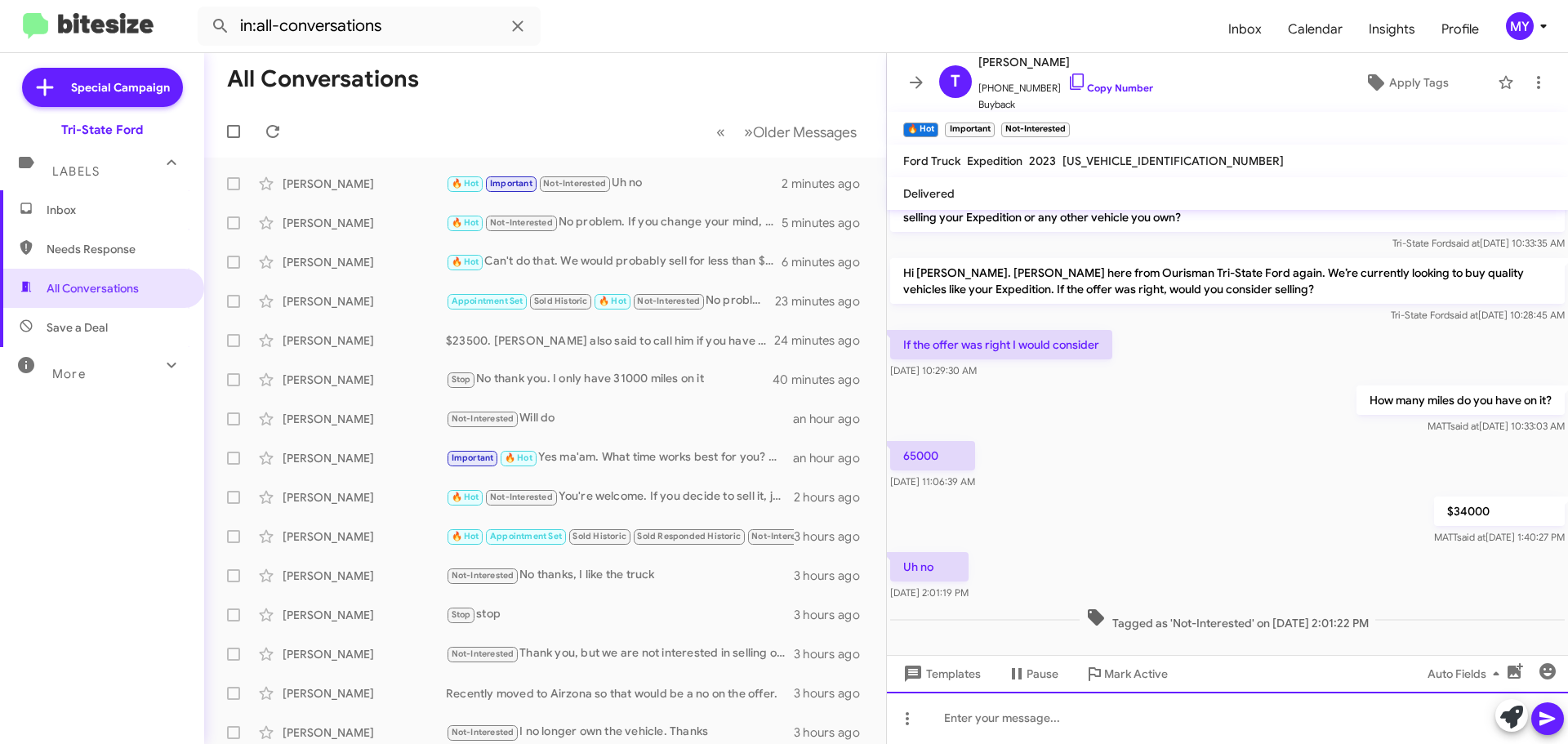
click at [999, 725] on div at bounding box center [1228, 718] width 681 height 52
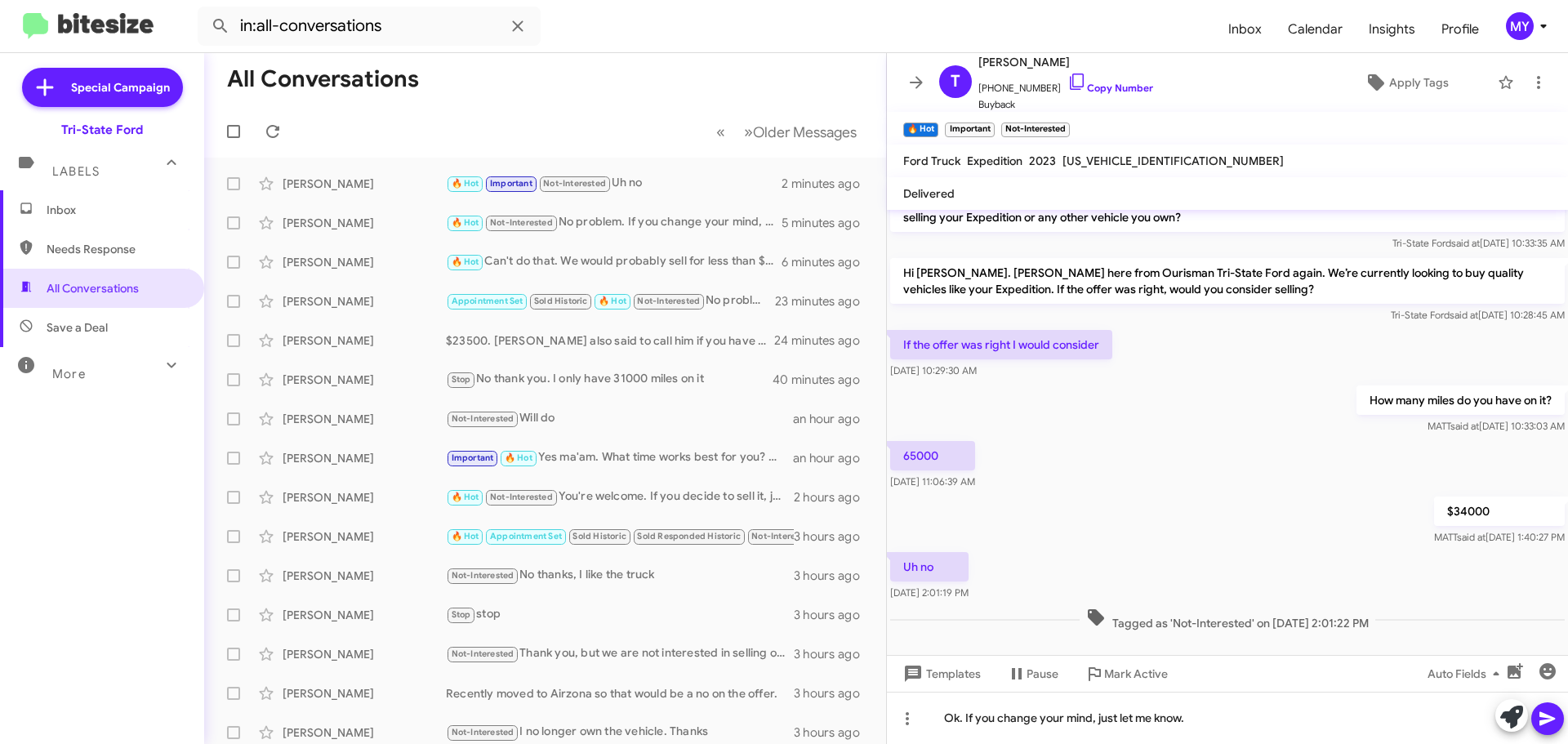
click at [1546, 714] on icon at bounding box center [1547, 718] width 19 height 19
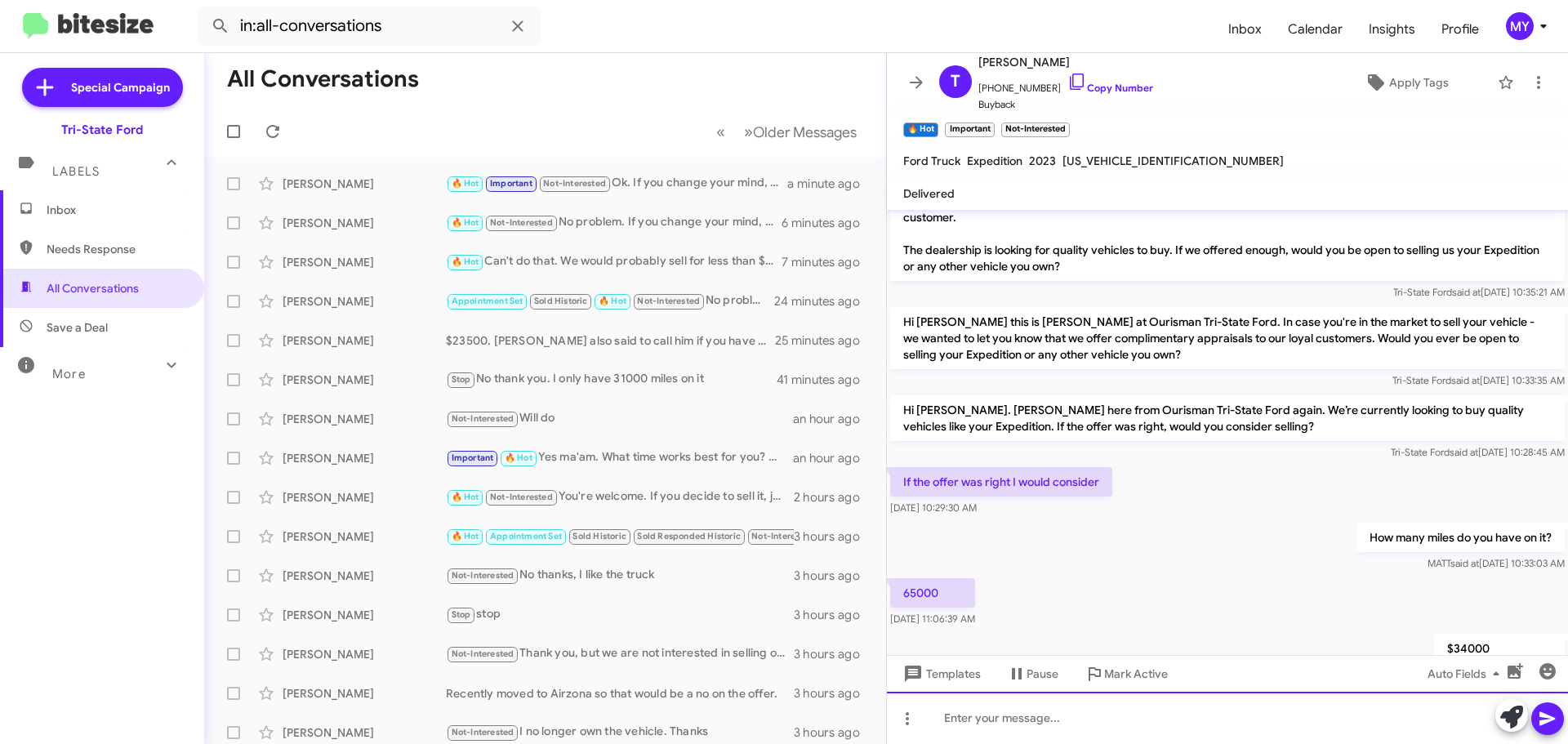
scroll to position [0, 0]
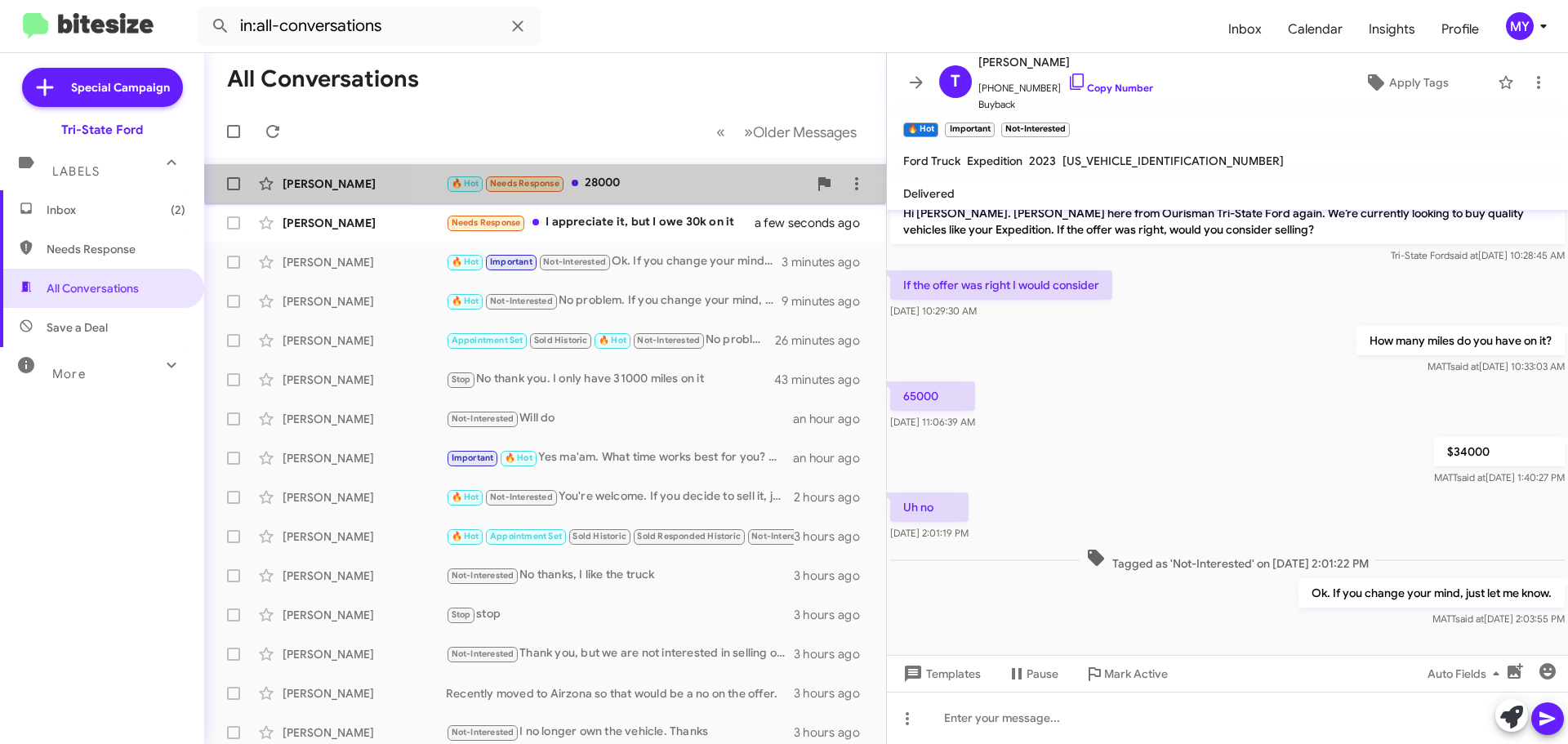
click at [656, 173] on div "[PERSON_NAME] English 🔥 Hot Needs Response 28000 a few seconds ago" at bounding box center [545, 184] width 656 height 33
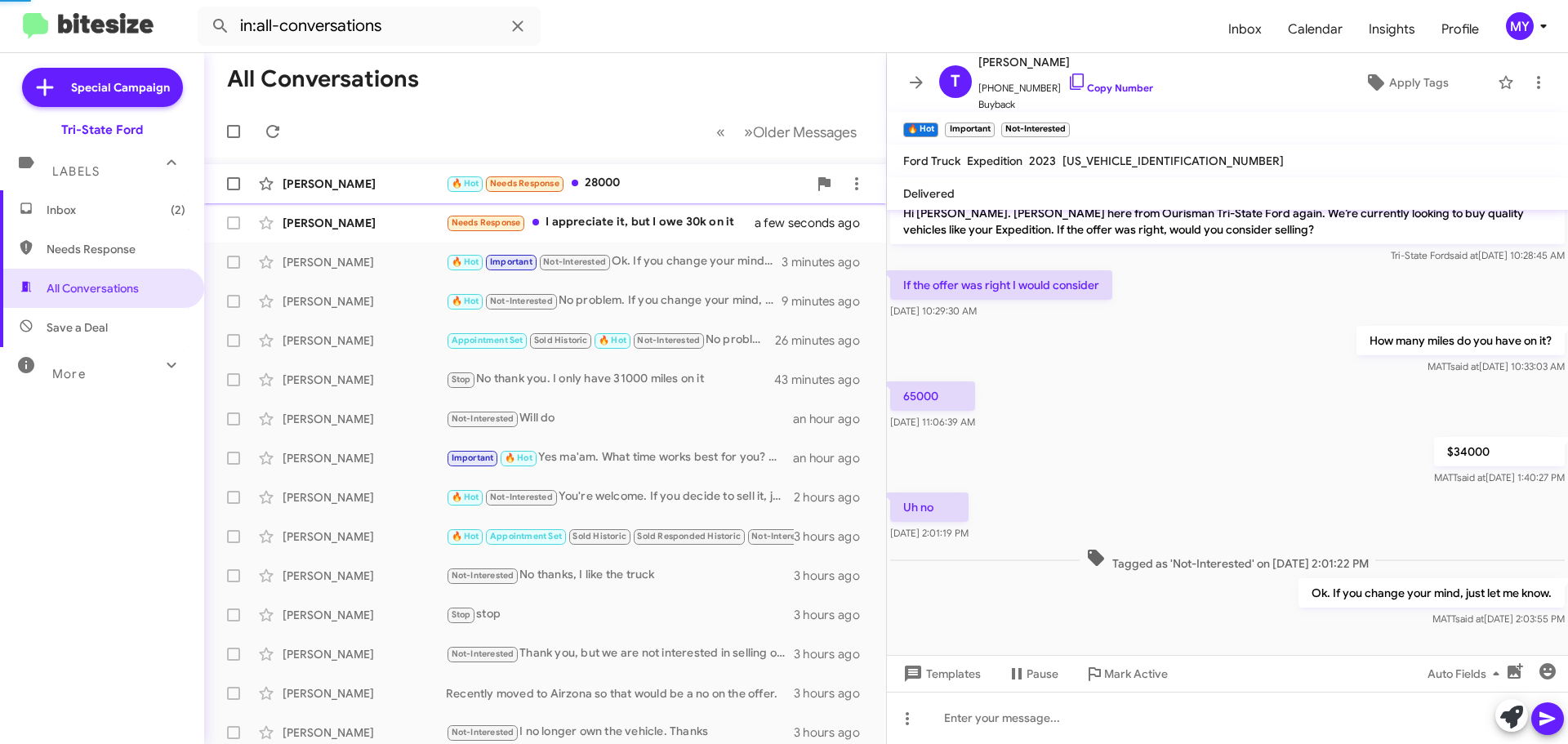
scroll to position [216, 0]
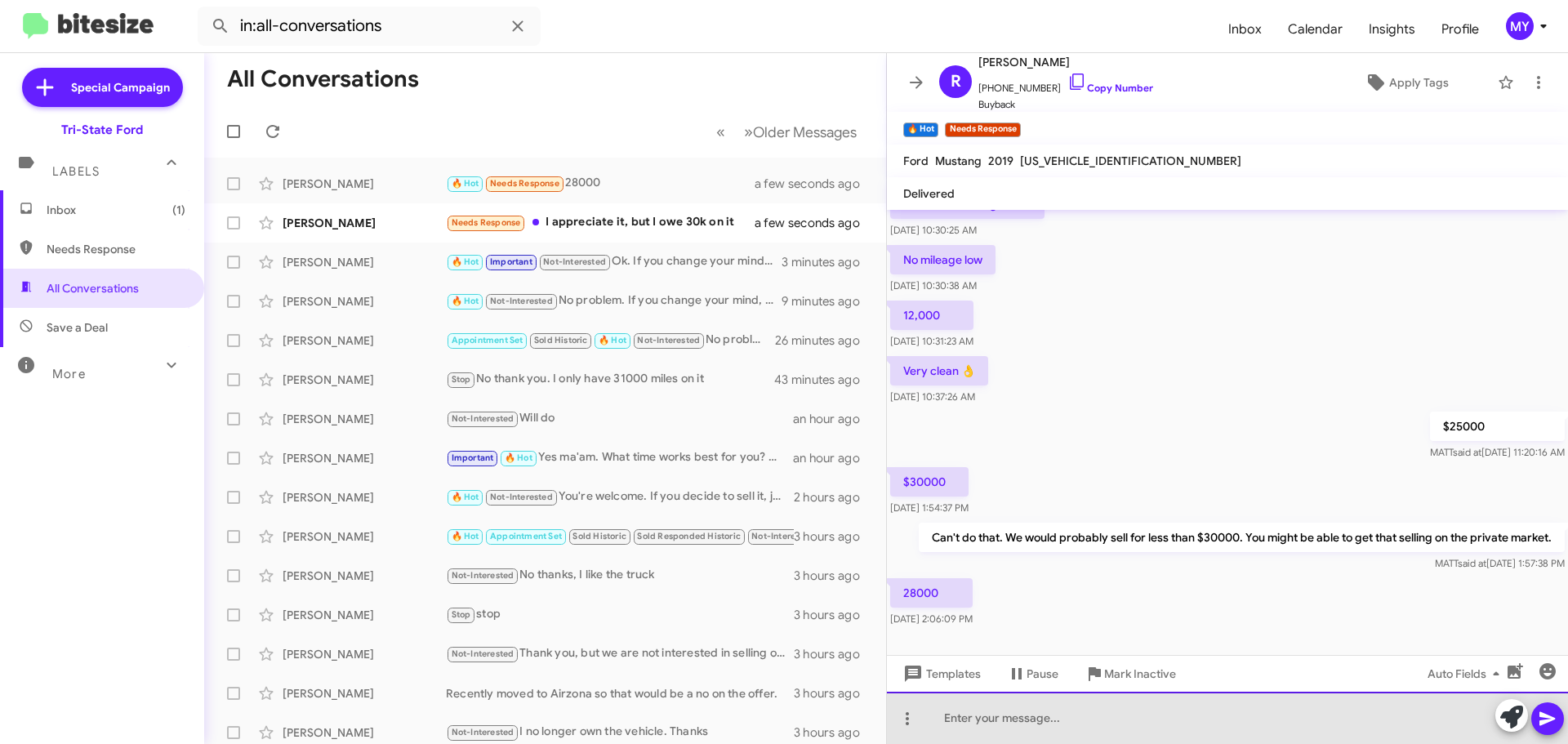
click at [1028, 720] on div at bounding box center [1228, 718] width 681 height 52
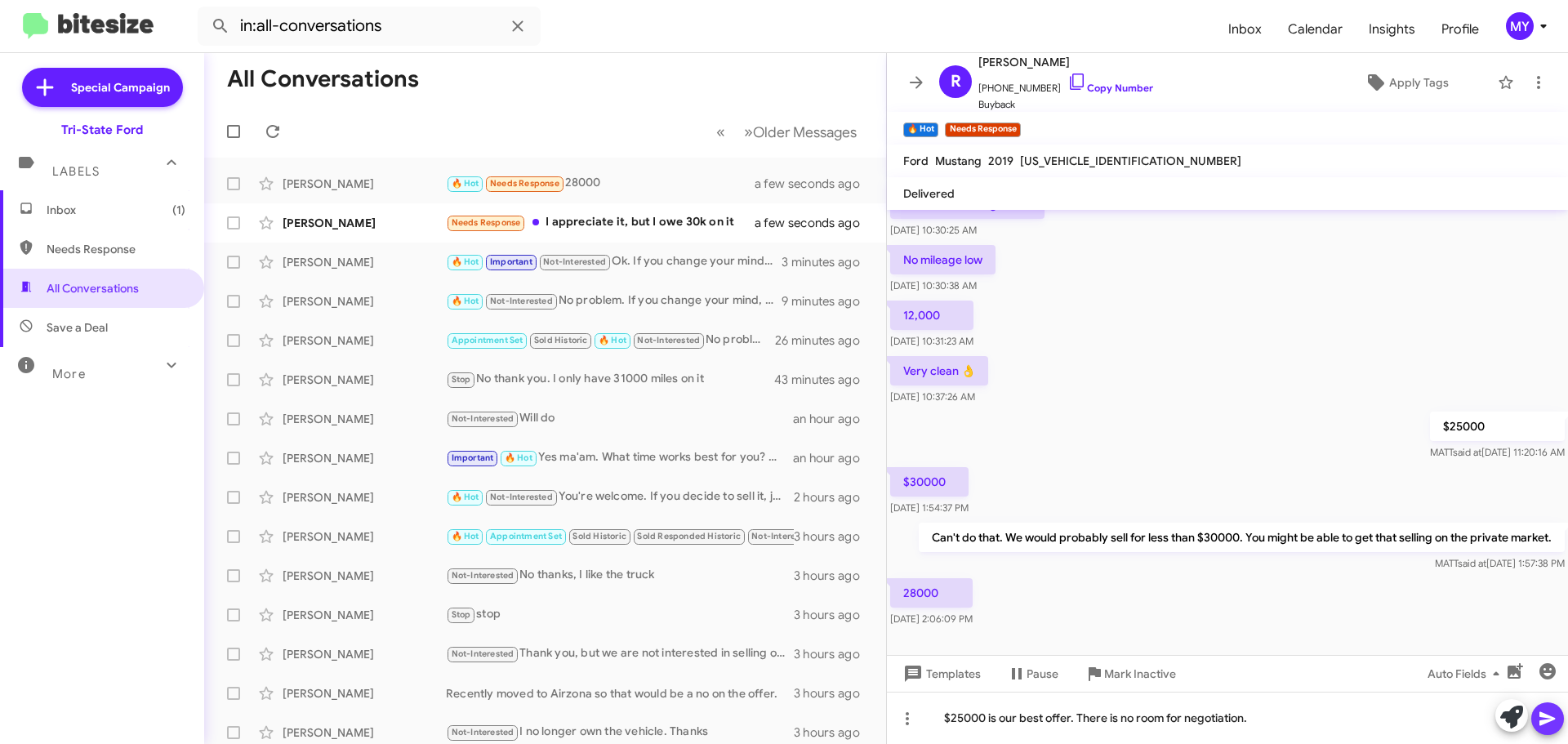
click at [1551, 724] on icon at bounding box center [1547, 718] width 19 height 19
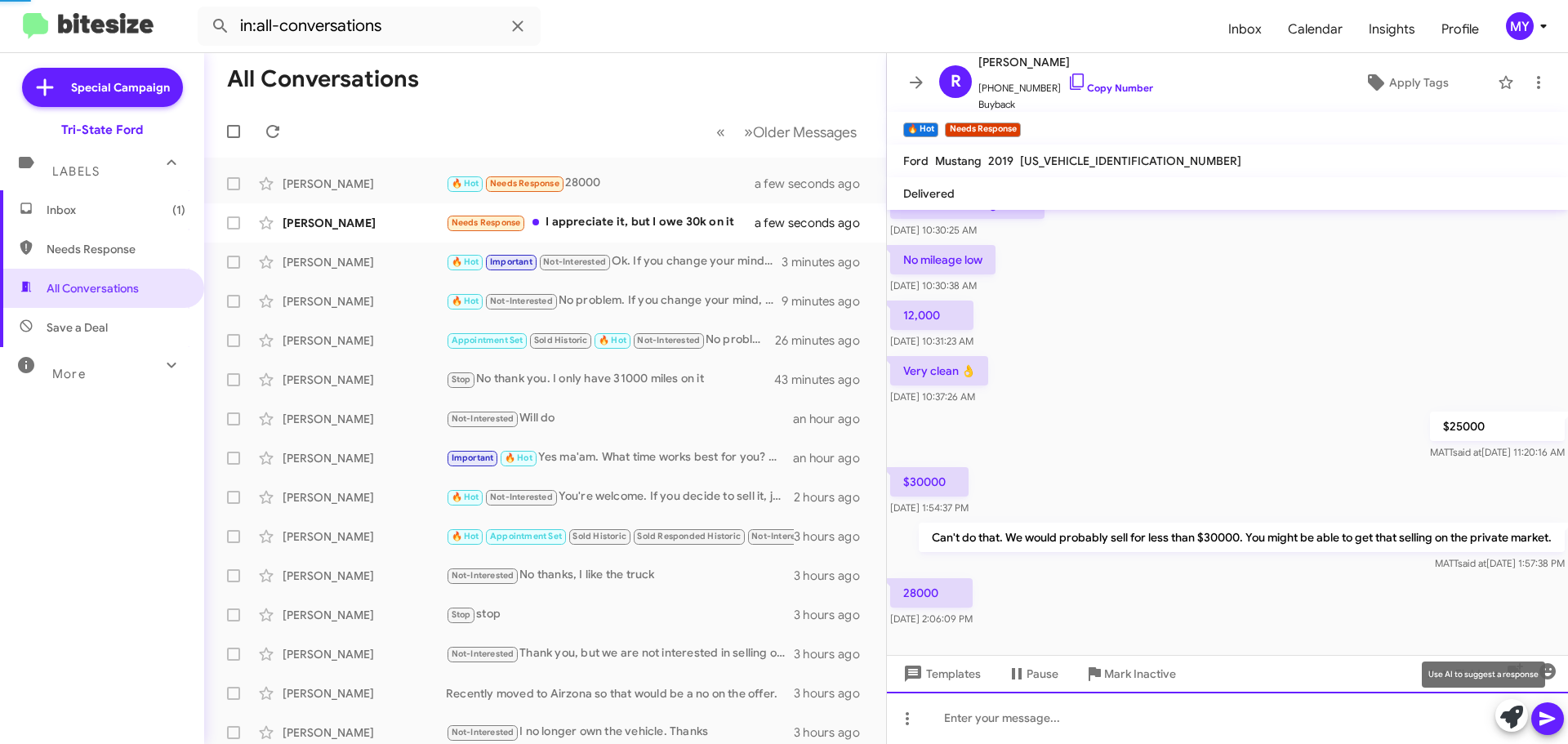
scroll to position [0, 0]
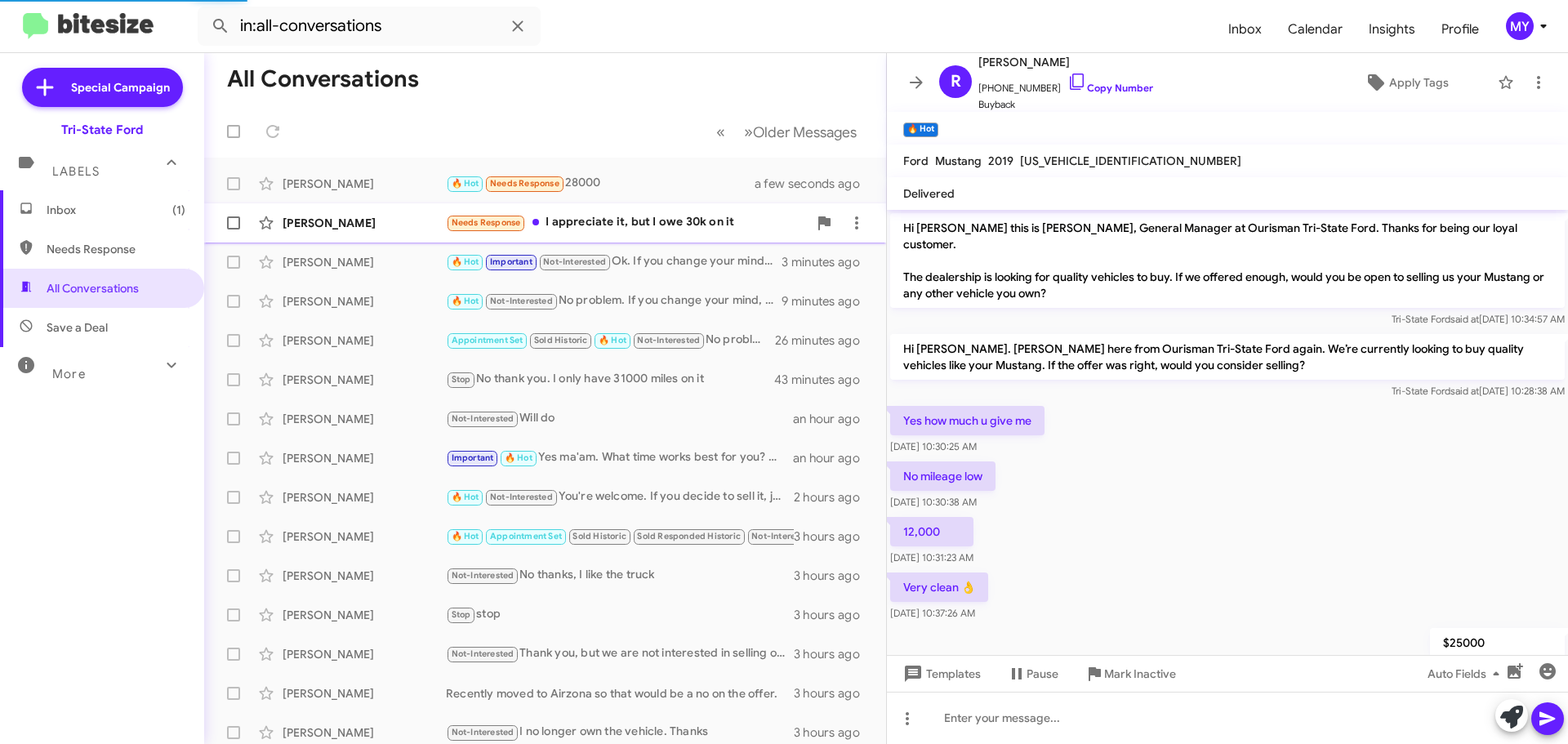
click at [652, 224] on div "Needs Response I appreciate it, but I owe 30k on it" at bounding box center [626, 222] width 361 height 18
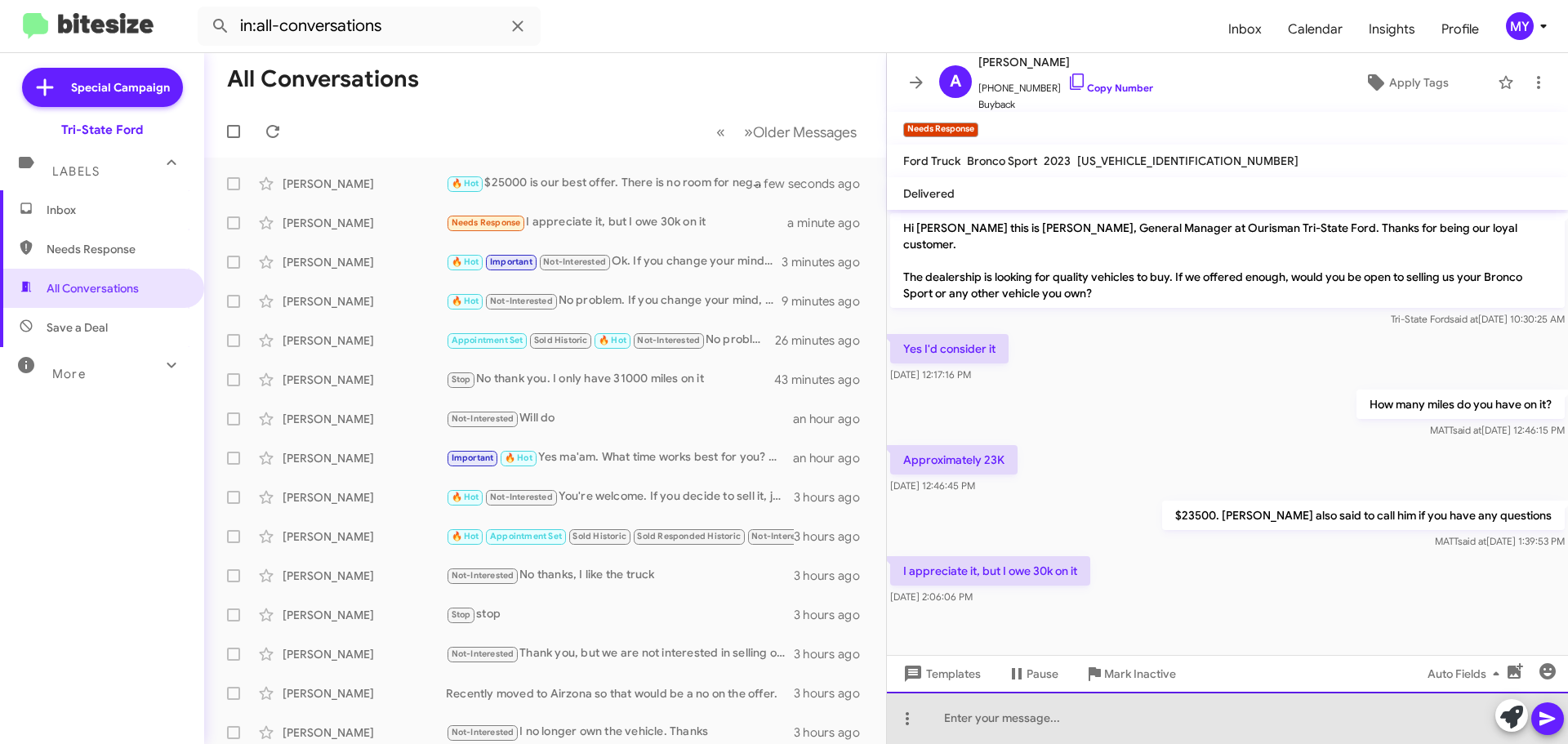
click at [1047, 715] on div at bounding box center [1228, 718] width 681 height 52
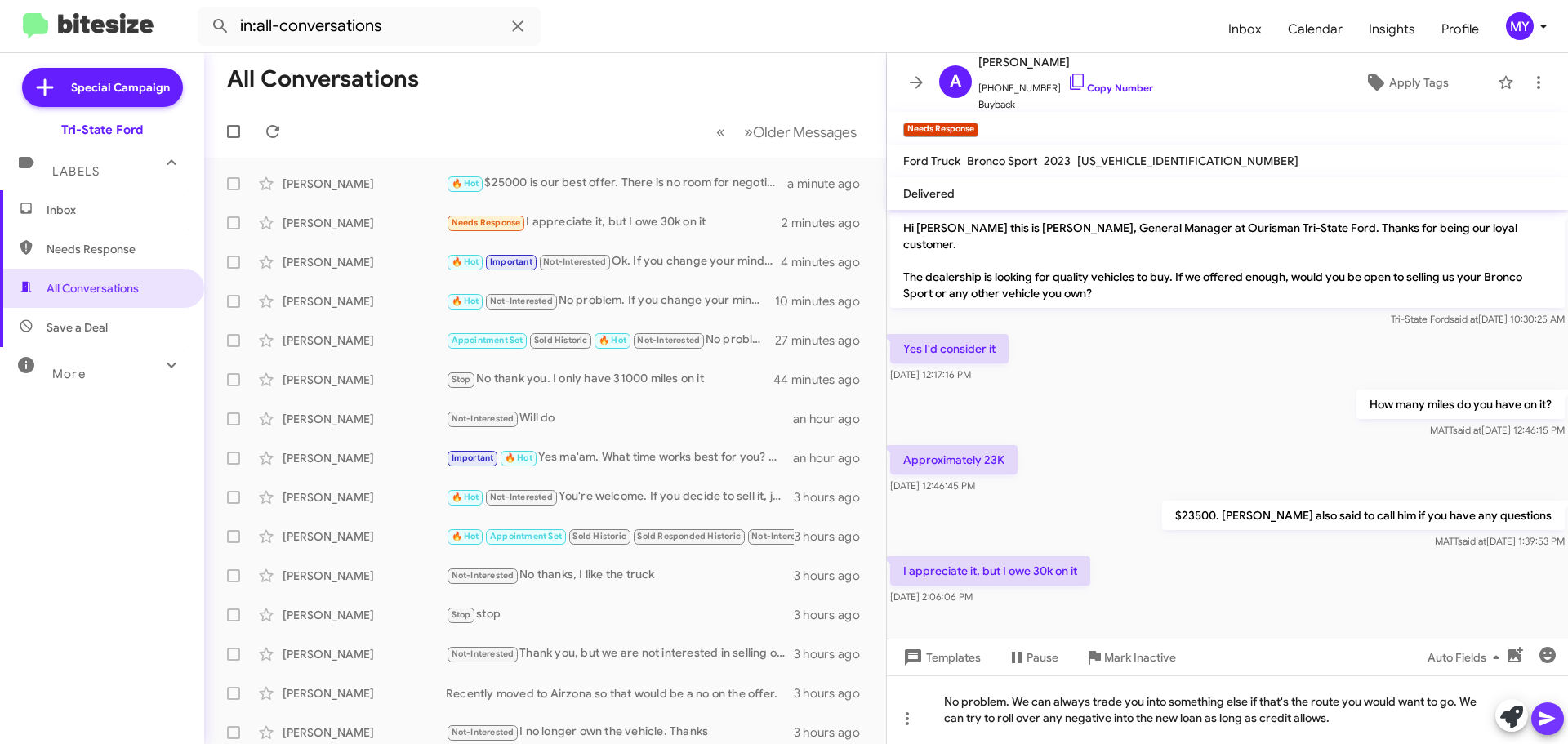
click at [1552, 721] on icon at bounding box center [1547, 719] width 16 height 14
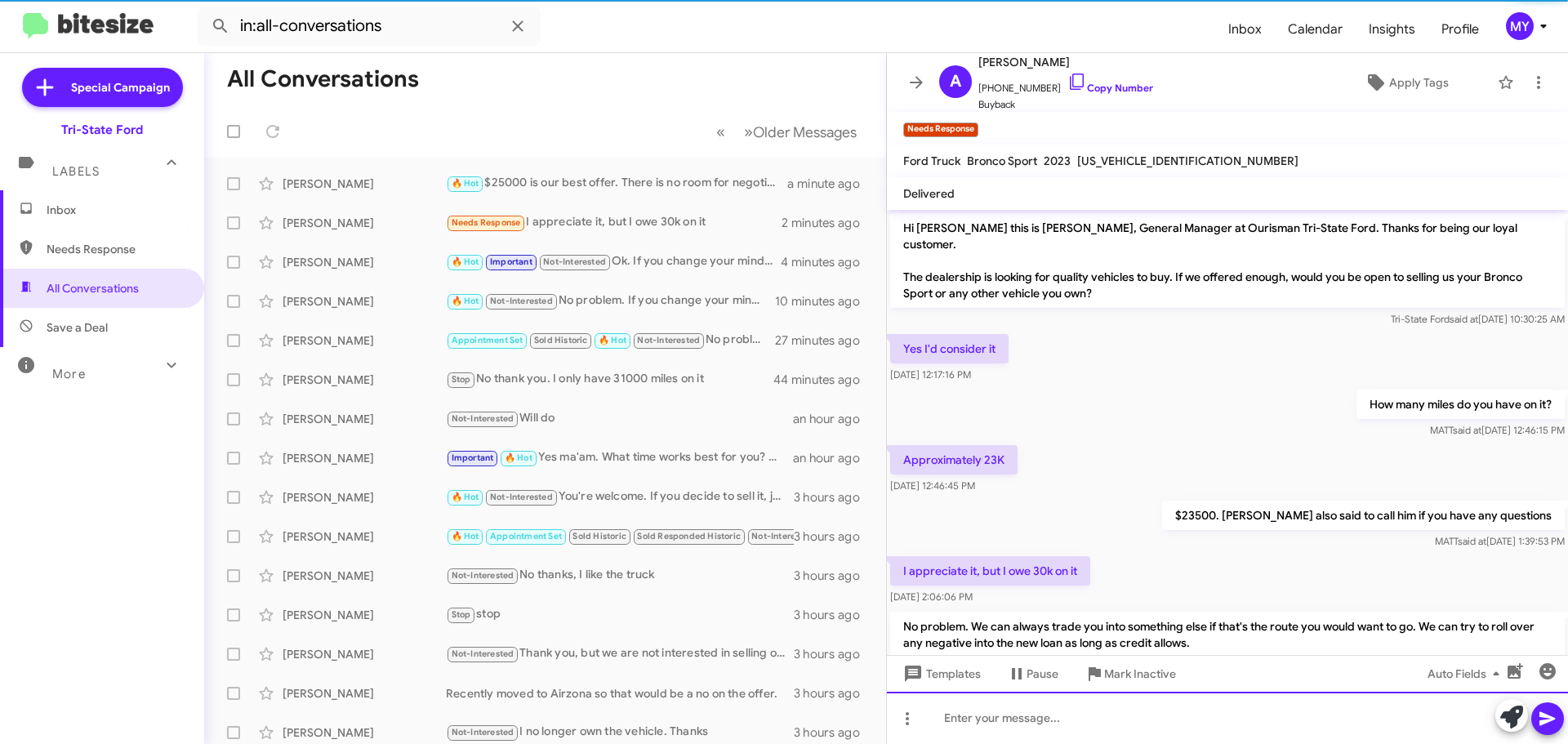
scroll to position [38, 0]
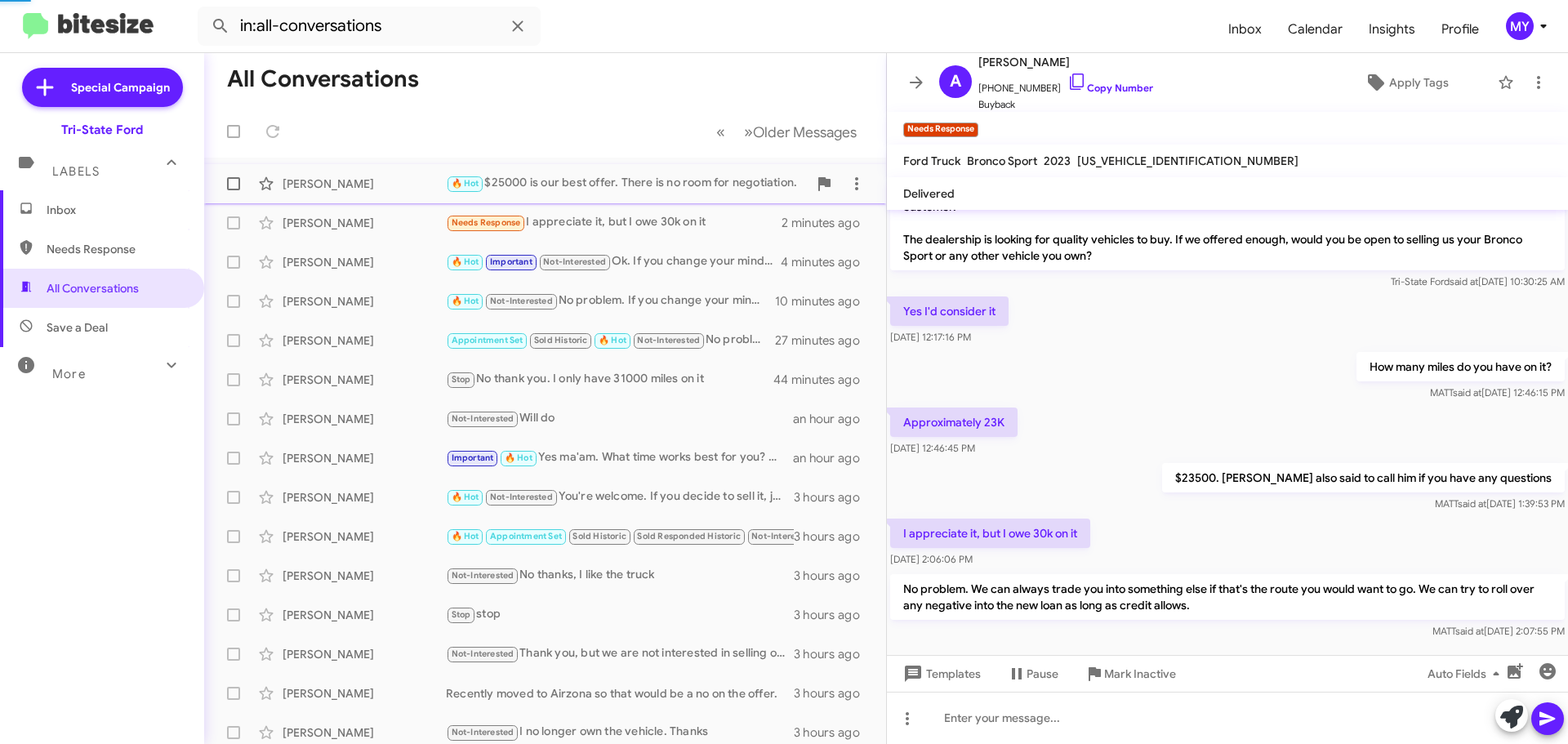
click at [588, 177] on div "🔥 Hot $25000 is our best offer. There is no room for negotiation." at bounding box center [626, 183] width 361 height 18
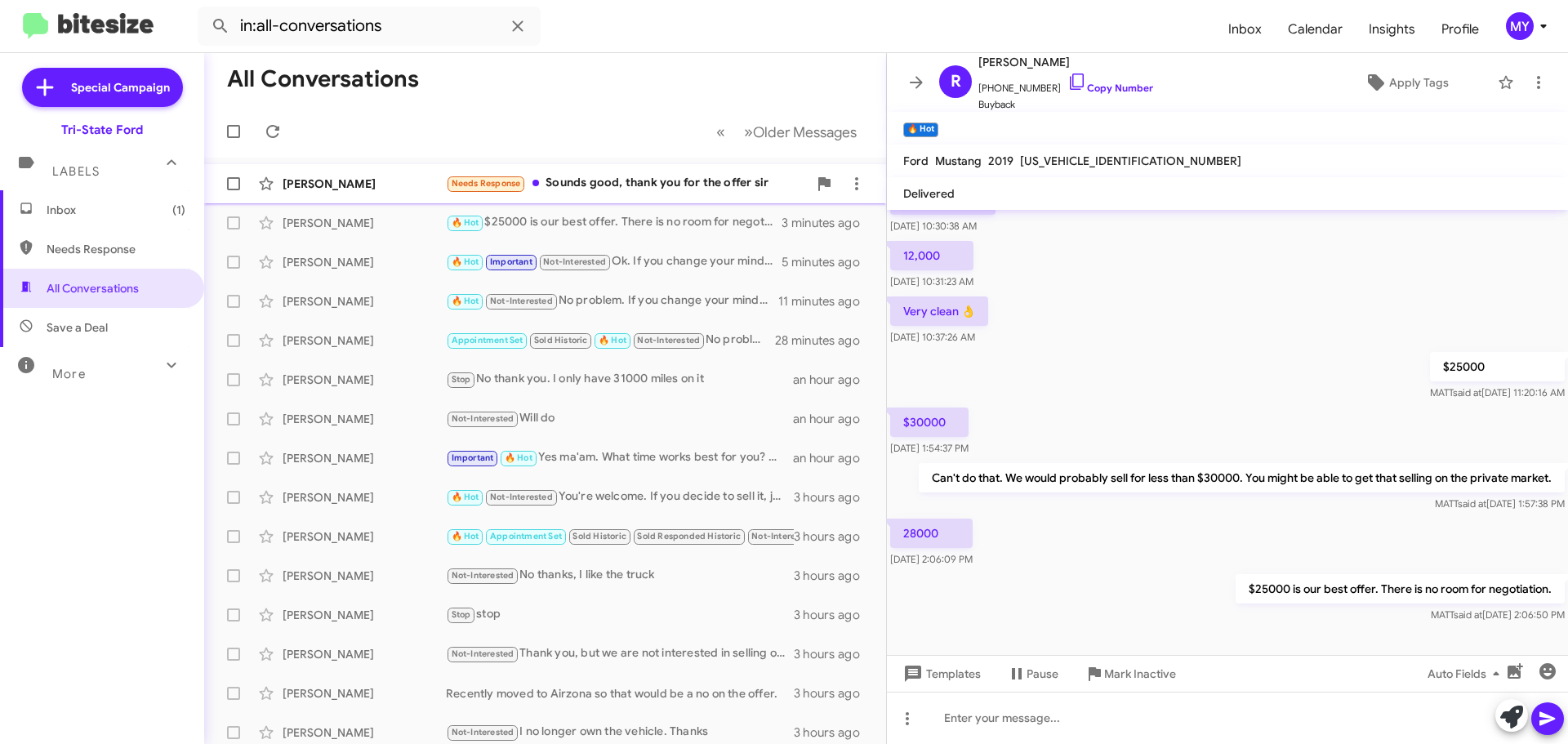
click at [671, 180] on div "Needs Response Sounds good, thank you for the offer sir" at bounding box center [626, 183] width 361 height 18
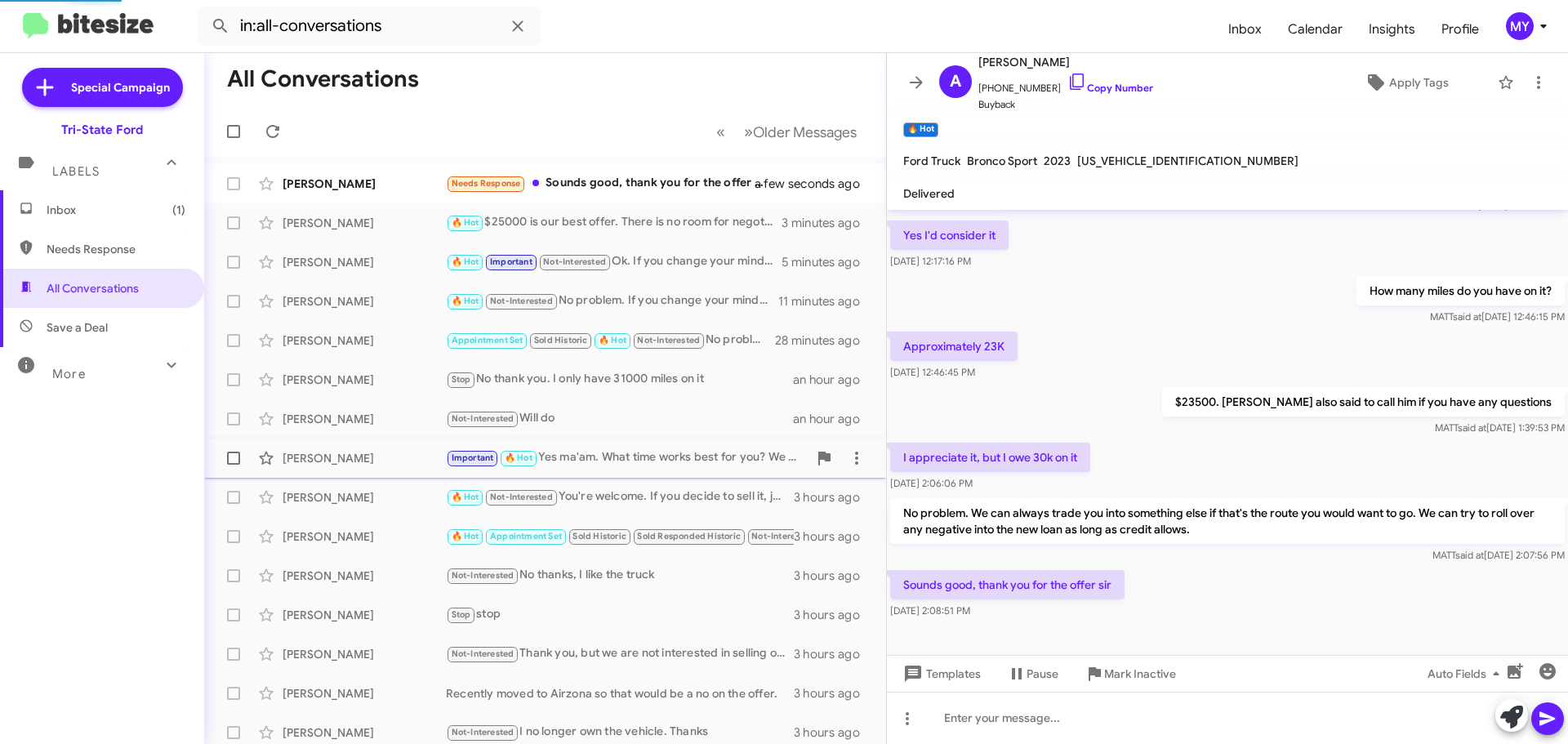
scroll to position [97, 0]
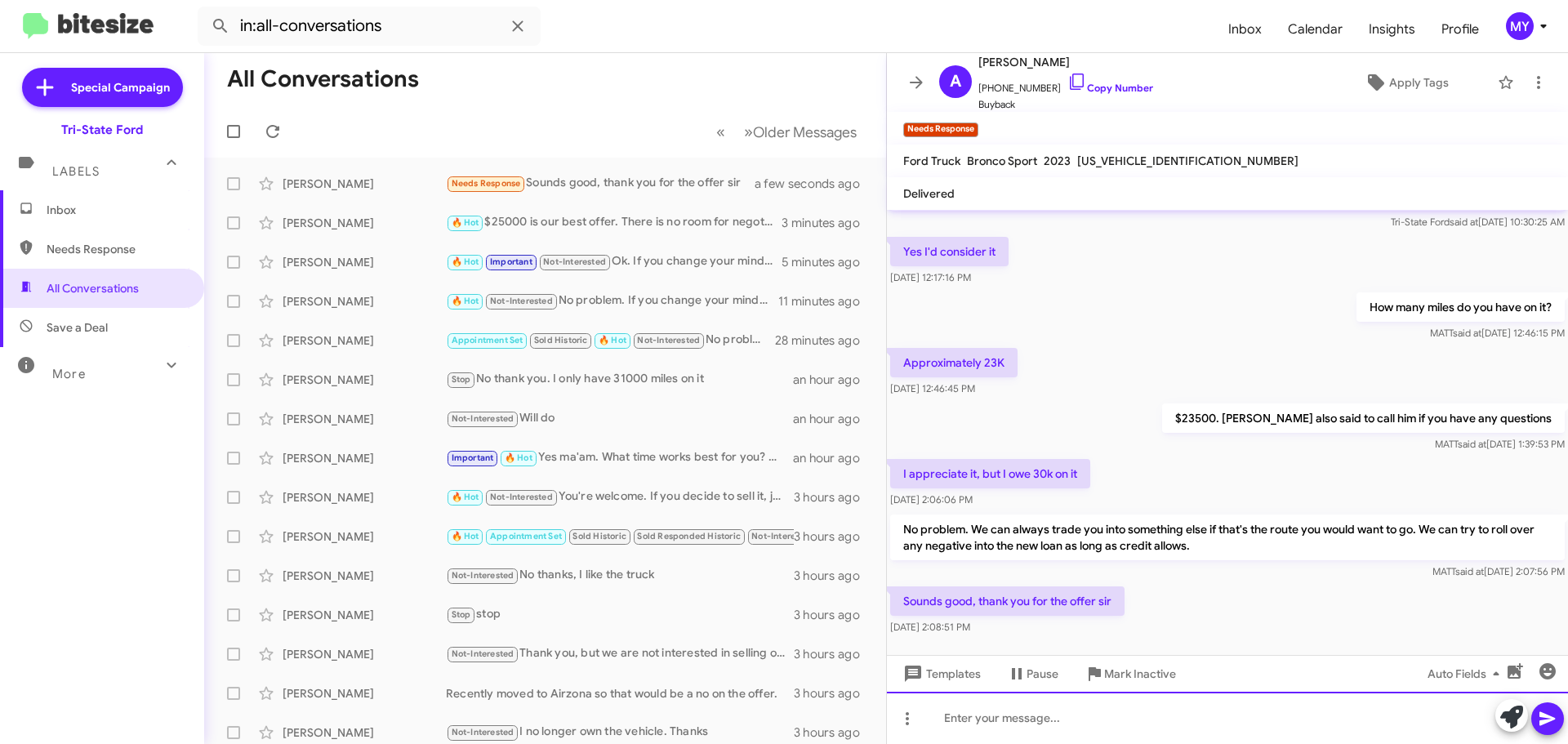
click at [970, 722] on div at bounding box center [1228, 718] width 681 height 52
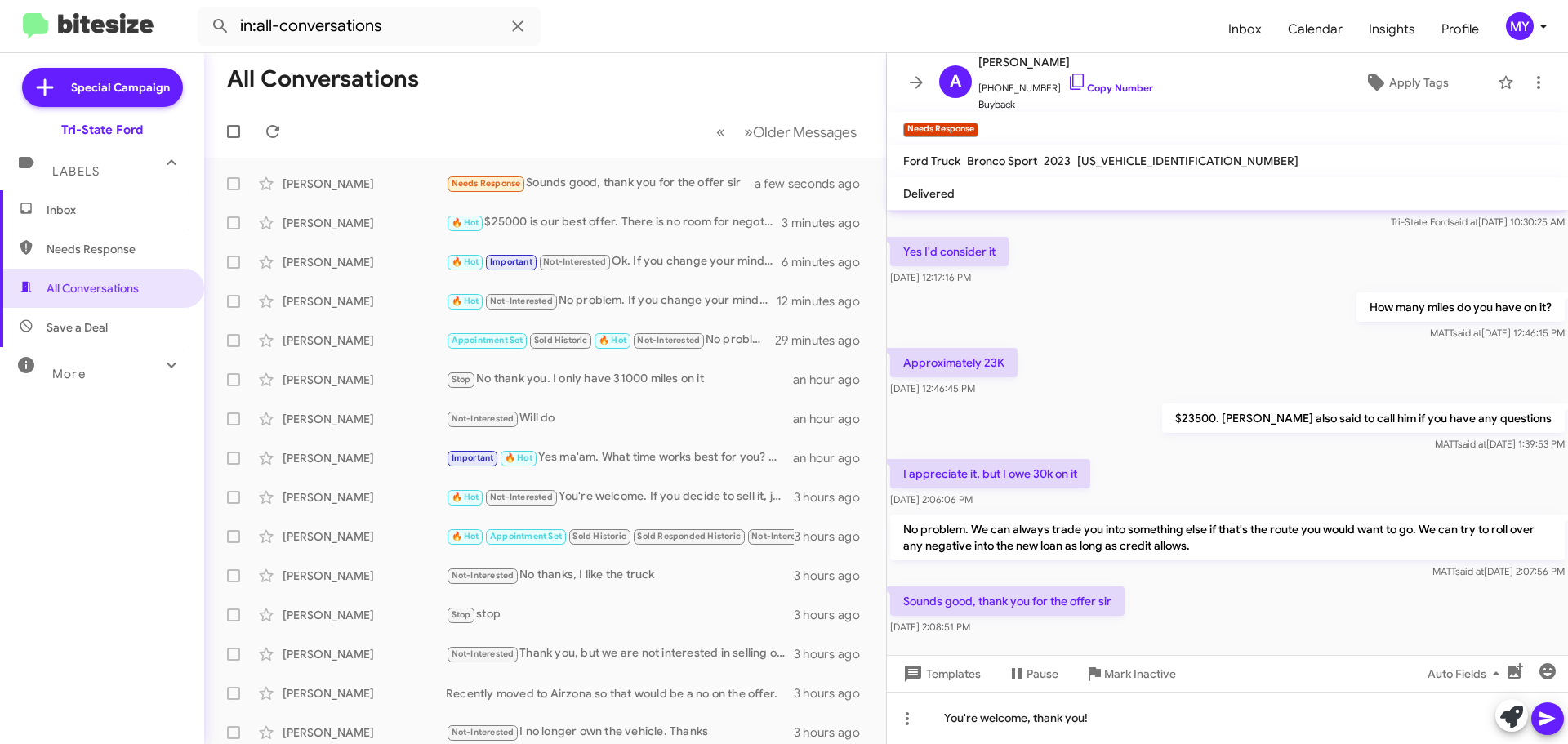
click at [1548, 703] on span at bounding box center [1547, 719] width 19 height 33
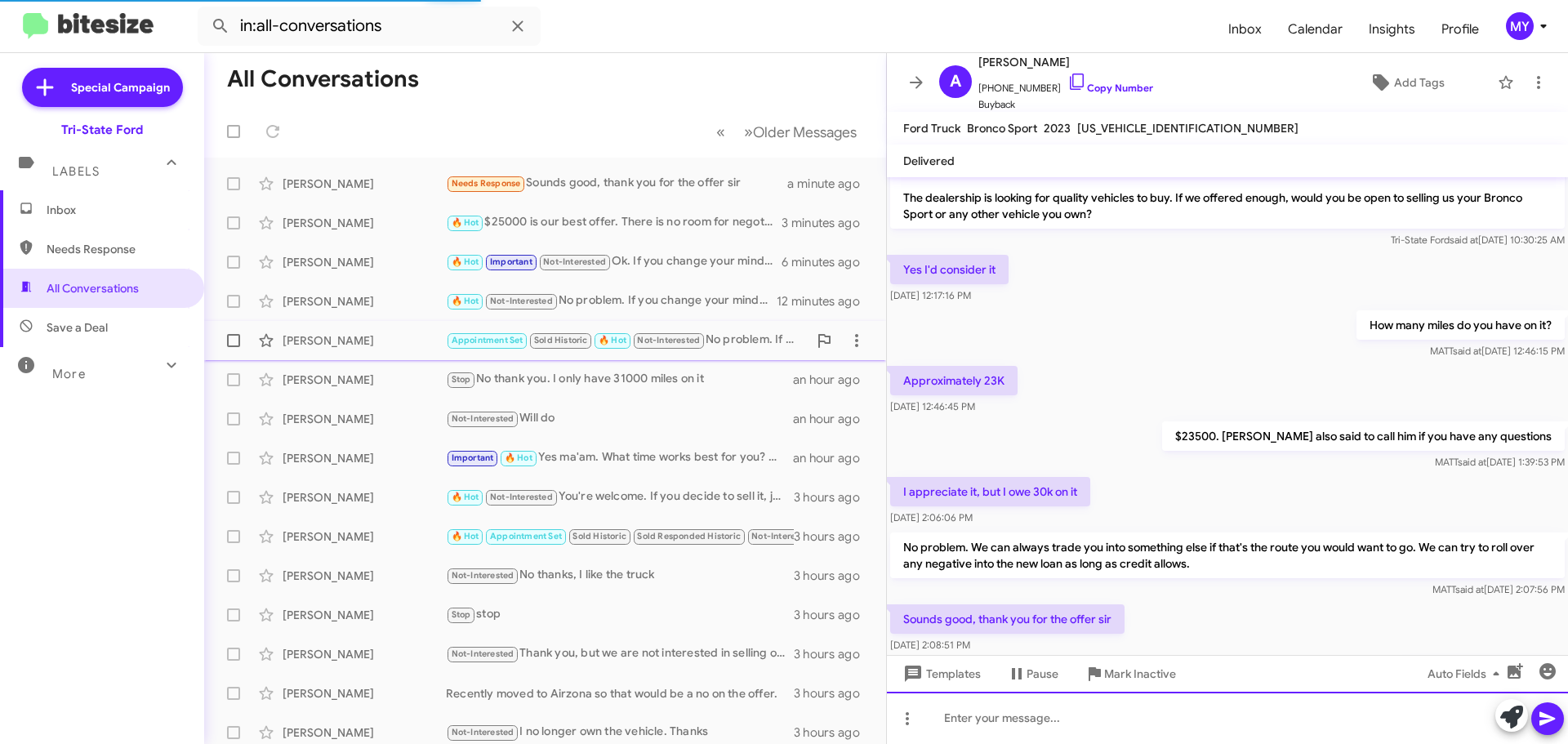
scroll to position [0, 0]
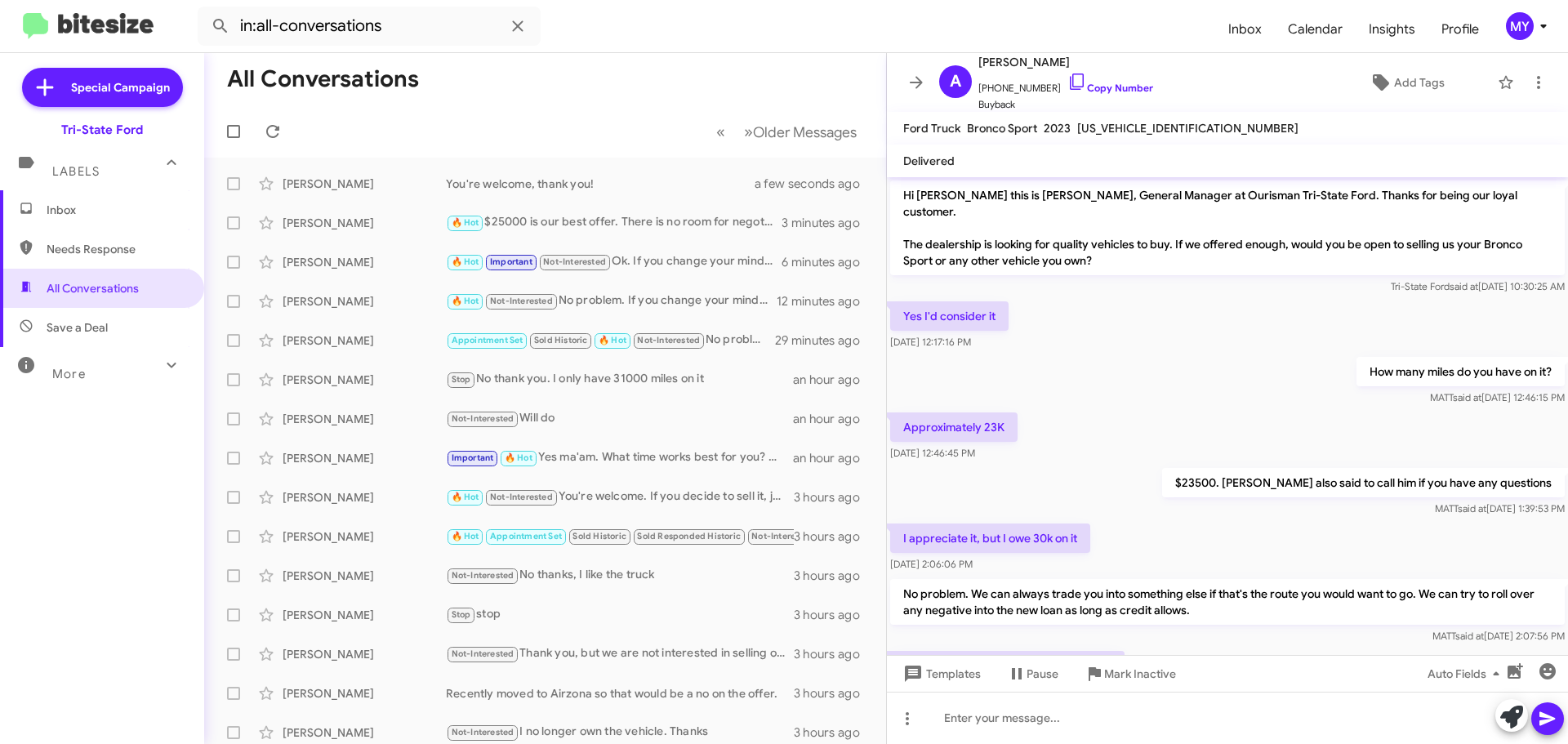
click at [83, 215] on span "Inbox" at bounding box center [117, 210] width 139 height 16
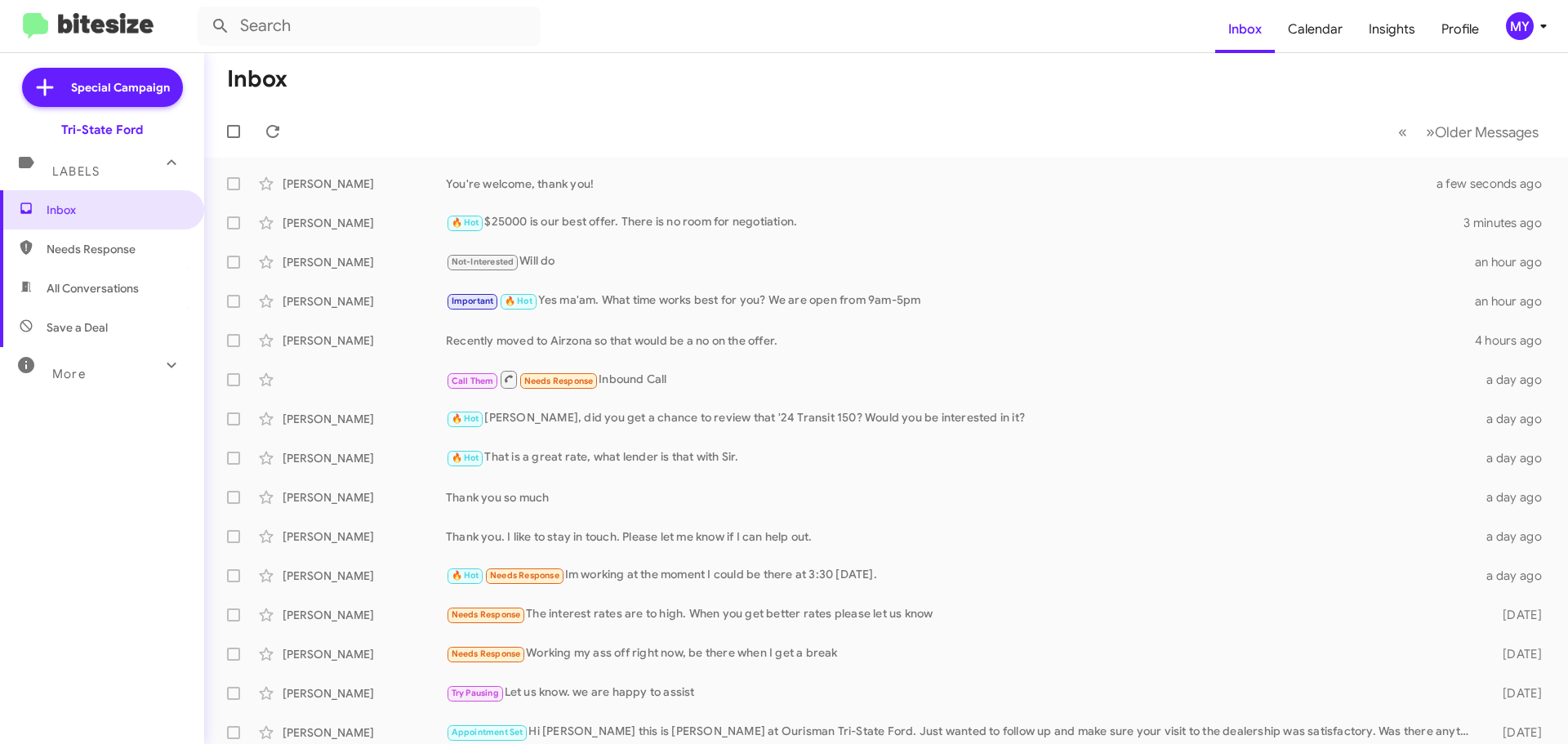
click at [89, 290] on span "All Conversations" at bounding box center [93, 288] width 92 height 16
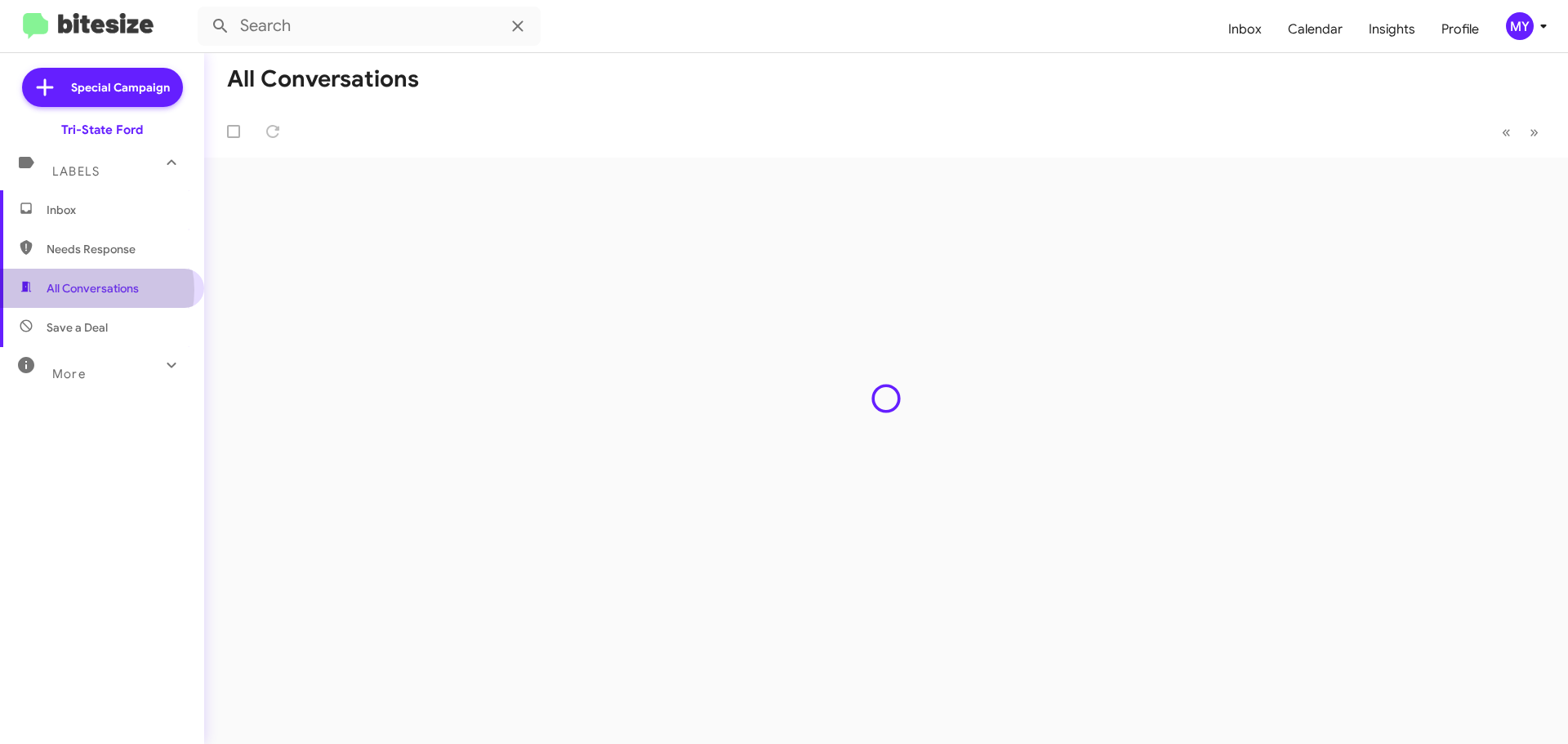
type input "in:all-conversations"
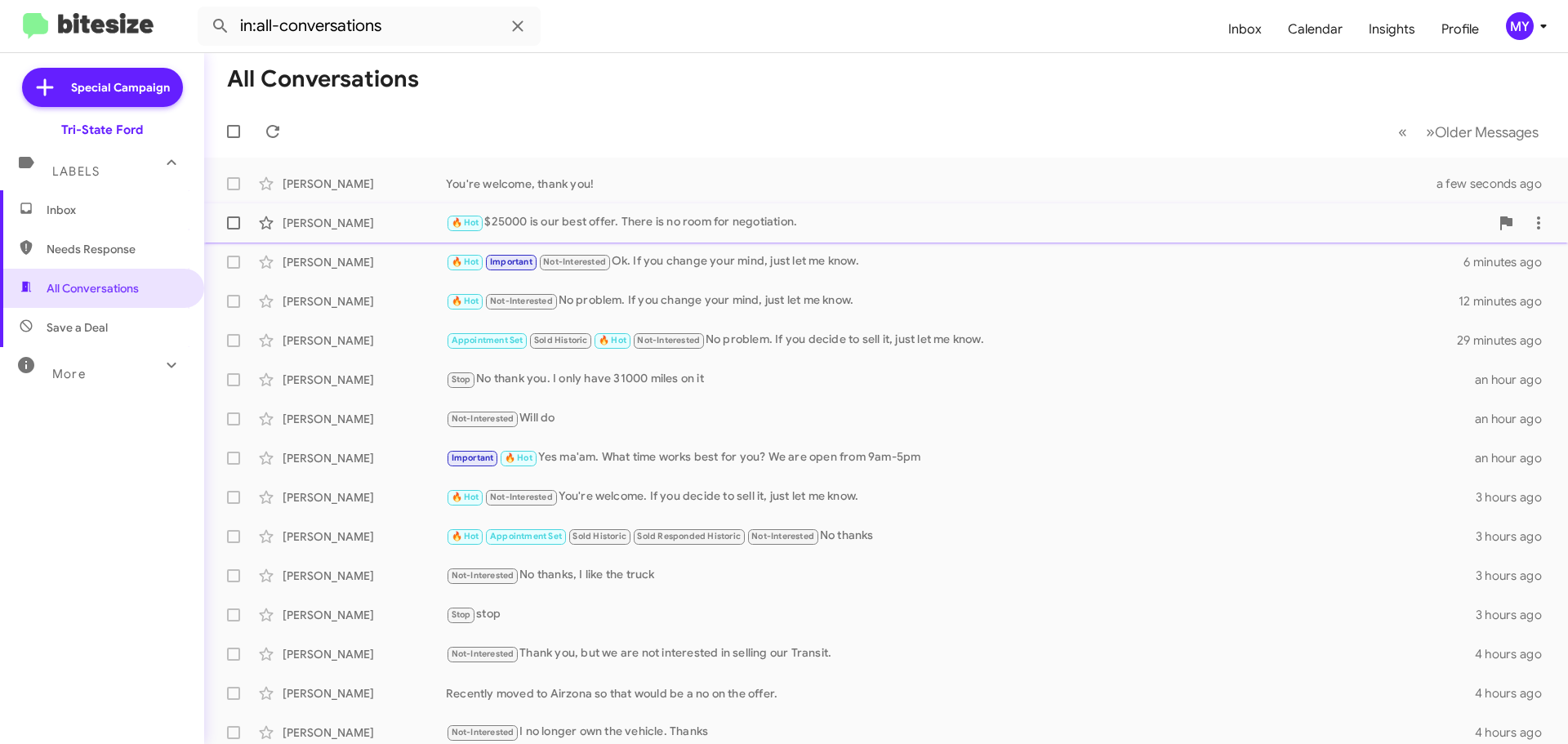
click at [678, 213] on div "🔥 Hot $25000 is our best offer. There is no room for negotiation." at bounding box center [968, 222] width 1044 height 18
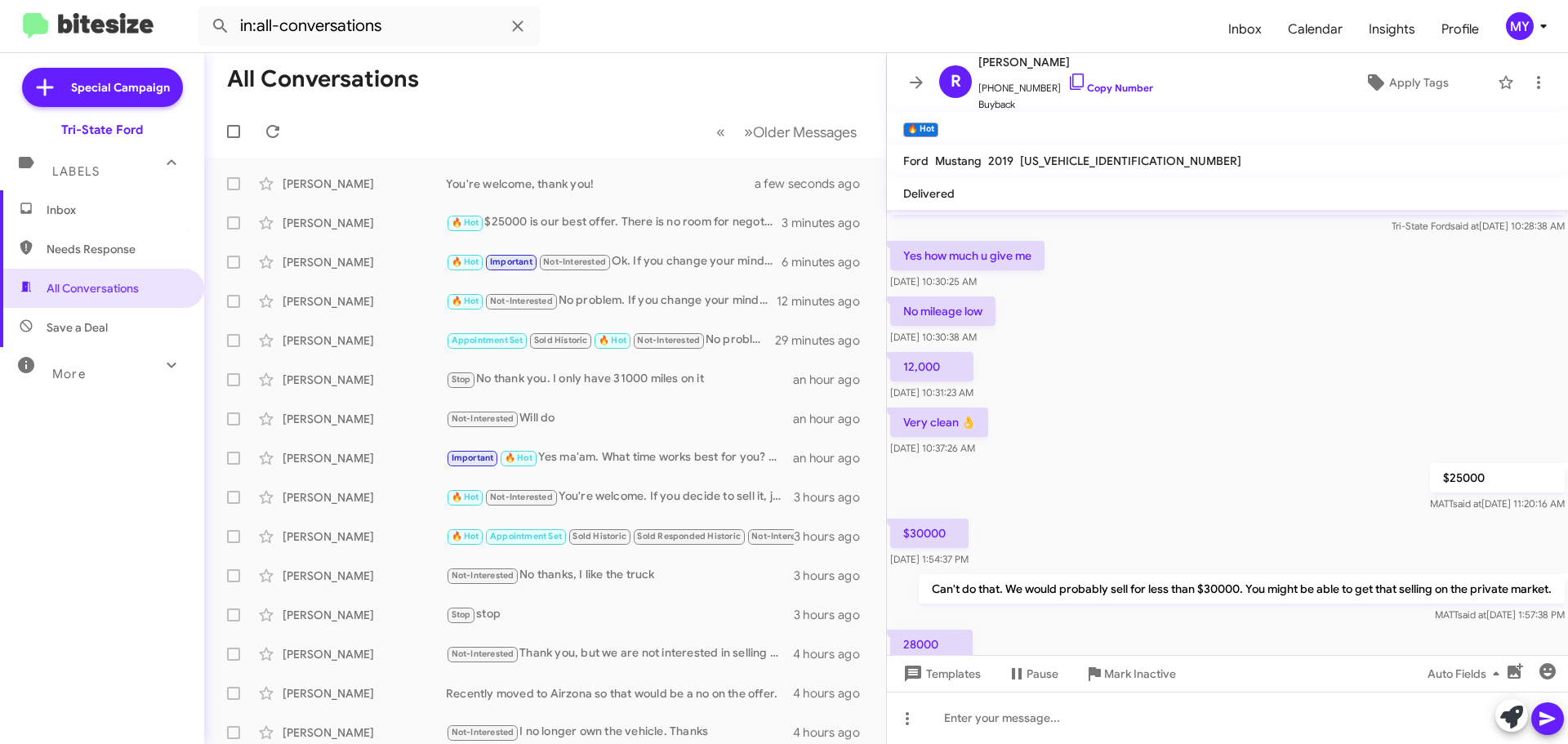
scroll to position [276, 0]
